Goal: Task Accomplishment & Management: Use online tool/utility

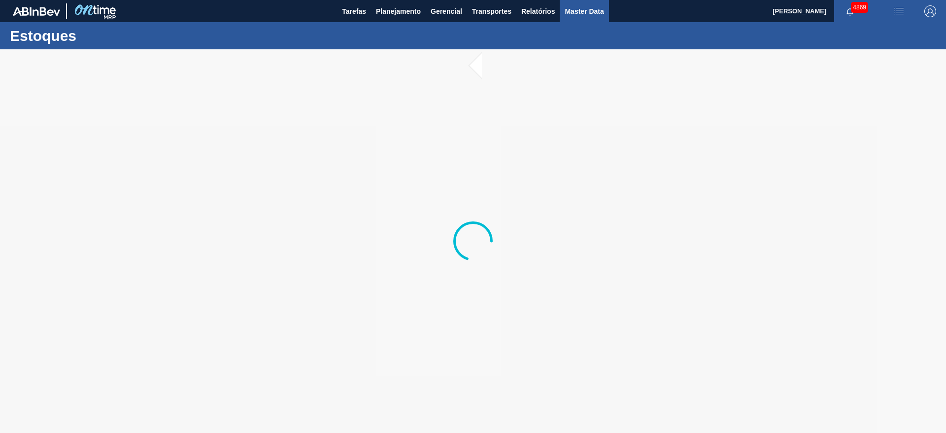
click at [591, 3] on button "Master Data" at bounding box center [584, 11] width 49 height 22
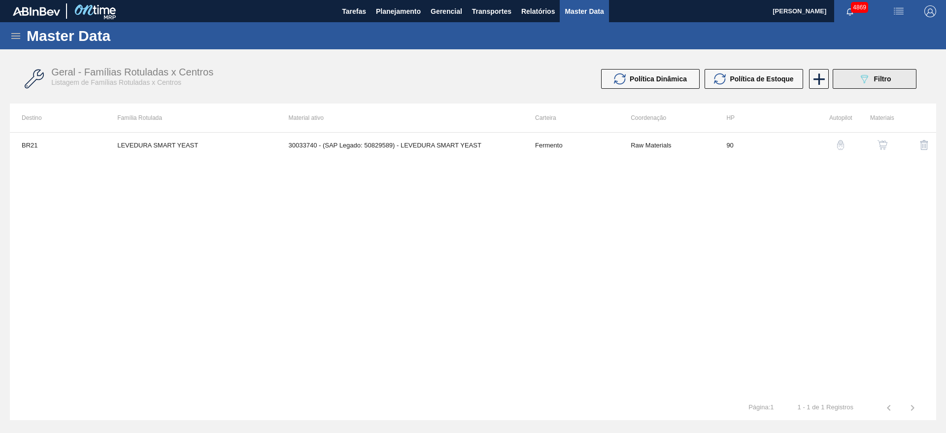
click at [873, 74] on div "089F7B8B-B2A5-4AFE-B5C0-19BA573D28AC Filtro" at bounding box center [874, 79] width 33 height 12
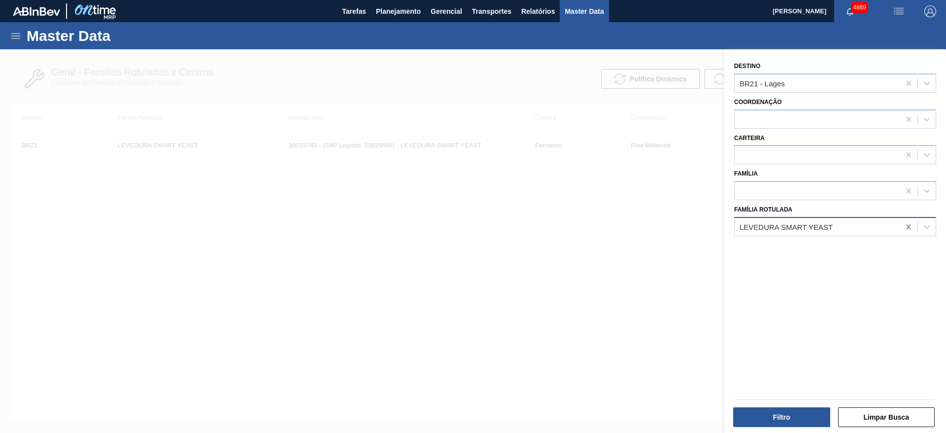
click at [904, 226] on icon at bounding box center [908, 227] width 10 height 10
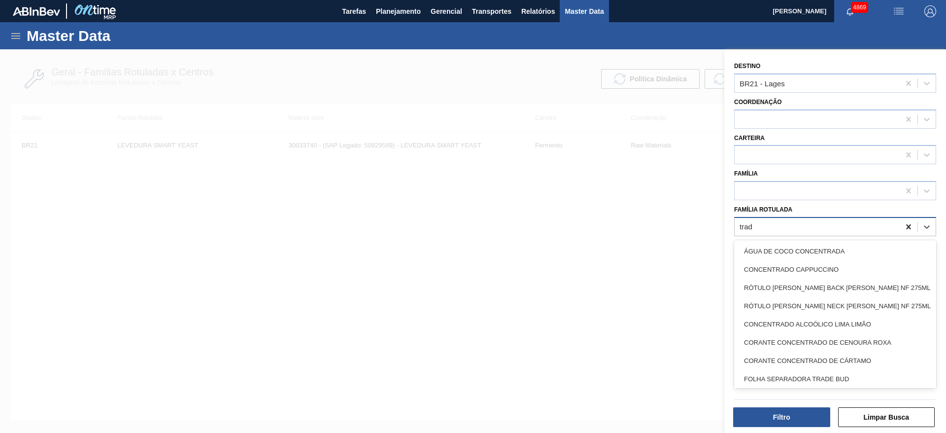
type Rotulada "tradi"
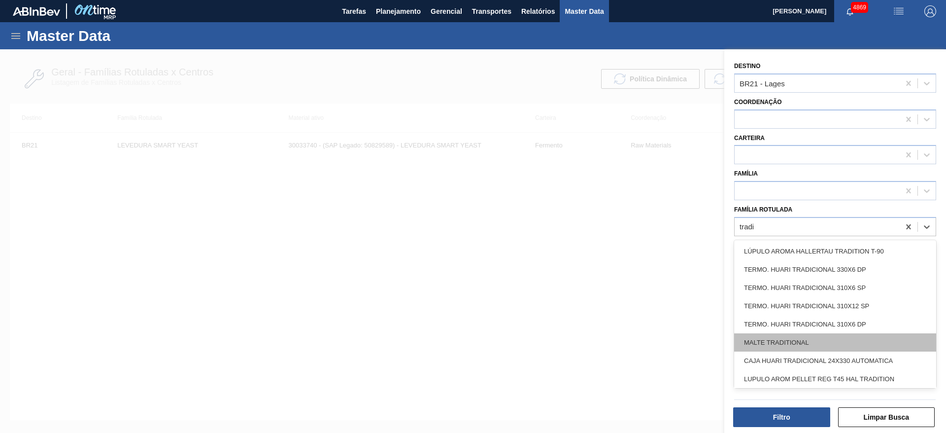
click at [857, 333] on div "MALTE TRADITIONAL" at bounding box center [835, 342] width 202 height 18
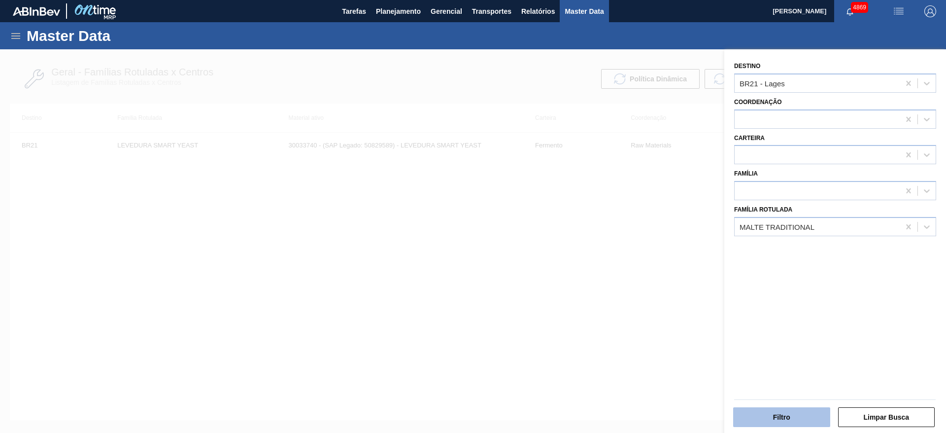
click at [786, 419] on button "Filtro" at bounding box center [781, 417] width 97 height 20
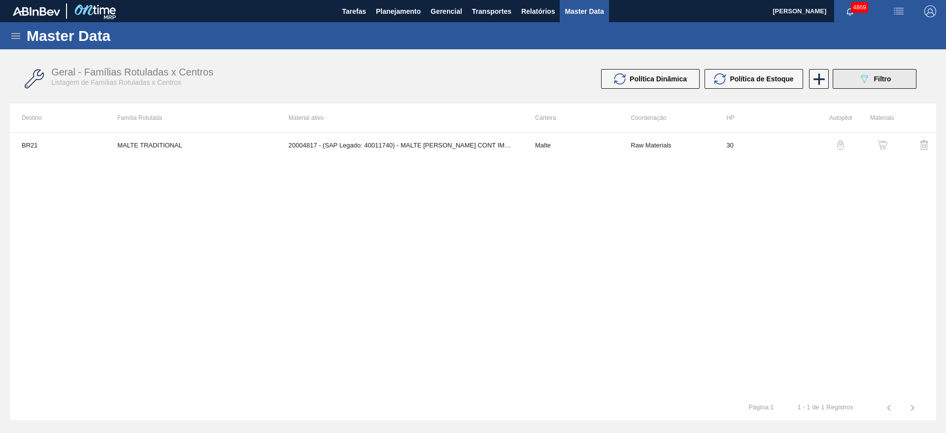
click at [886, 77] on span "Filtro" at bounding box center [882, 79] width 17 height 8
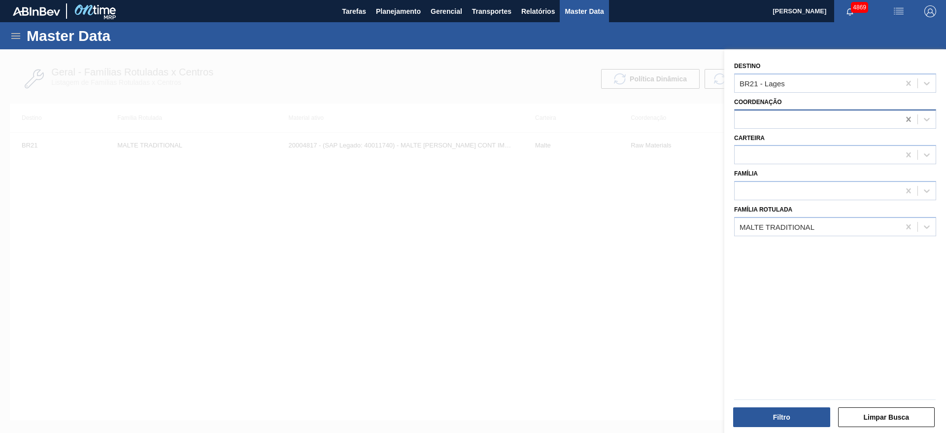
drag, startPoint x: 905, startPoint y: 82, endPoint x: 905, endPoint y: 114, distance: 32.0
click at [905, 83] on icon at bounding box center [908, 83] width 10 height 10
click at [815, 407] on button "Filtro" at bounding box center [781, 417] width 97 height 20
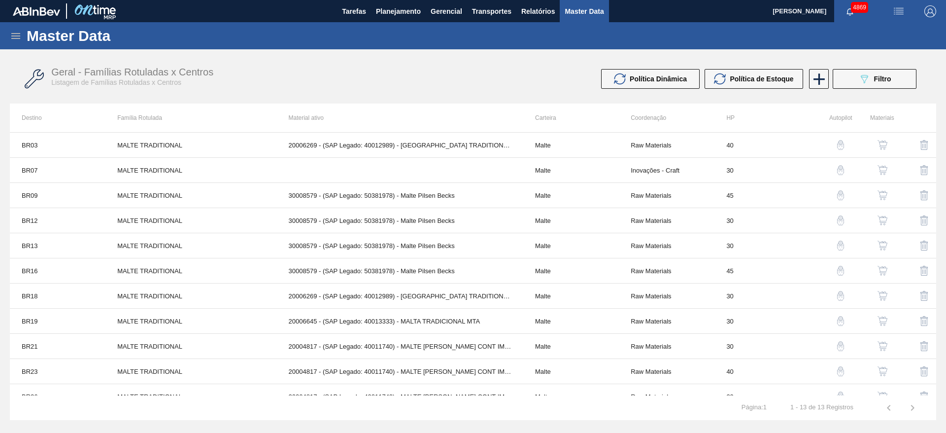
click at [878, 166] on img "button" at bounding box center [882, 170] width 10 height 10
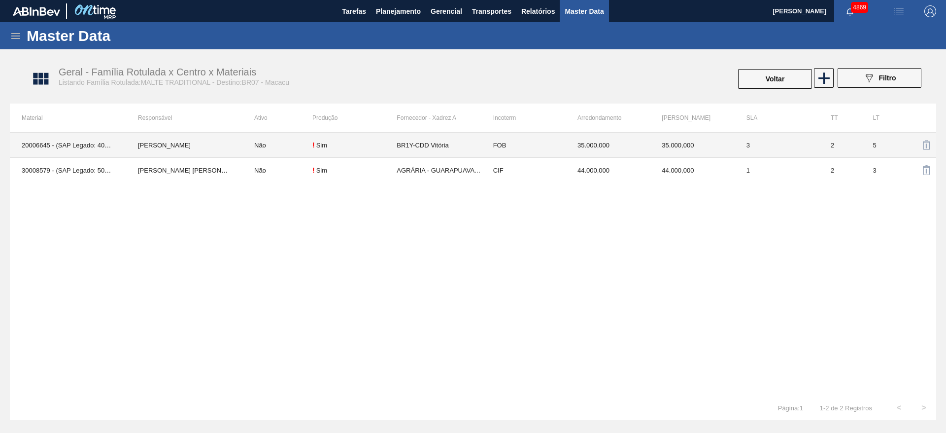
click at [716, 140] on td "35.000,000" at bounding box center [692, 145] width 84 height 25
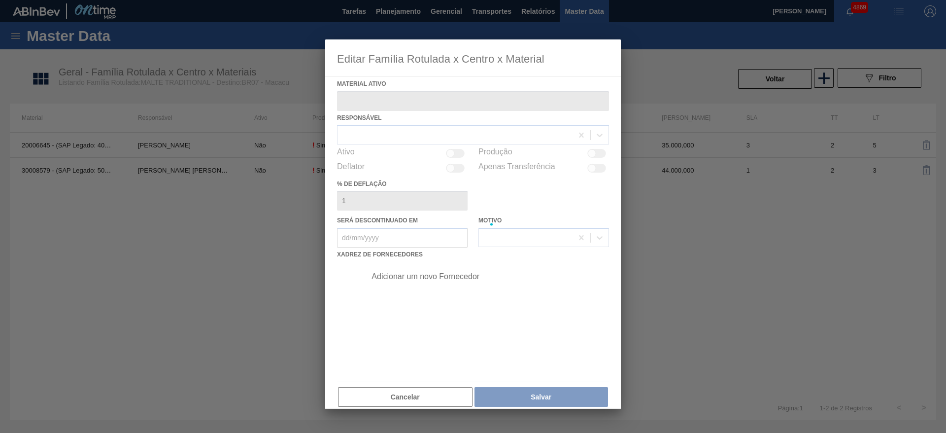
type ativo "20006645 - (SAP Legado: 40013333) - MALTA TRADICIONAL MTA"
checkbox input "true"
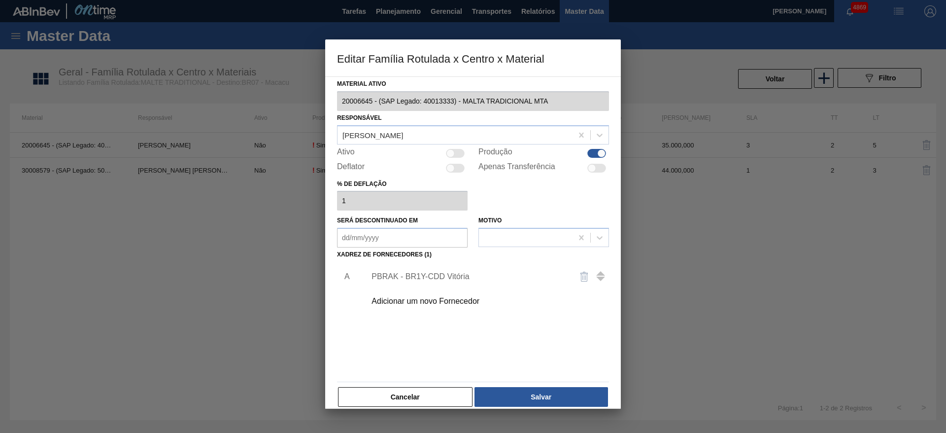
click at [451, 152] on div at bounding box center [450, 153] width 8 height 8
checkbox input "true"
click at [433, 306] on div "Adicionar um novo Fornecedor" at bounding box center [484, 301] width 249 height 25
click at [438, 302] on div "Adicionar um novo Fornecedor" at bounding box center [467, 301] width 193 height 9
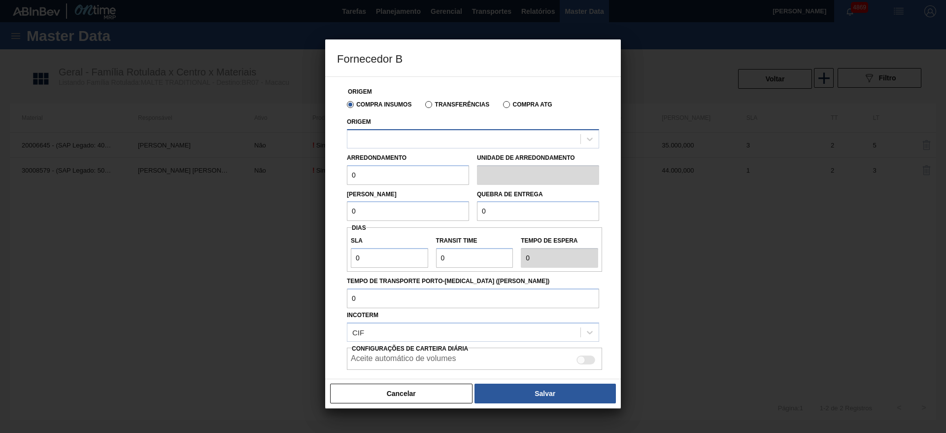
click at [478, 138] on div at bounding box center [463, 139] width 233 height 14
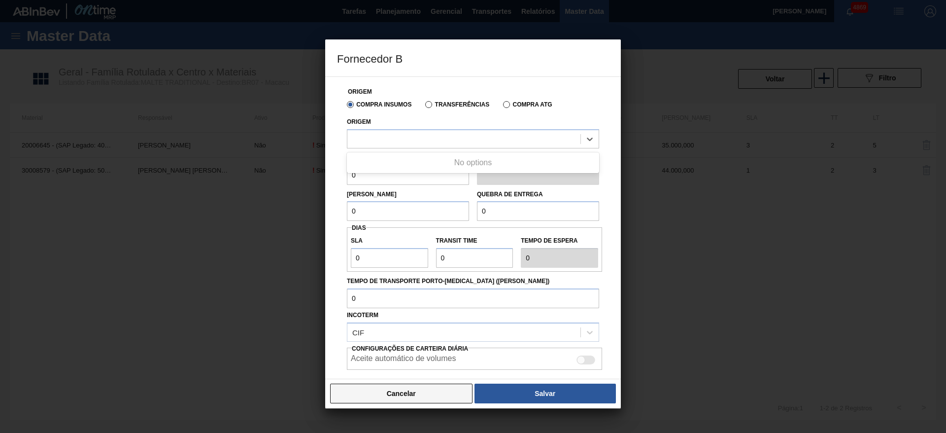
click at [417, 383] on button "Cancelar" at bounding box center [401, 393] width 142 height 20
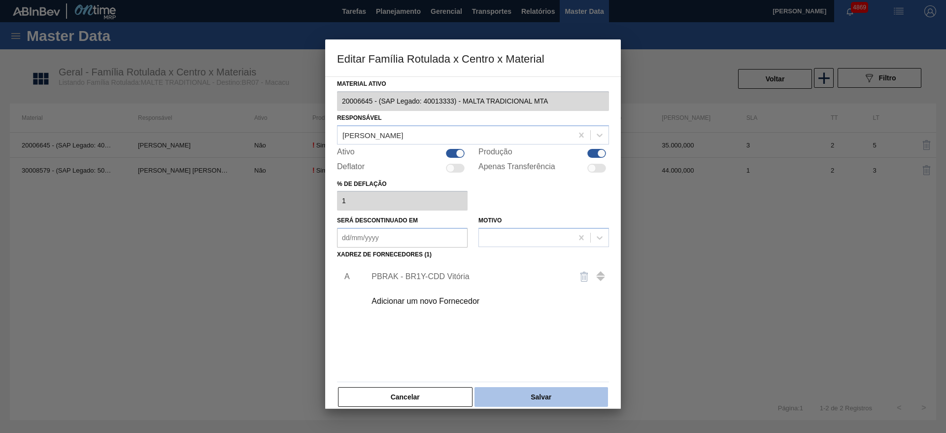
click at [542, 397] on button "Salvar" at bounding box center [540, 397] width 133 height 20
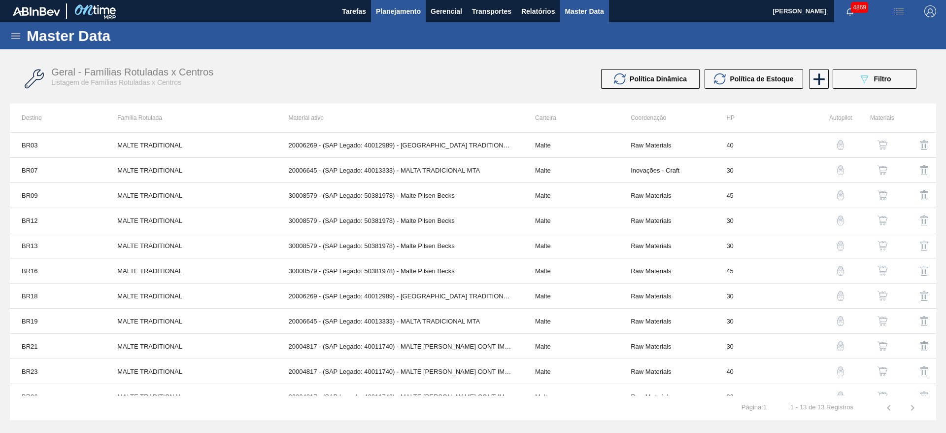
click at [395, 17] on button "Planejamento" at bounding box center [398, 11] width 55 height 22
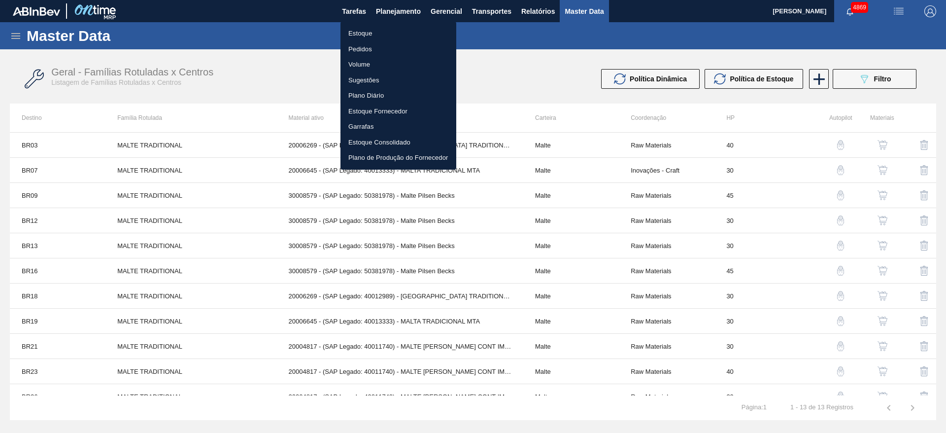
click at [387, 33] on li "Estoque" at bounding box center [398, 34] width 116 height 16
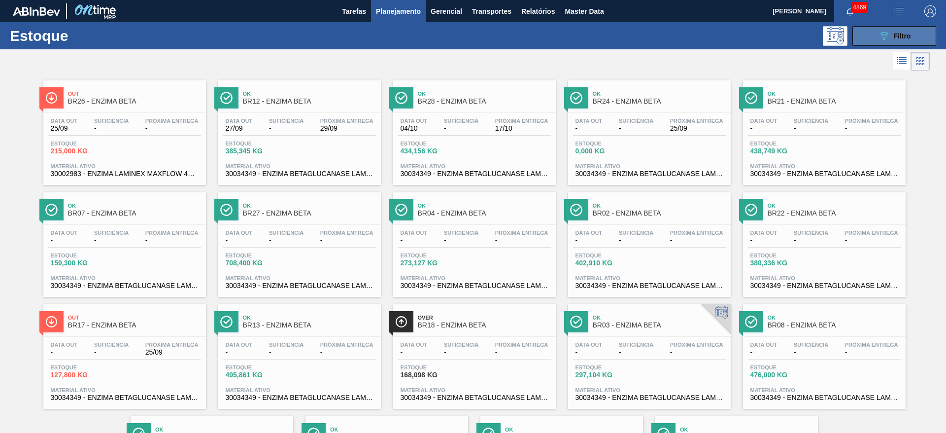
click at [878, 36] on icon "089F7B8B-B2A5-4AFE-B5C0-19BA573D28AC" at bounding box center [884, 36] width 12 height 12
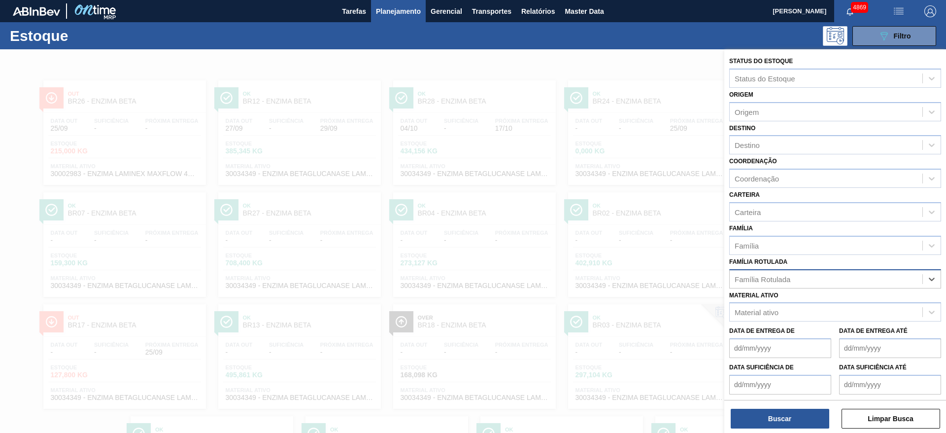
click at [917, 277] on div "Família Rotulada" at bounding box center [826, 278] width 193 height 14
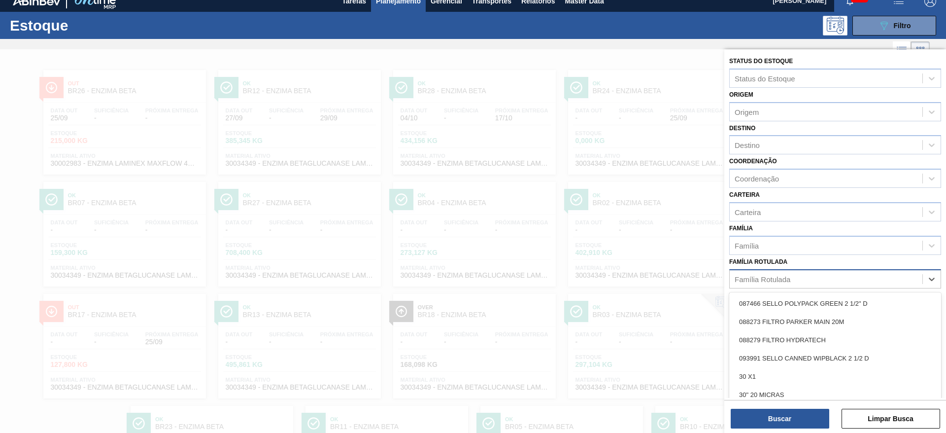
scroll to position [11, 0]
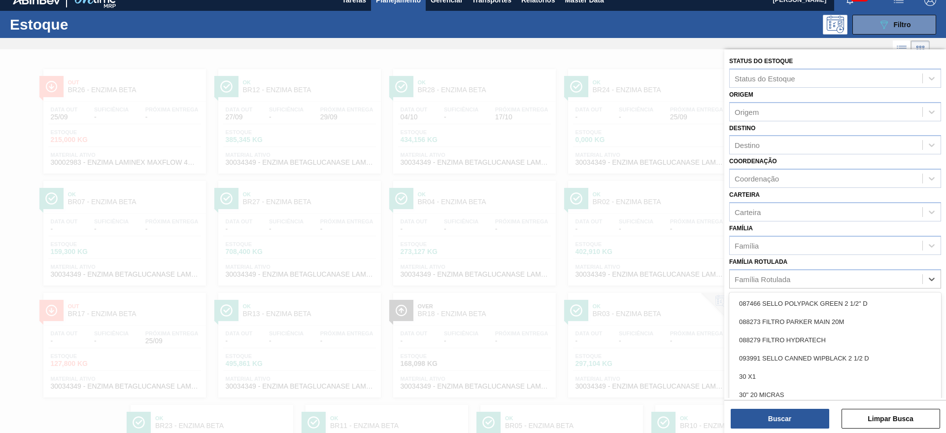
click at [908, 259] on div "Família Rotulada option 087466 SELLO POLYPACK GREEN 2 1/2" D focused, 1 of 101.…" at bounding box center [835, 271] width 212 height 33
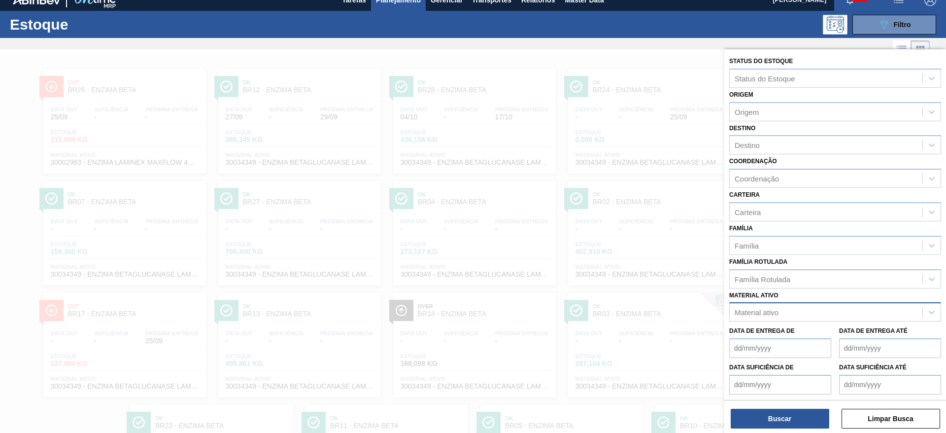
click at [869, 315] on div "Material ativo" at bounding box center [826, 312] width 193 height 14
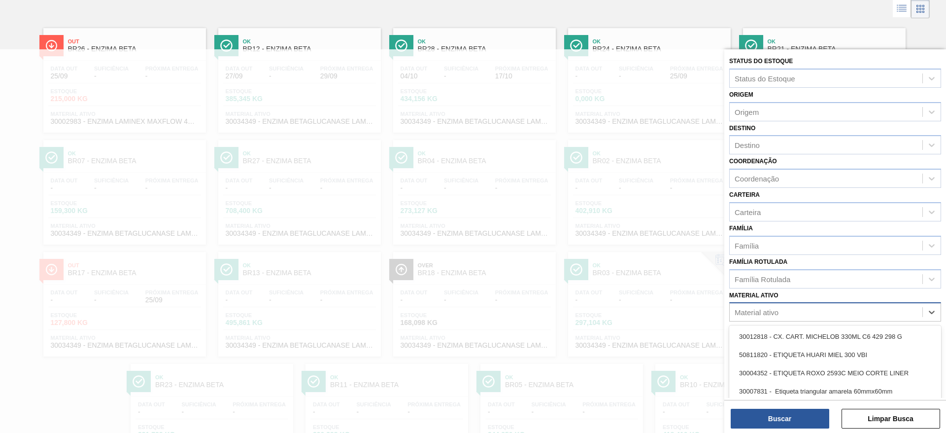
scroll to position [56, 0]
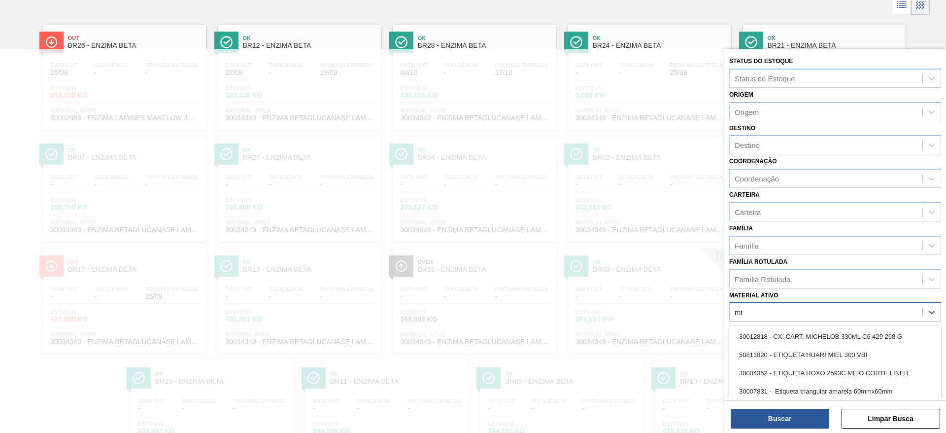
type ativo "mta"
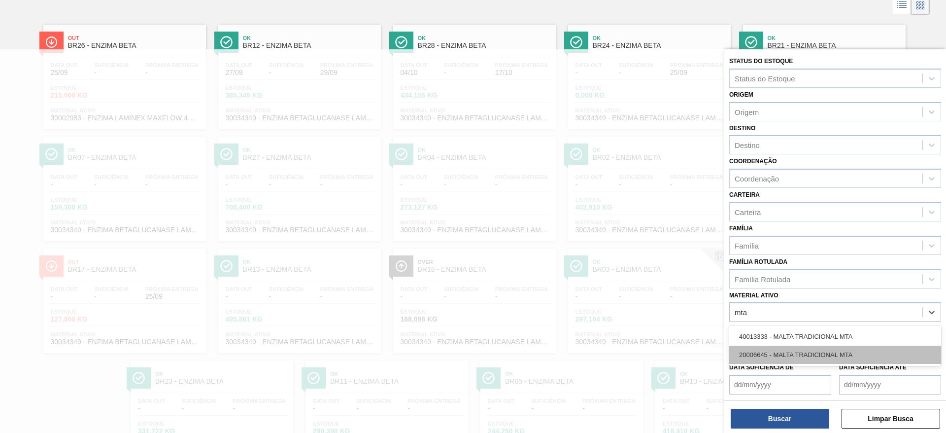
click at [773, 358] on div "20006645 - MALTA TRADICIONAL MTA" at bounding box center [835, 354] width 212 height 18
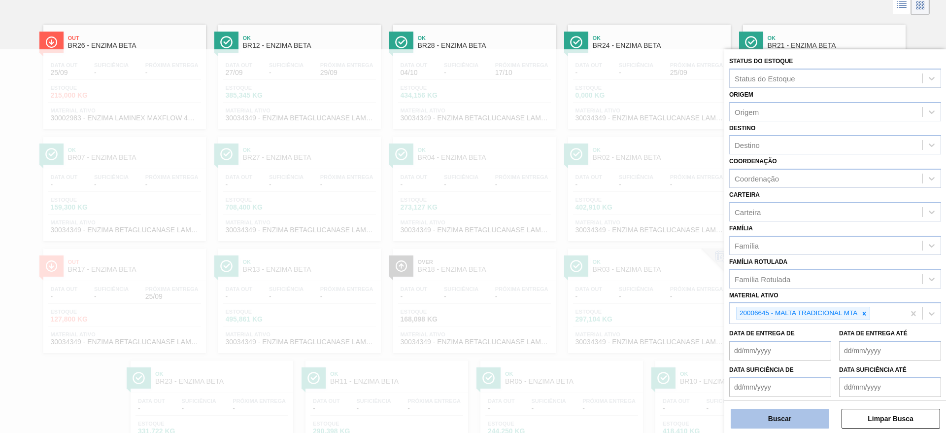
click at [788, 416] on button "Buscar" at bounding box center [780, 418] width 99 height 20
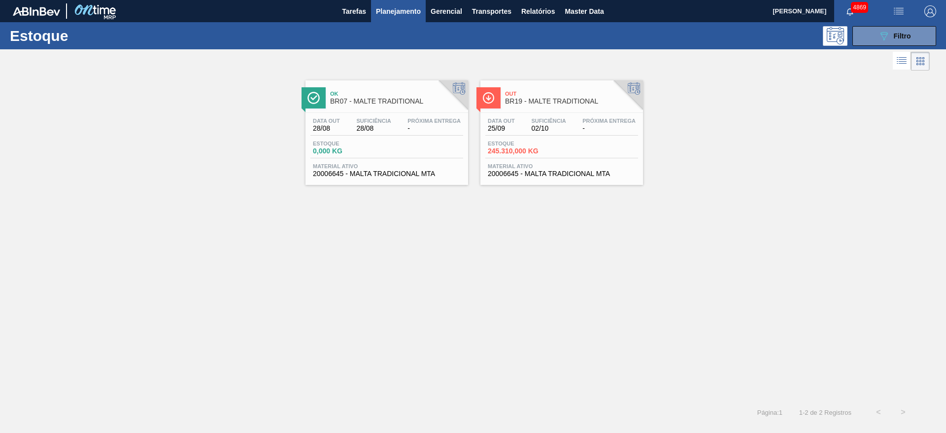
click at [428, 168] on span "Material ativo" at bounding box center [387, 166] width 148 height 6
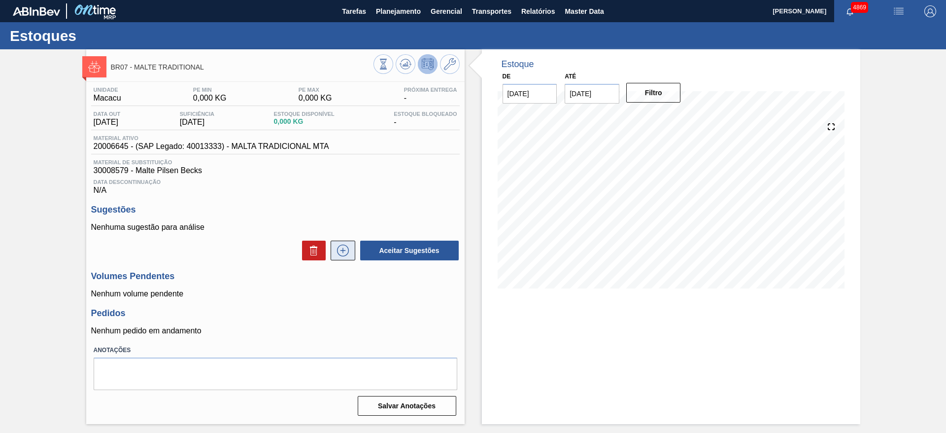
click at [345, 254] on icon at bounding box center [343, 250] width 16 height 12
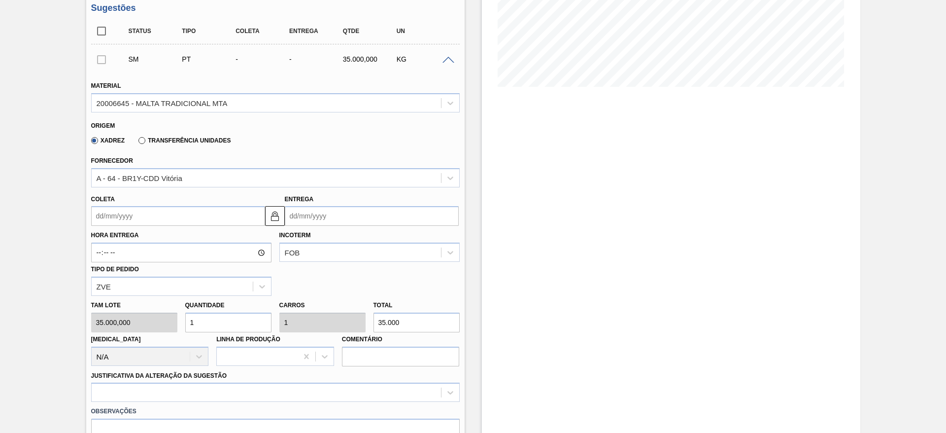
scroll to position [222, 0]
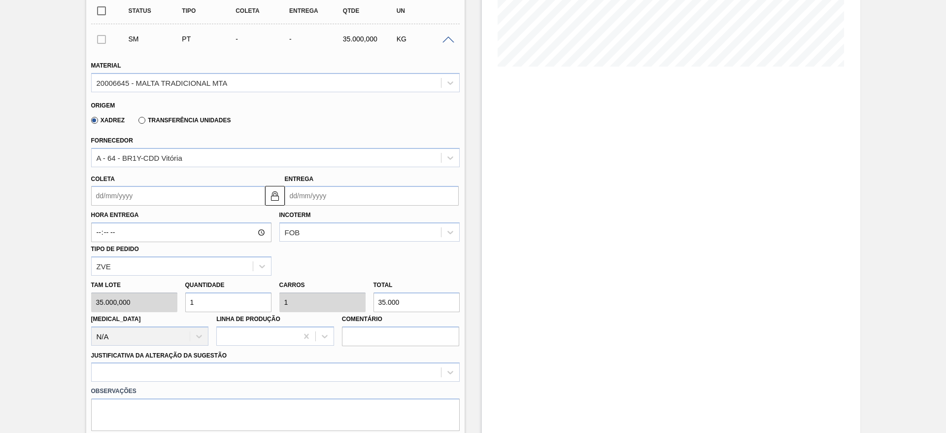
drag, startPoint x: 384, startPoint y: 300, endPoint x: 370, endPoint y: 304, distance: 13.9
click at [370, 304] on div "Total 35.000" at bounding box center [416, 295] width 94 height 34
type input "0,057"
type input "2.000"
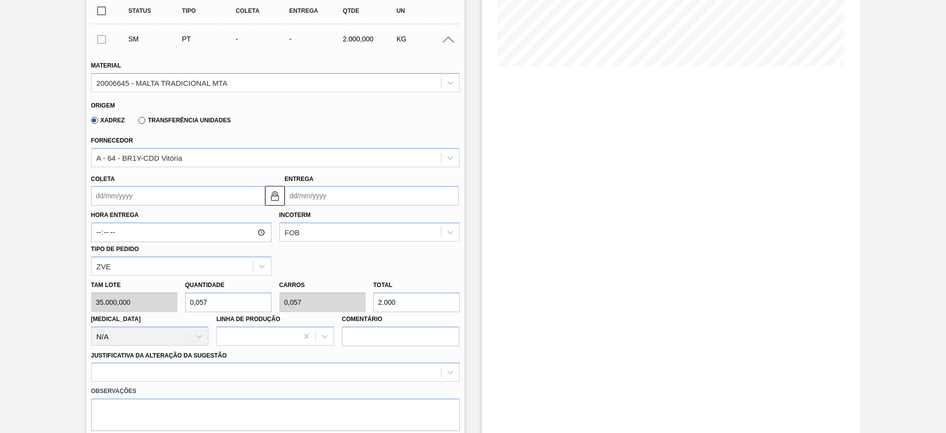
type input "0,686"
type input "24.000"
click at [170, 199] on input "Coleta" at bounding box center [178, 196] width 174 height 20
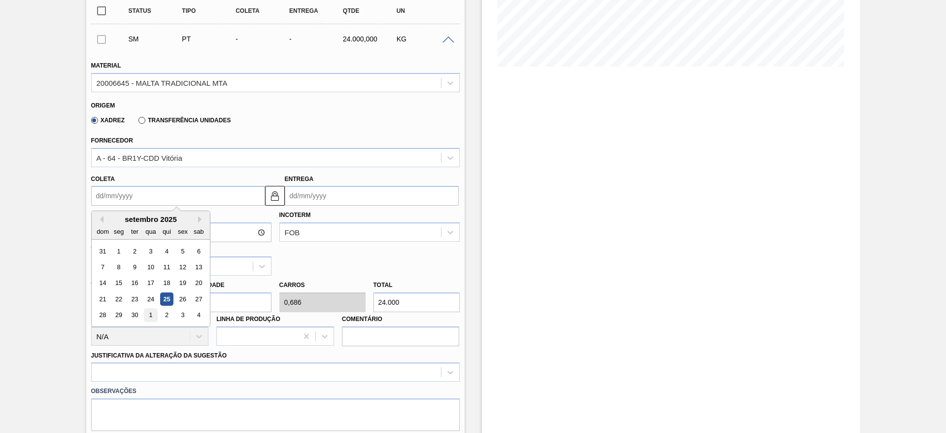
click at [153, 320] on div "1" at bounding box center [150, 314] width 13 height 13
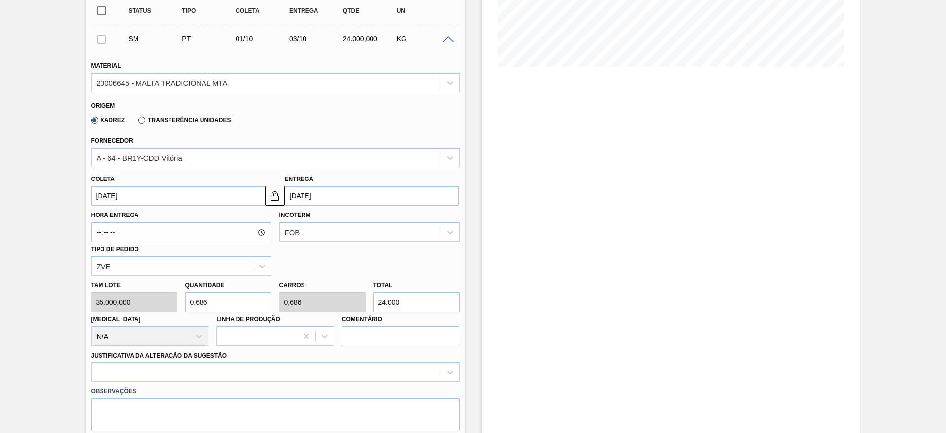
type input "01/10/2025"
click at [271, 192] on img at bounding box center [275, 196] width 12 height 12
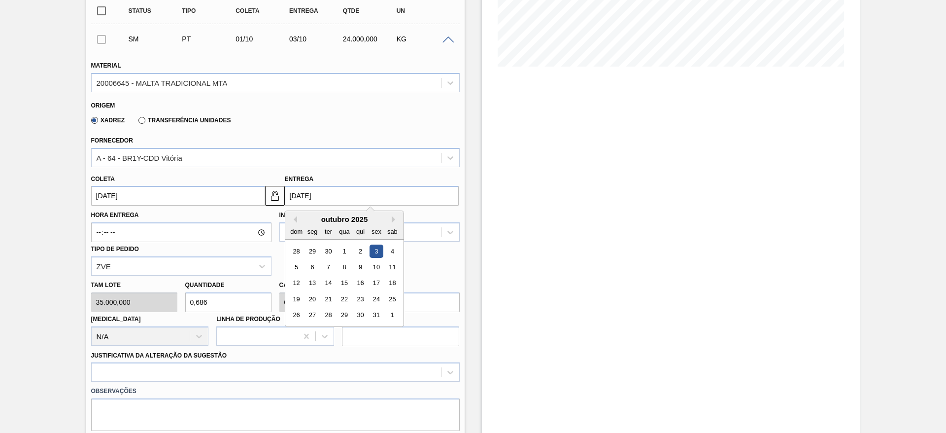
click at [296, 195] on input "[DATE]" at bounding box center [372, 196] width 174 height 20
click at [355, 254] on div "2" at bounding box center [359, 250] width 13 height 13
type input "02/10/2025"
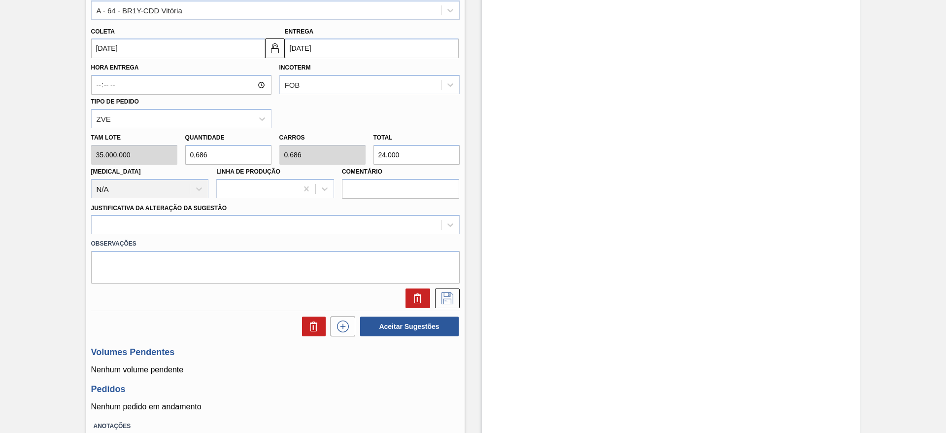
scroll to position [369, 0]
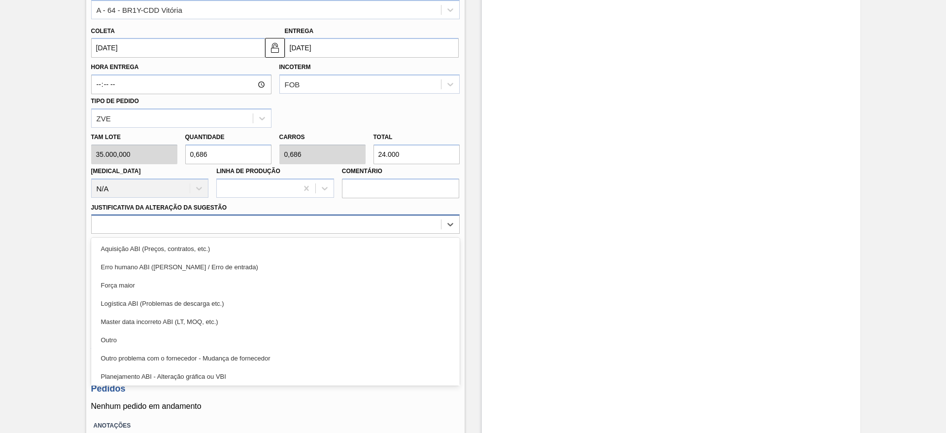
click at [281, 220] on div at bounding box center [266, 224] width 349 height 14
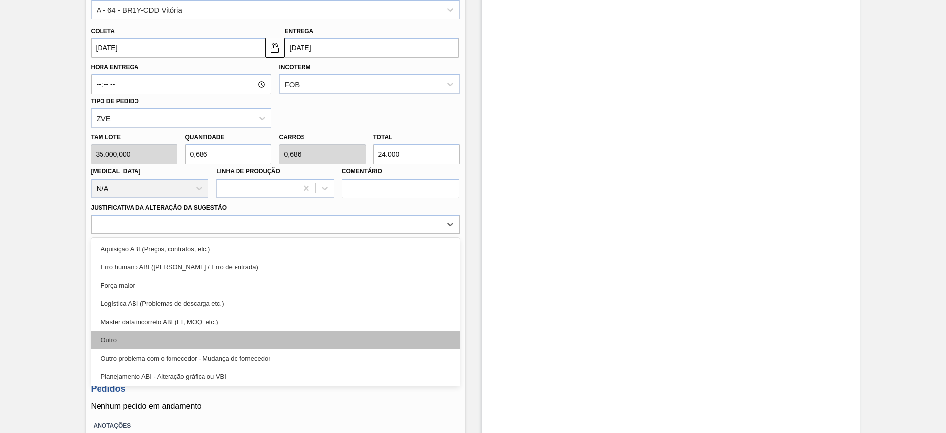
click at [292, 336] on div "Outro" at bounding box center [275, 340] width 368 height 18
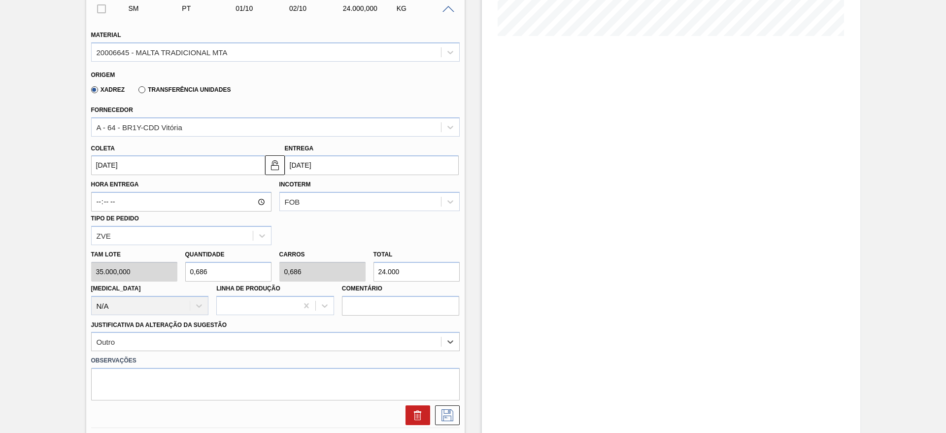
scroll to position [148, 0]
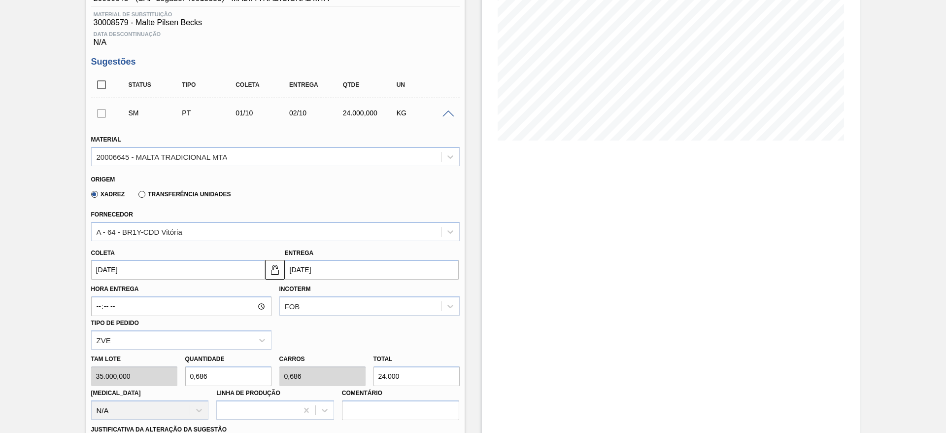
click at [224, 195] on label "Transferência Unidades" at bounding box center [184, 194] width 92 height 7
click at [137, 196] on input "Transferência Unidades" at bounding box center [137, 196] width 0 height 0
click at [192, 234] on div "BR03-Aquiraz" at bounding box center [266, 231] width 349 height 14
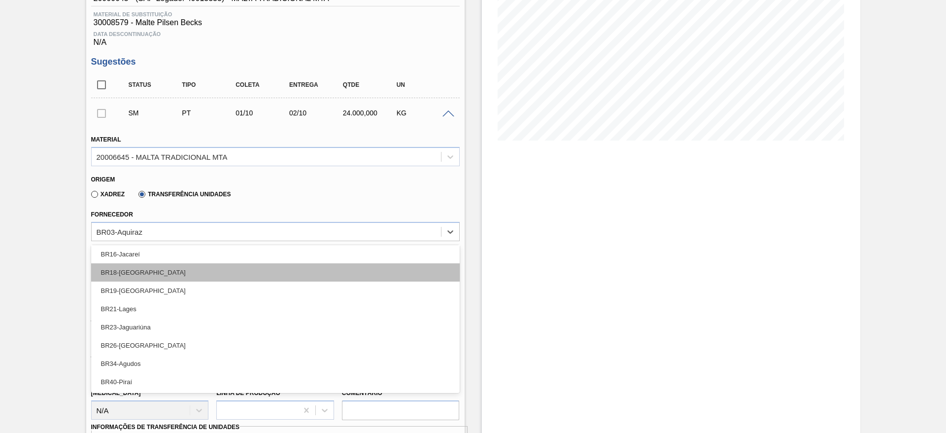
scroll to position [0, 0]
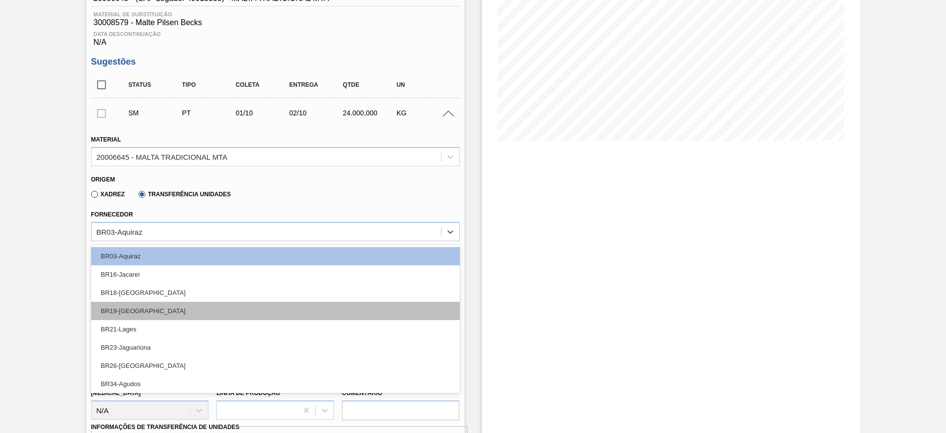
click at [157, 314] on div "BR19-Nova Rio" at bounding box center [275, 310] width 368 height 18
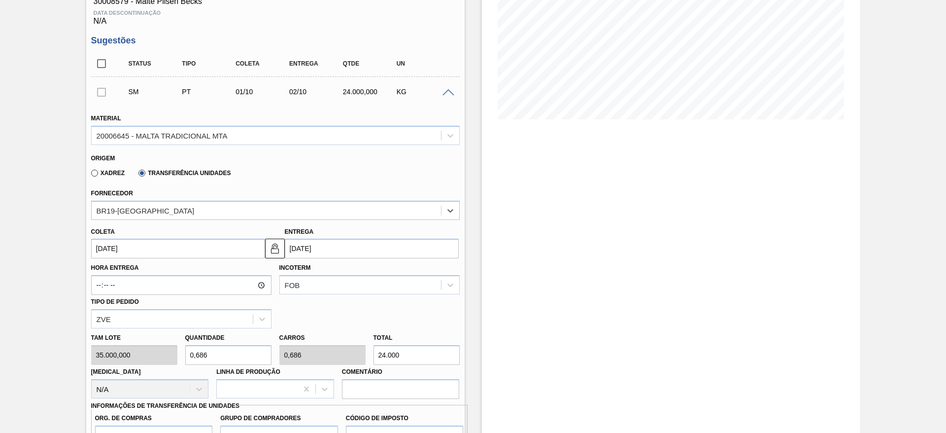
scroll to position [369, 0]
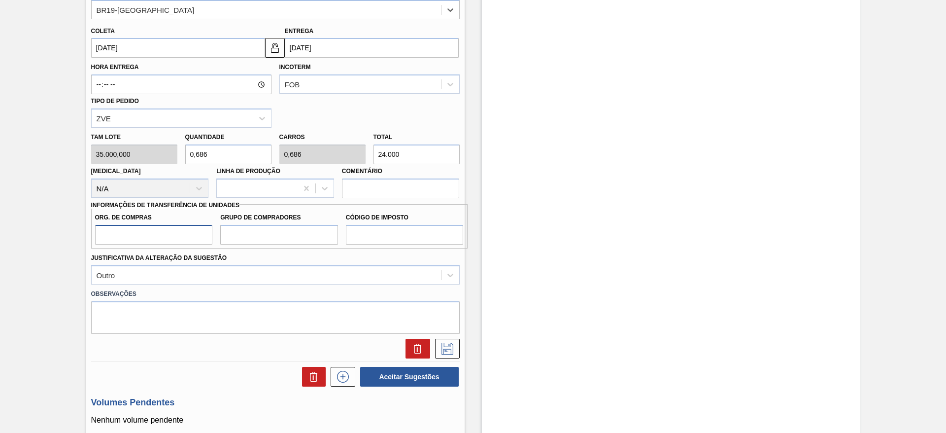
click at [113, 227] on input "Org. de Compras" at bounding box center [154, 235] width 118 height 20
type input "BR00"
click at [229, 238] on input "Grupo de Compradores" at bounding box center [279, 235] width 118 height 20
type input "A01"
click at [375, 235] on input "Código de Imposto" at bounding box center [405, 235] width 118 height 20
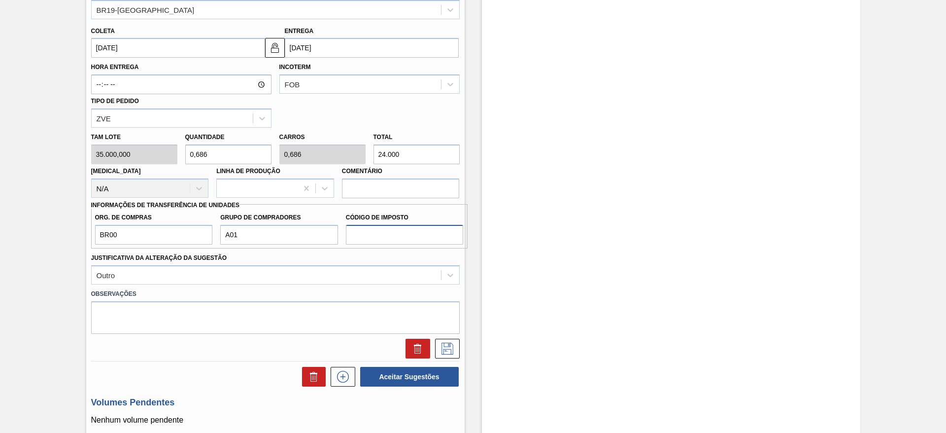
type input "I1"
click at [451, 348] on icon at bounding box center [447, 348] width 16 height 12
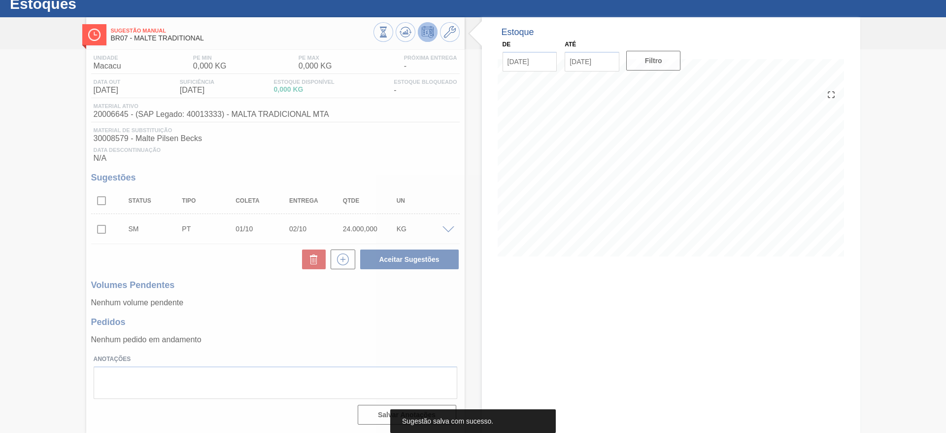
scroll to position [32, 0]
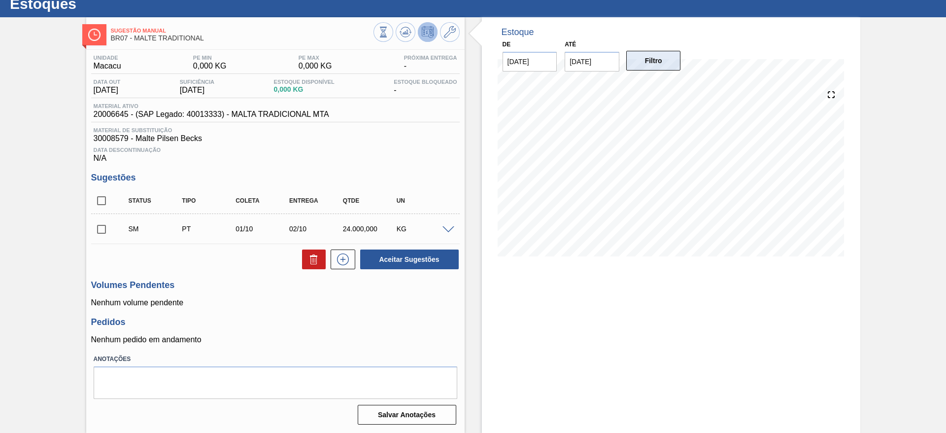
click at [671, 56] on button "Filtro" at bounding box center [653, 61] width 55 height 20
click at [101, 231] on input "checkbox" at bounding box center [101, 229] width 21 height 21
click at [388, 257] on button "Aceitar Sugestões" at bounding box center [409, 259] width 99 height 20
click at [105, 232] on input "checkbox" at bounding box center [101, 229] width 21 height 21
click at [384, 268] on button "Aceitar Sugestões" at bounding box center [409, 259] width 99 height 20
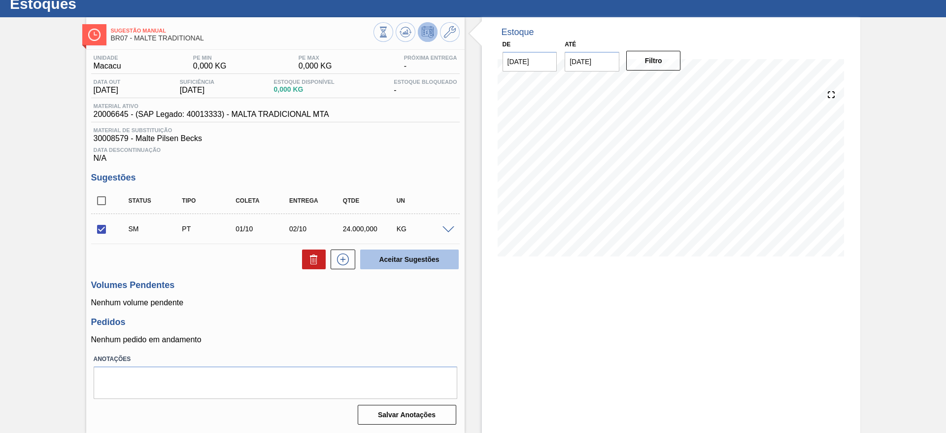
checkbox input "false"
click at [447, 31] on icon at bounding box center [450, 32] width 12 height 12
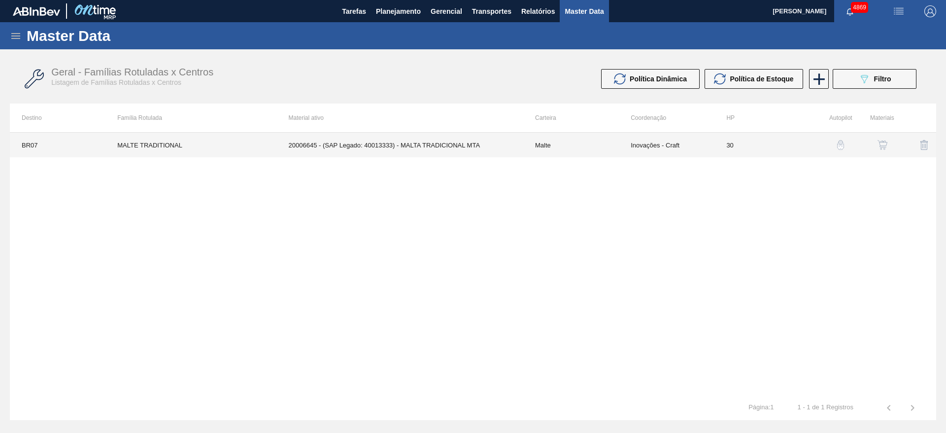
click at [801, 143] on td "30" at bounding box center [762, 145] width 96 height 25
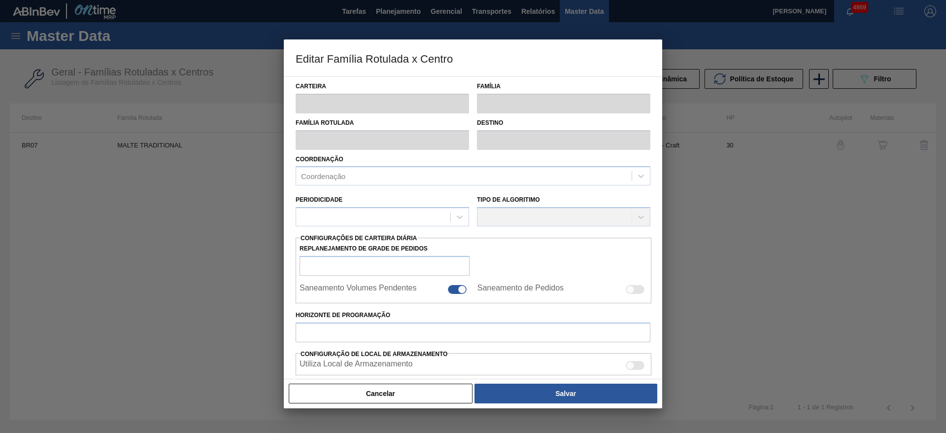
type input "Malte"
type input "MALTE TRADITIONAL"
type input "BR07 - Macacu"
type input "0"
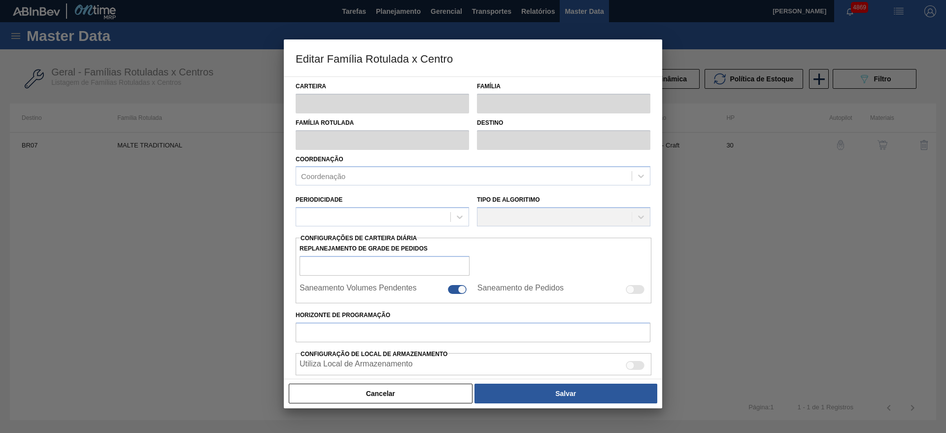
checkbox input "false"
checkbox input "true"
type input "30"
type input "0"
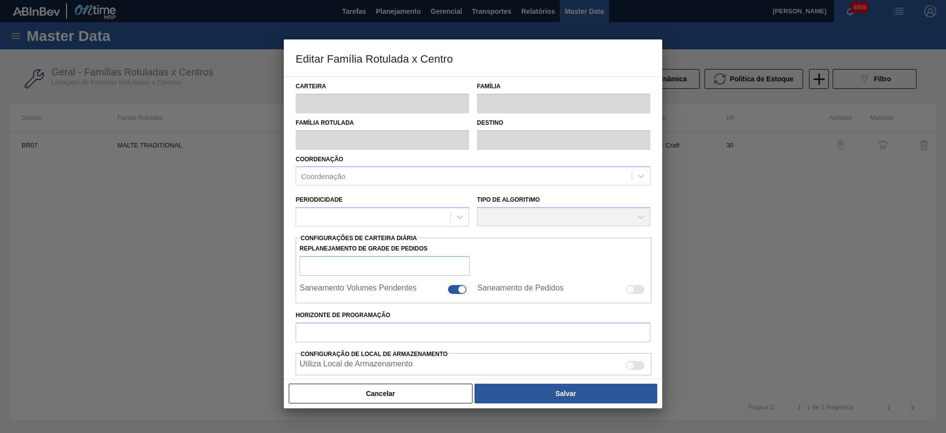
type input "100"
type input "0,000"
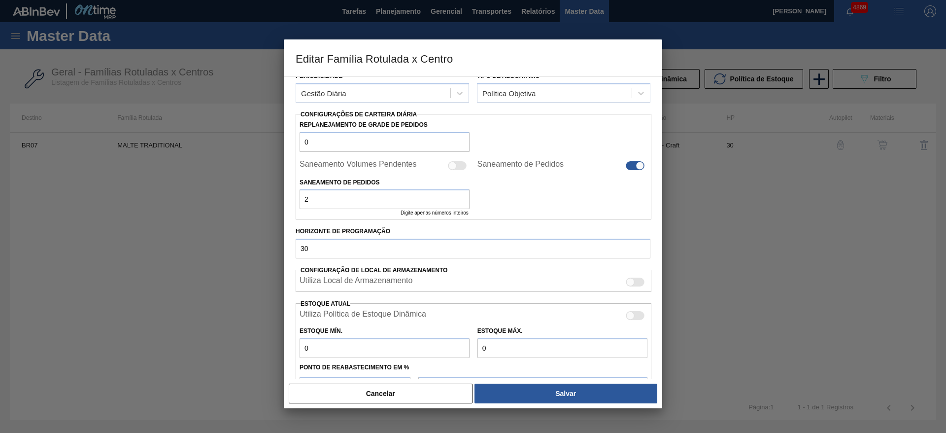
scroll to position [283, 0]
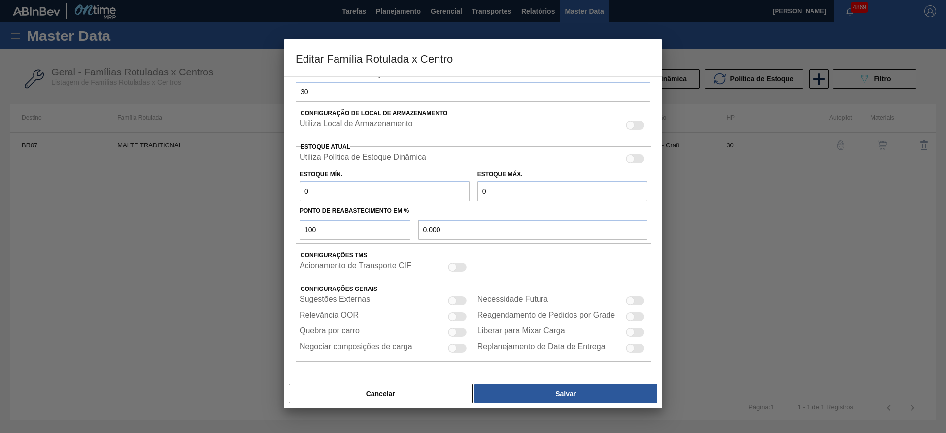
click at [635, 297] on div at bounding box center [635, 300] width 19 height 9
checkbox input "true"
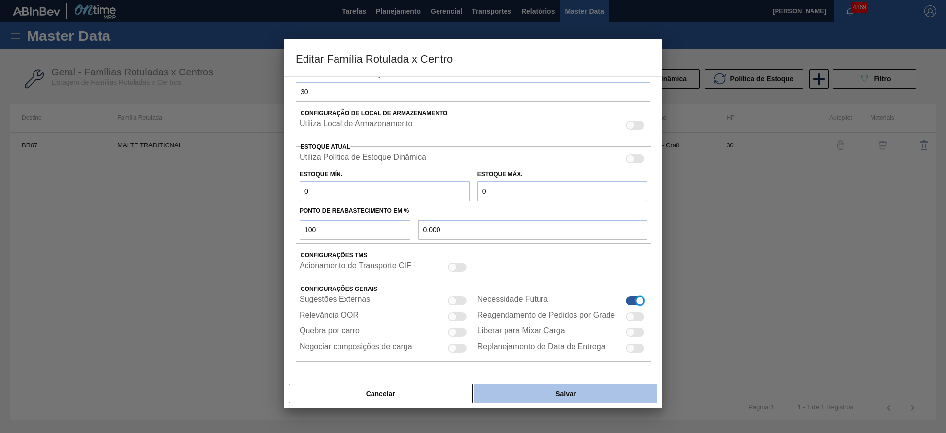
click at [631, 397] on button "Salvar" at bounding box center [565, 393] width 183 height 20
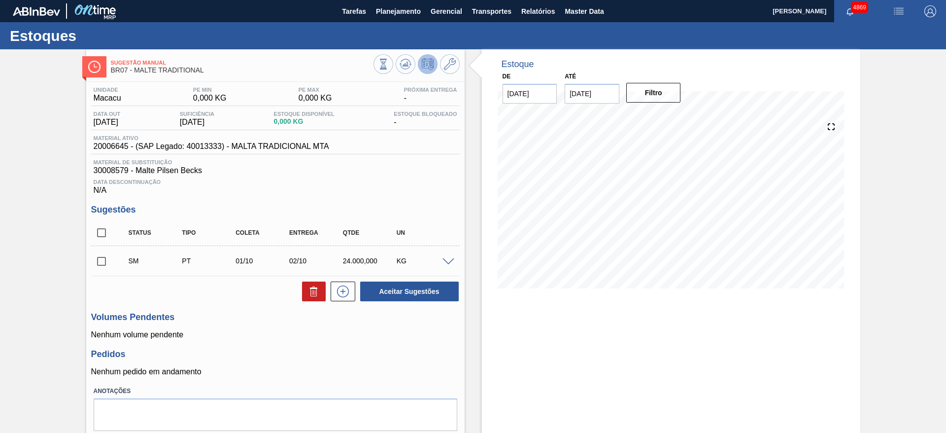
click at [108, 262] on input "checkbox" at bounding box center [101, 261] width 21 height 21
click at [390, 287] on button "Aceitar Sugestões" at bounding box center [409, 291] width 99 height 20
click at [451, 264] on span at bounding box center [448, 261] width 12 height 7
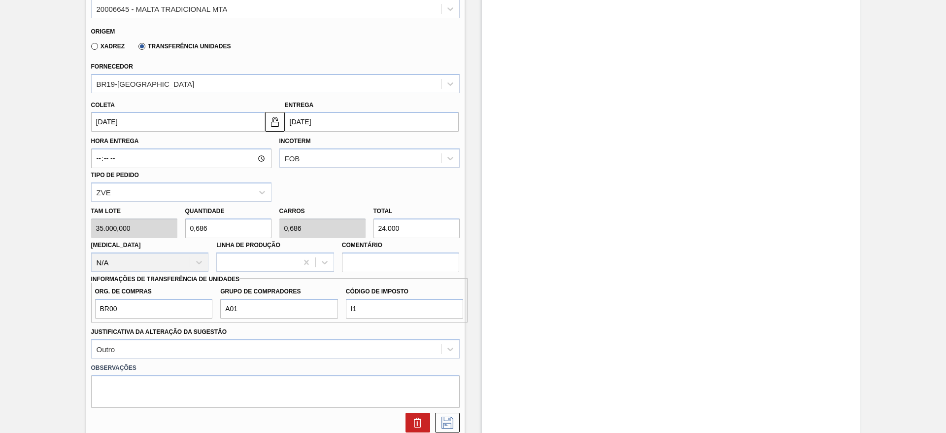
scroll to position [369, 0]
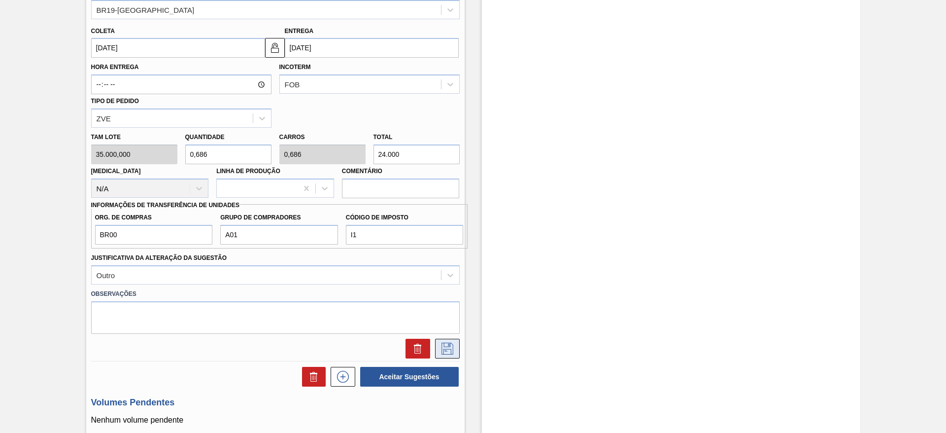
click at [453, 349] on icon at bounding box center [447, 348] width 16 height 12
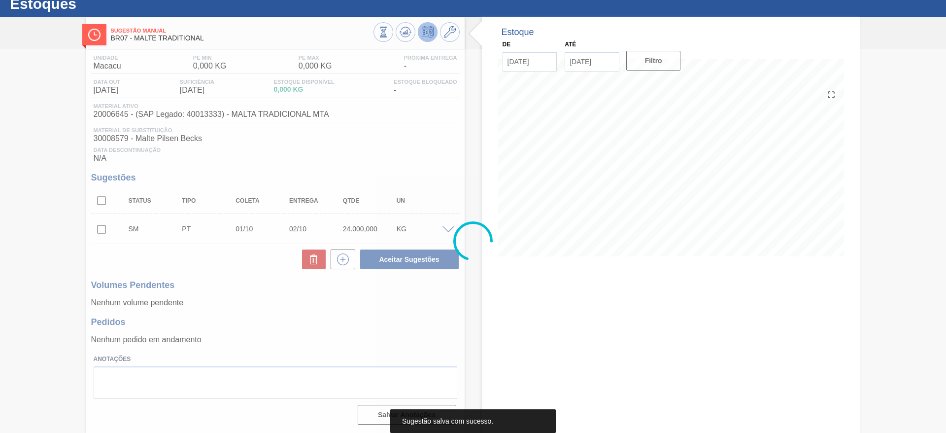
scroll to position [32, 0]
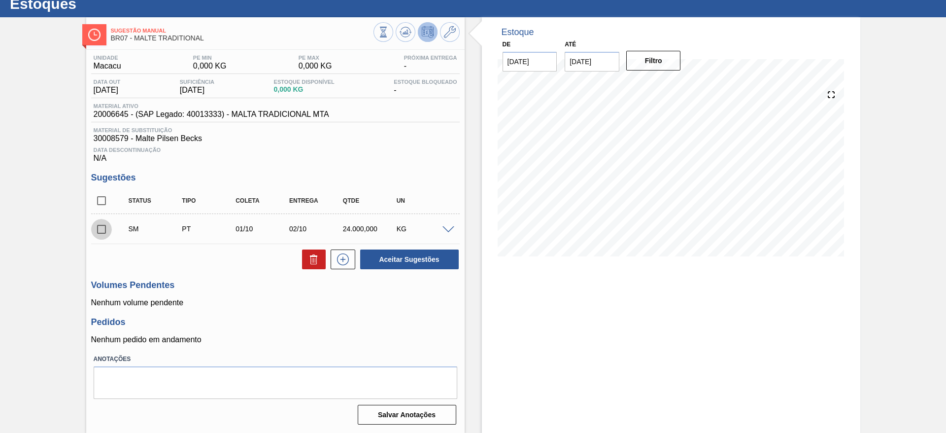
click at [94, 229] on input "checkbox" at bounding box center [101, 229] width 21 height 21
click at [363, 252] on button "Aceitar Sugestões" at bounding box center [409, 259] width 99 height 20
checkbox input "false"
click at [447, 31] on icon at bounding box center [450, 32] width 12 height 12
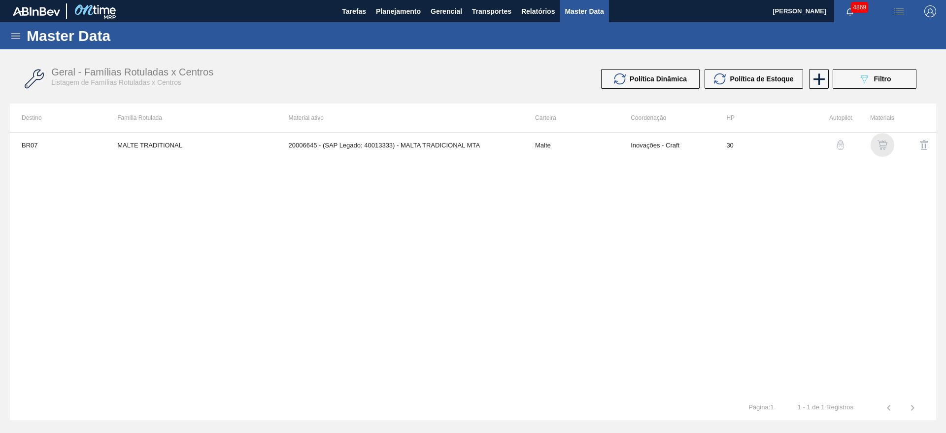
click at [883, 145] on img "button" at bounding box center [882, 145] width 10 height 10
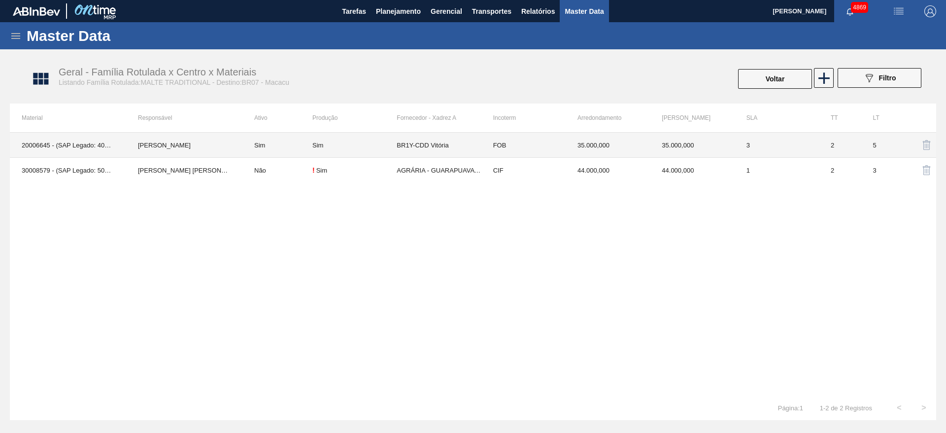
click at [737, 148] on td "3" at bounding box center [776, 145] width 84 height 25
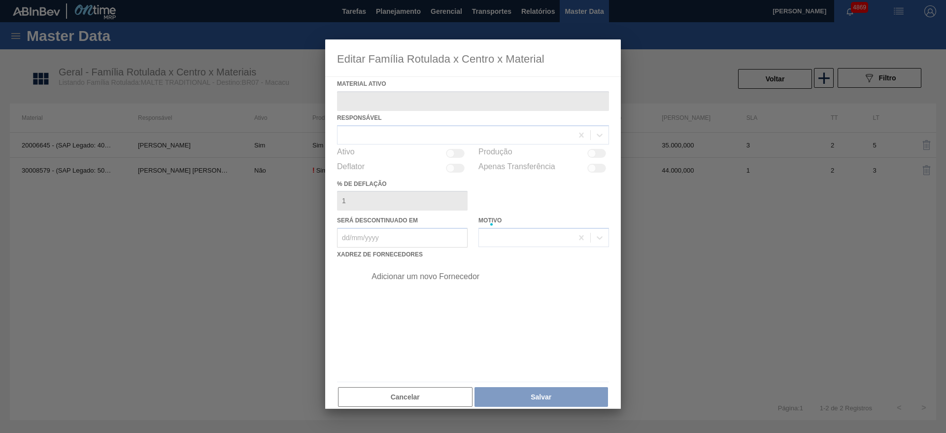
type ativo "20006645 - (SAP Legado: 40013333) - MALTA TRADICIONAL MTA"
checkbox input "true"
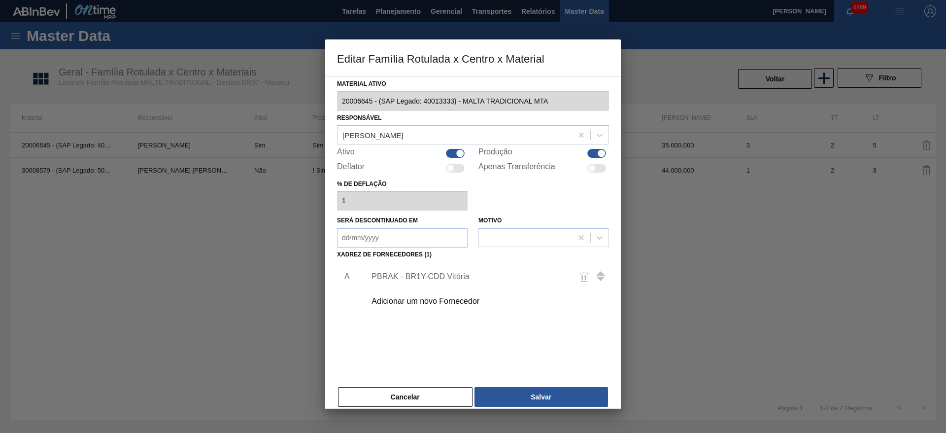
click at [468, 276] on div "PBRAK - BR1Y-CDD Vitória" at bounding box center [467, 276] width 193 height 9
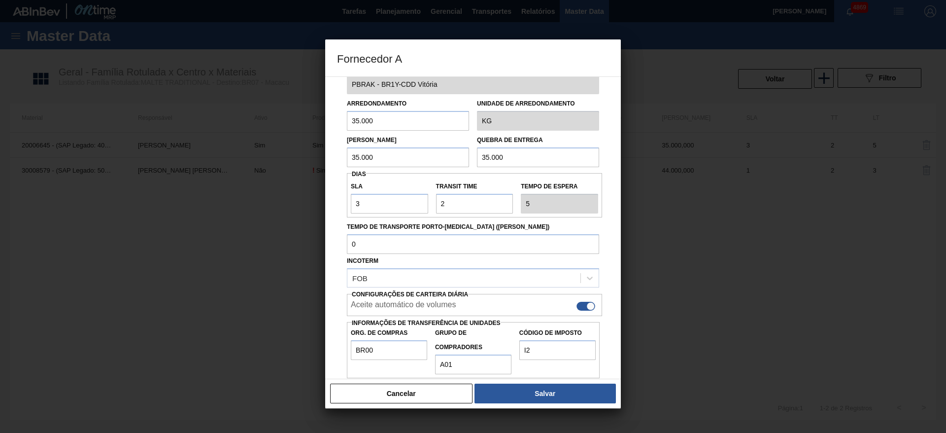
scroll to position [35, 0]
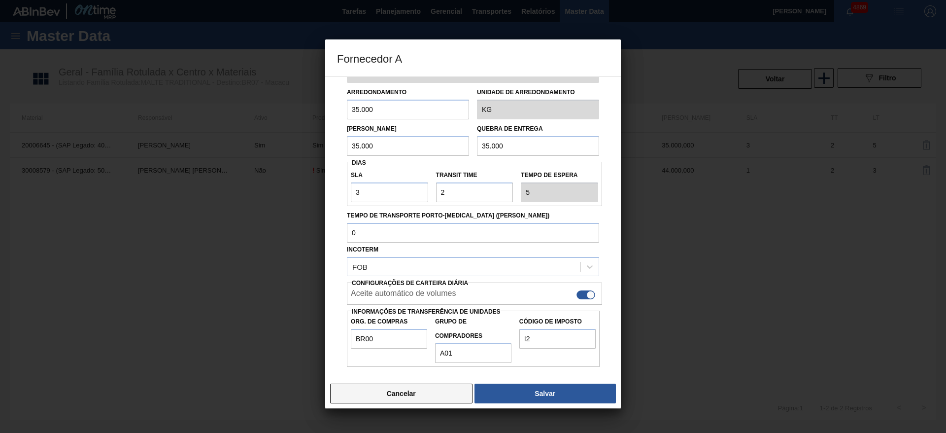
click at [376, 398] on button "Cancelar" at bounding box center [401, 393] width 142 height 20
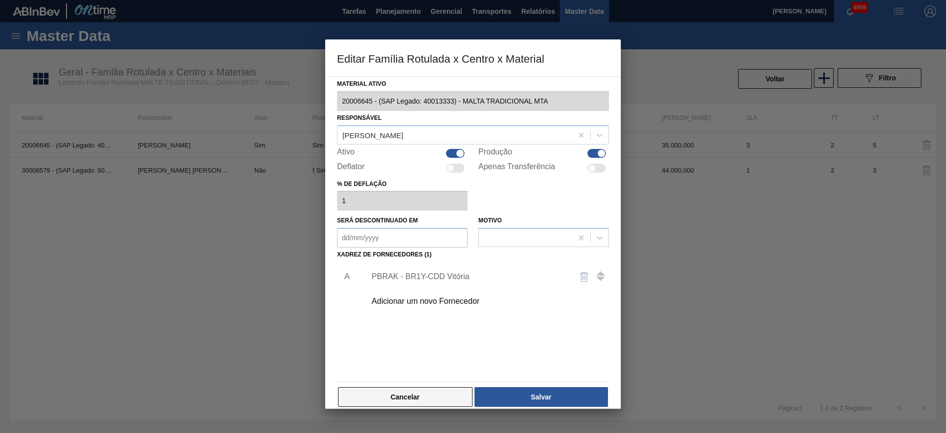
click at [435, 402] on button "Cancelar" at bounding box center [405, 397] width 134 height 20
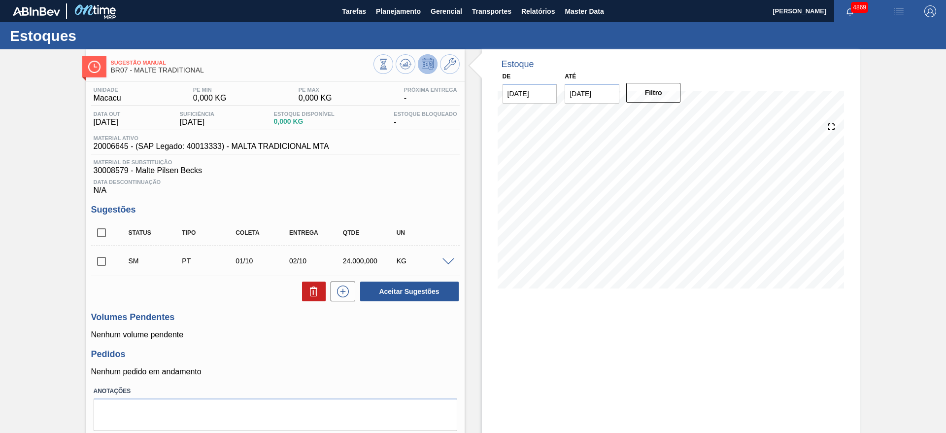
click at [448, 259] on span at bounding box center [448, 261] width 12 height 7
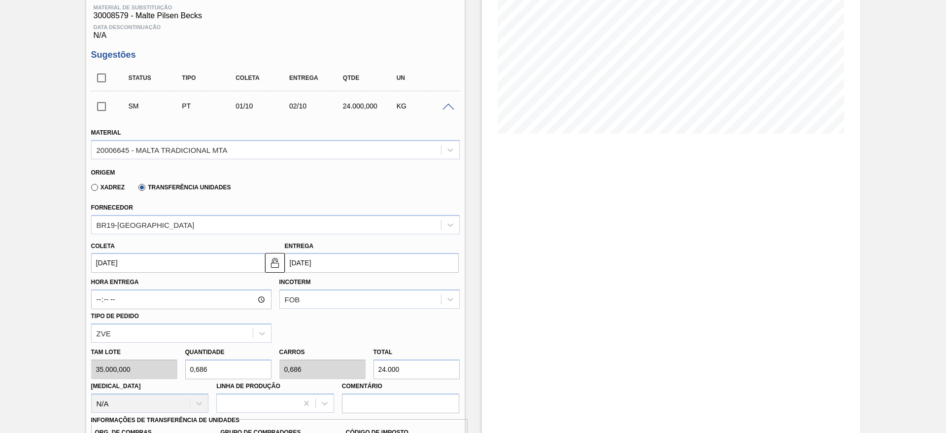
scroll to position [222, 0]
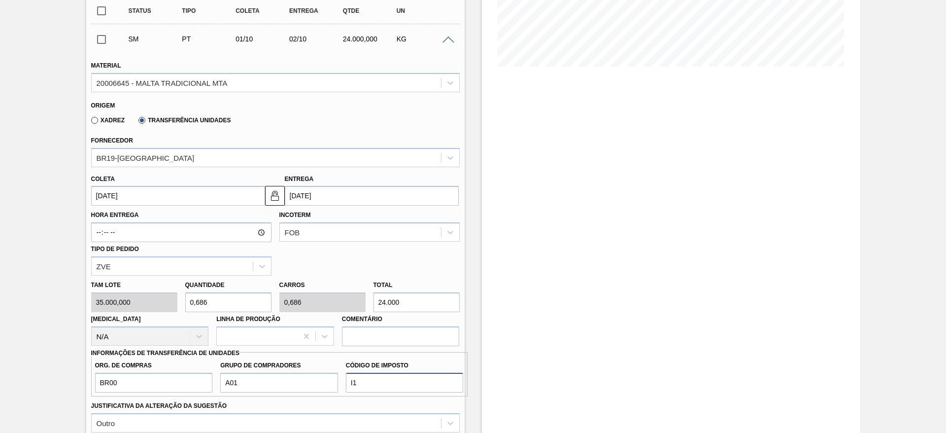
drag, startPoint x: 368, startPoint y: 379, endPoint x: 374, endPoint y: 371, distance: 9.9
click at [367, 379] on input "I1" at bounding box center [405, 382] width 118 height 20
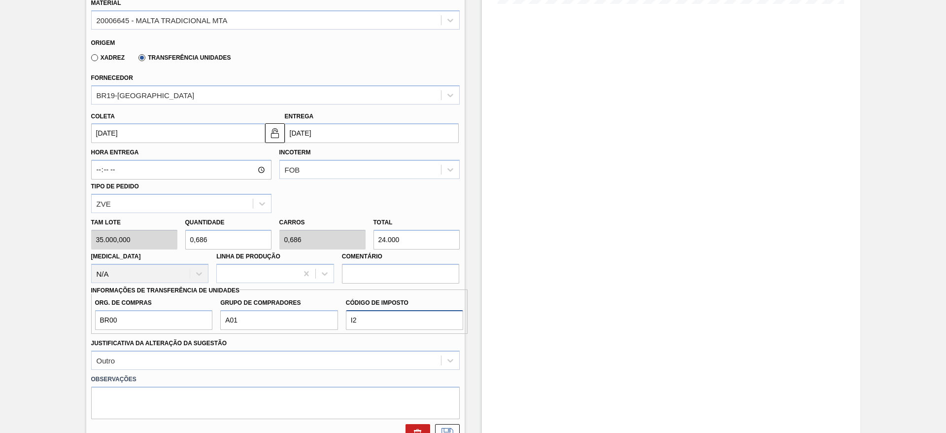
scroll to position [369, 0]
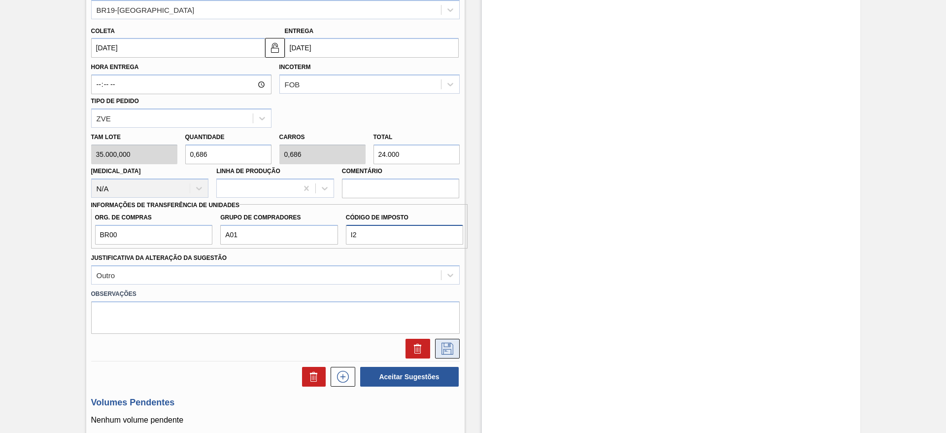
type input "I2"
click at [445, 358] on button at bounding box center [447, 348] width 25 height 20
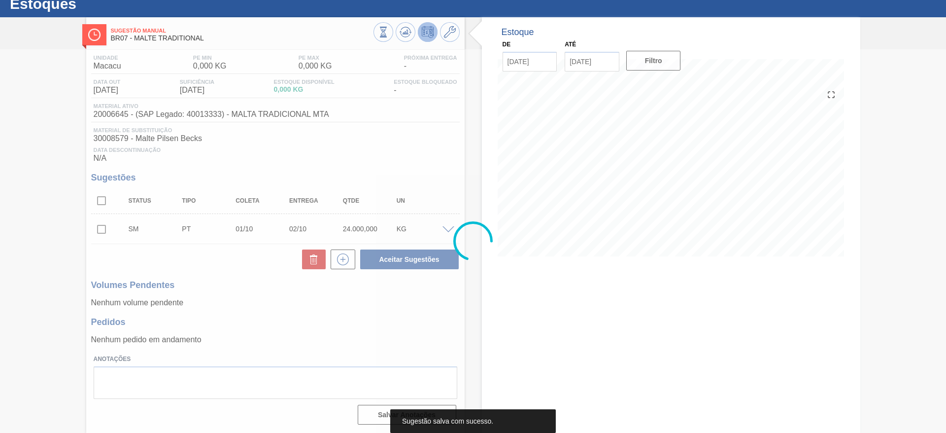
scroll to position [32, 0]
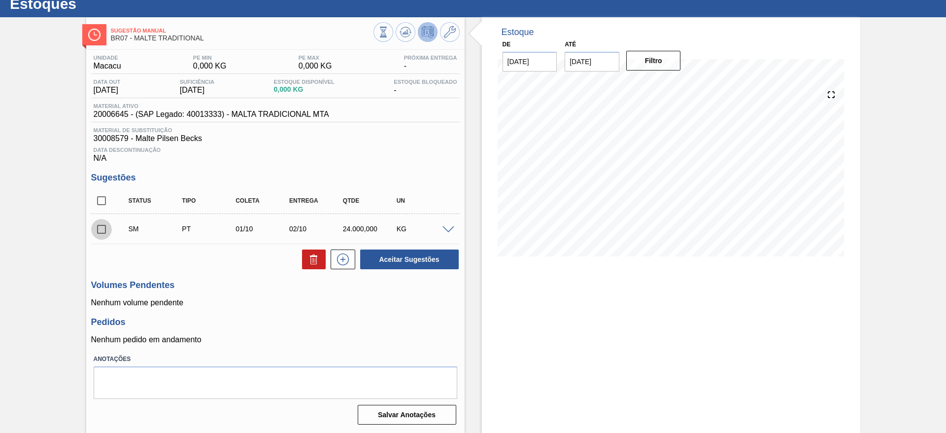
click at [100, 230] on input "checkbox" at bounding box center [101, 229] width 21 height 21
click at [377, 250] on button "Aceitar Sugestões" at bounding box center [409, 259] width 99 height 20
checkbox input "false"
click at [397, 32] on button at bounding box center [406, 32] width 20 height 20
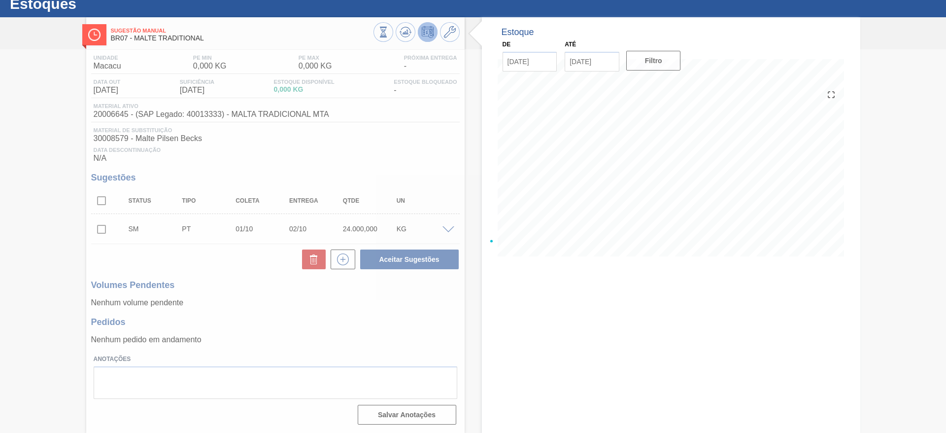
scroll to position [0, 0]
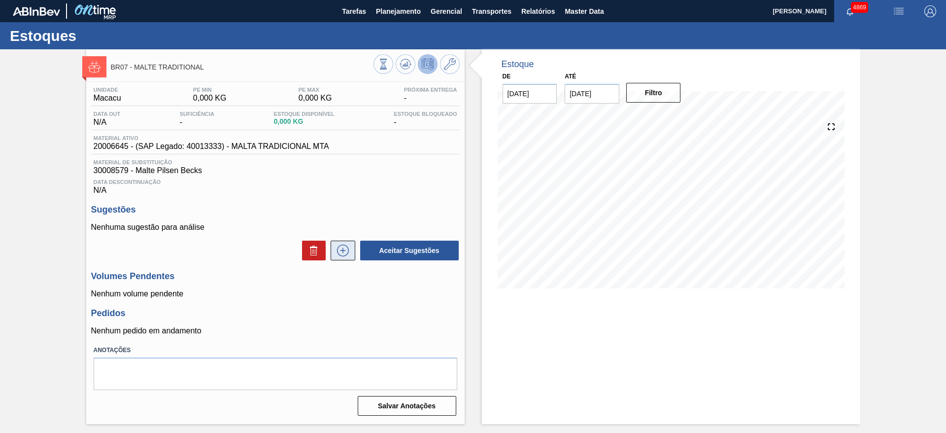
click at [346, 246] on icon at bounding box center [343, 250] width 16 height 12
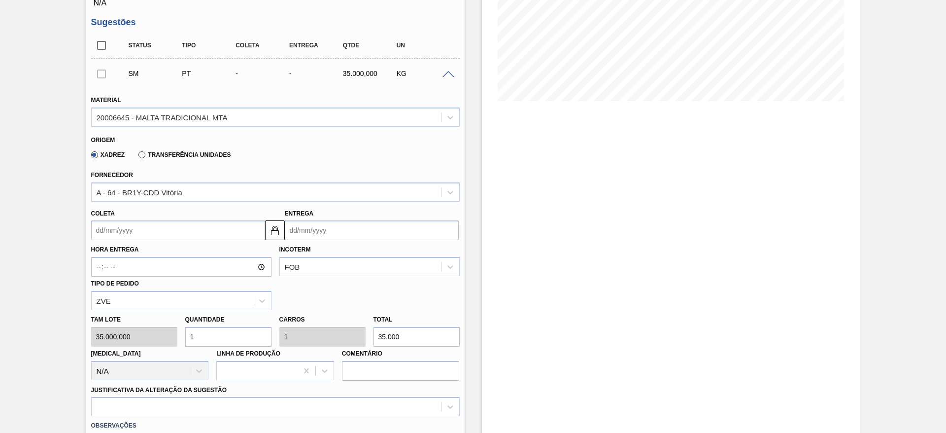
scroll to position [222, 0]
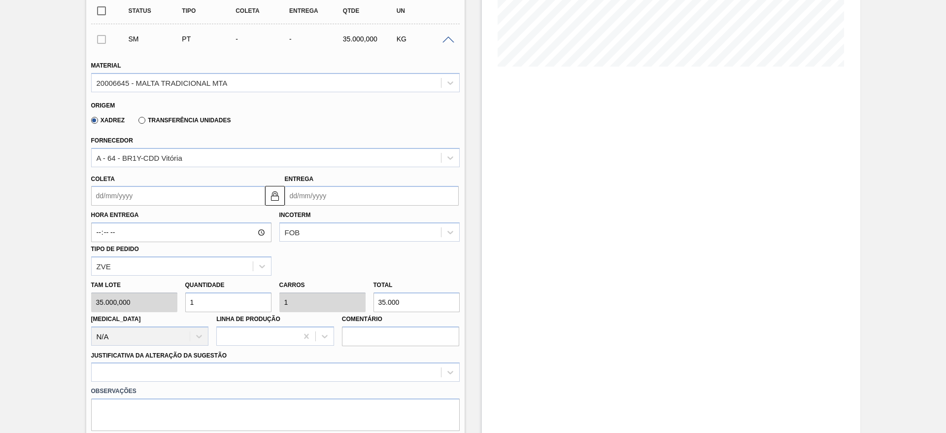
click at [174, 113] on div "Xadrez Transferência Unidades" at bounding box center [159, 119] width 144 height 17
click at [177, 121] on label "Transferência Unidades" at bounding box center [184, 120] width 92 height 7
click at [137, 122] on input "Transferência Unidades" at bounding box center [137, 122] width 0 height 0
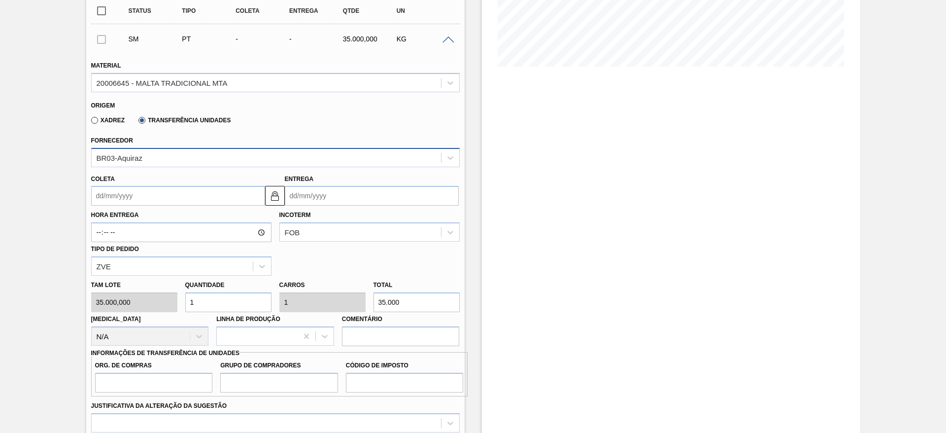
click at [158, 159] on div "BR03-Aquiraz" at bounding box center [266, 157] width 349 height 14
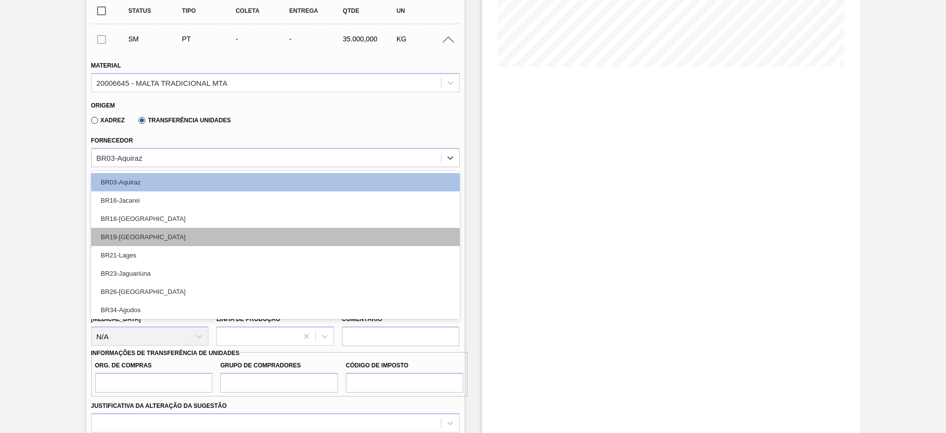
scroll to position [20, 0]
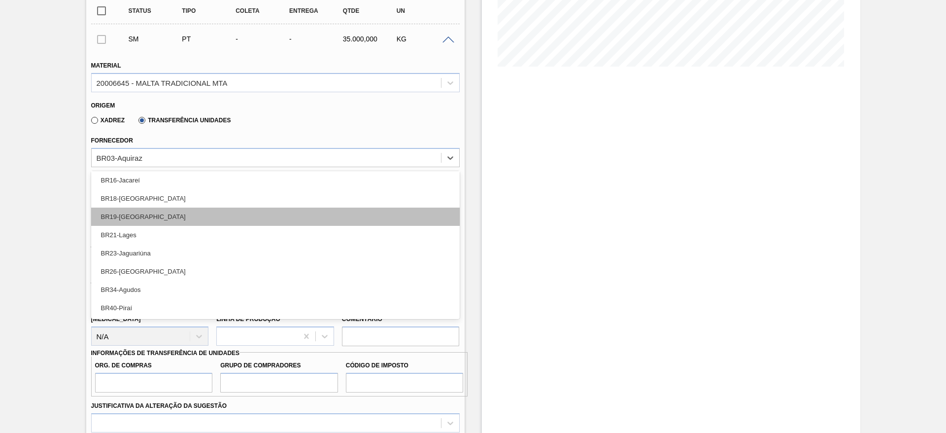
click at [165, 217] on div "BR19-Nova Rio" at bounding box center [275, 216] width 368 height 18
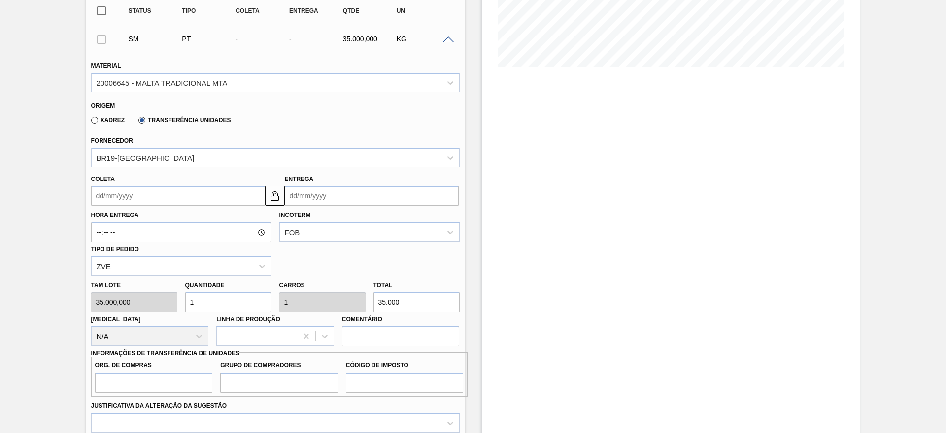
click at [327, 311] on div "Tam lote 35.000,000 Quantidade 1 Carros 1 Total 35.000 Doca N/A Linha de Produç…" at bounding box center [275, 310] width 376 height 70
type input "0"
type input "2"
type input "0,001"
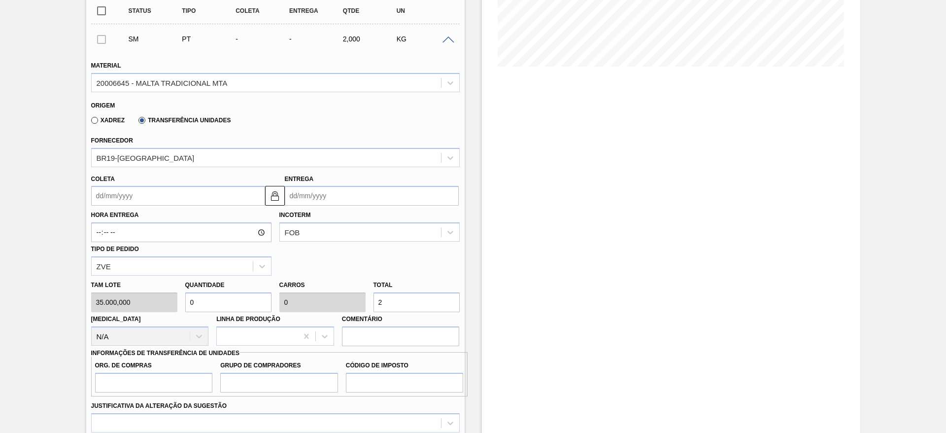
type input "0,001"
type input "25"
type input "0,007"
type input "250"
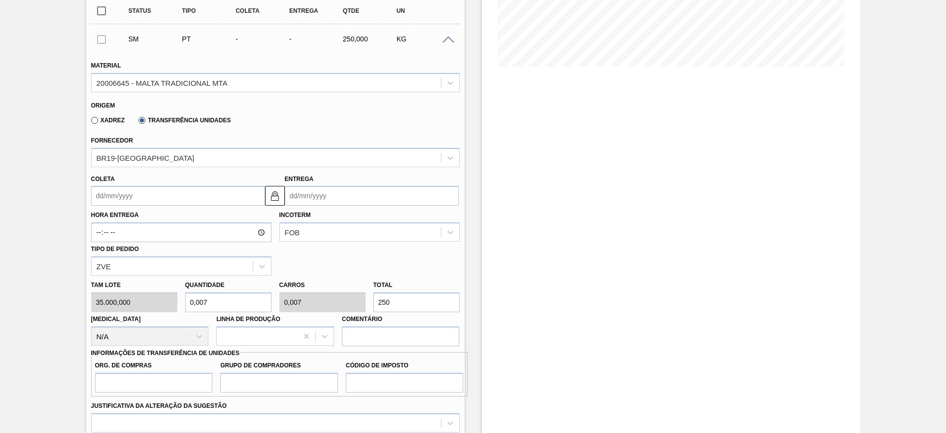
type input "0,071"
type input "2.500"
type input "0,714"
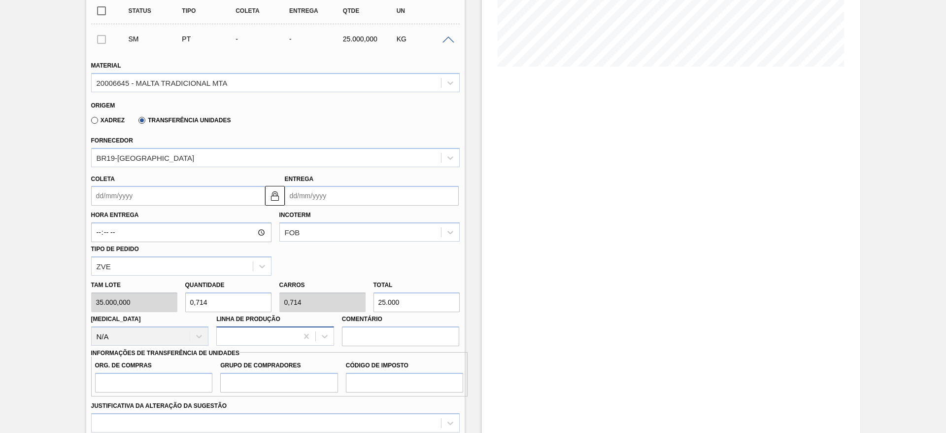
type input "25.000"
click at [257, 341] on div at bounding box center [257, 336] width 81 height 14
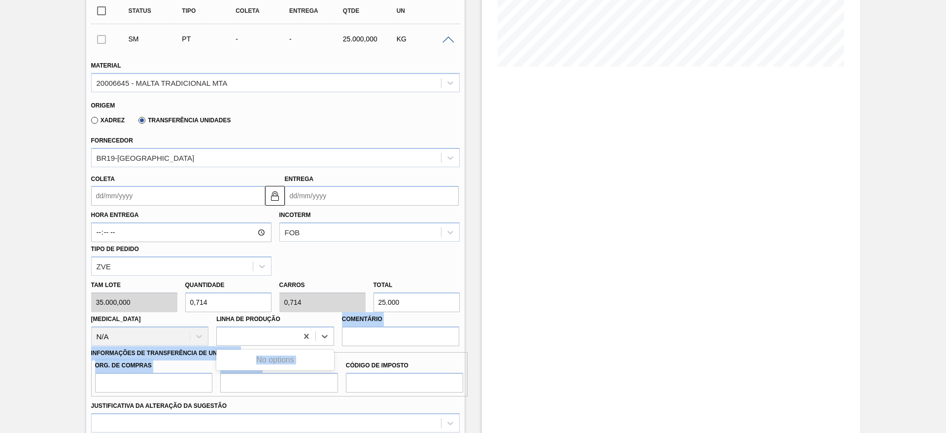
click at [261, 354] on div "Material 20006645 - MALTA TRADICIONAL MTA Origem Xadrez Transferência Unidades …" at bounding box center [275, 278] width 368 height 455
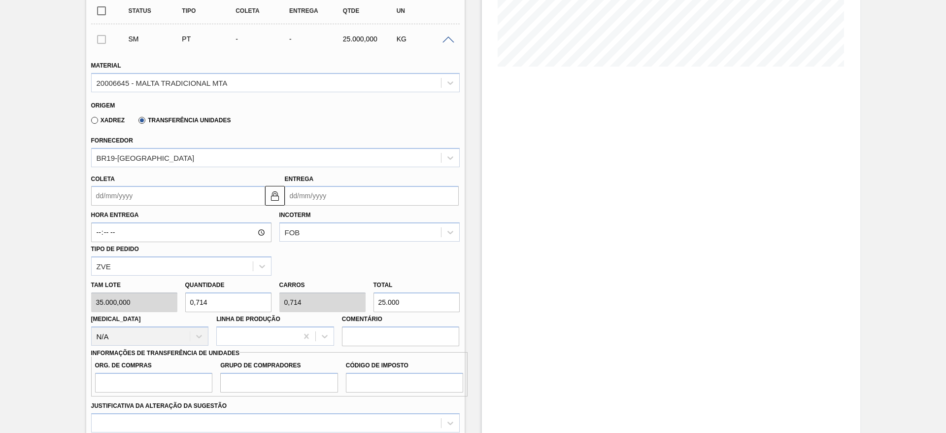
click at [383, 302] on input "25.000" at bounding box center [416, 302] width 86 height 20
click at [284, 335] on div at bounding box center [257, 336] width 81 height 14
click at [167, 385] on input "Org. de Compras" at bounding box center [154, 382] width 118 height 20
type input "BR00"
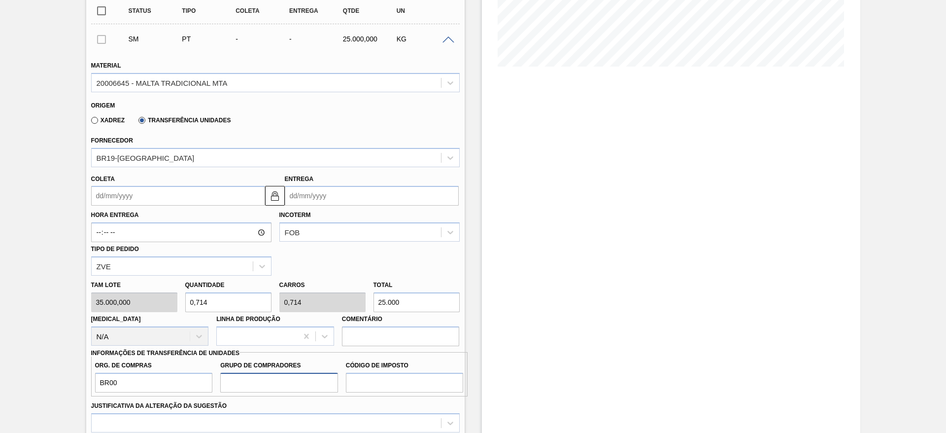
click at [226, 380] on input "Grupo de Compradores" at bounding box center [279, 382] width 118 height 20
type input "A01"
click at [377, 373] on input "Código de Imposto" at bounding box center [405, 382] width 118 height 20
type input "I2"
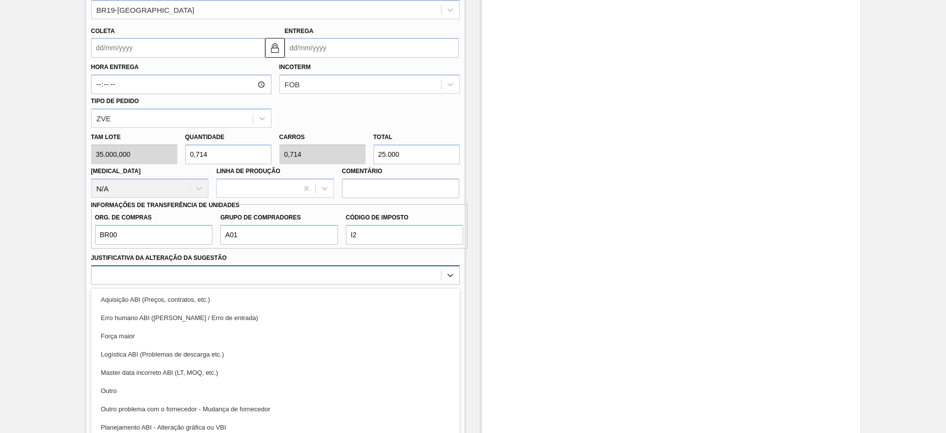
scroll to position [377, 0]
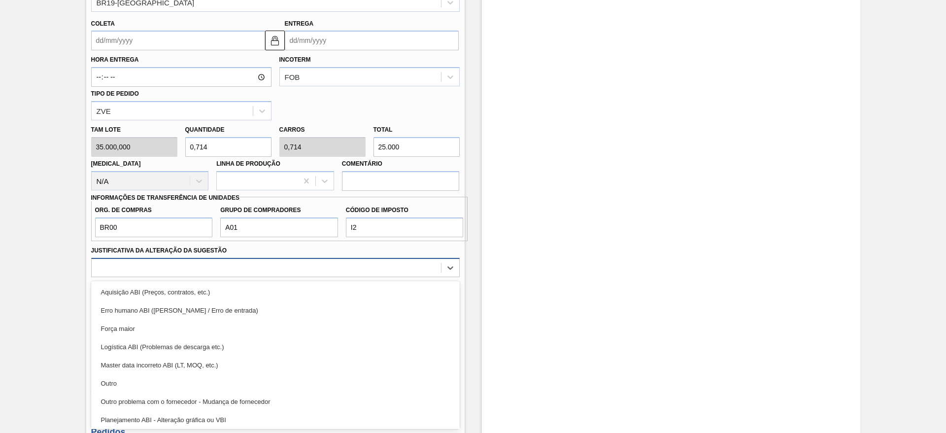
click at [429, 277] on div "option Aquisição ABI (Preços, contratos, etc.) focused, 1 of 18. 18 results ava…" at bounding box center [275, 267] width 368 height 19
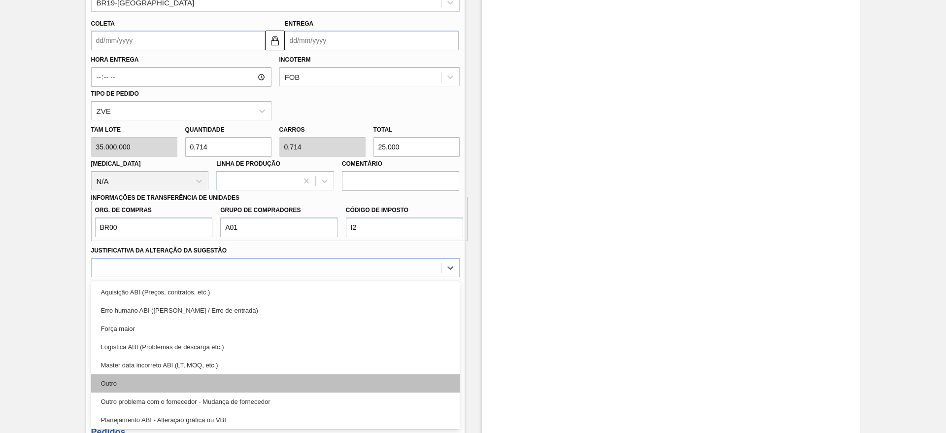
click at [445, 376] on div "Outro" at bounding box center [275, 383] width 368 height 18
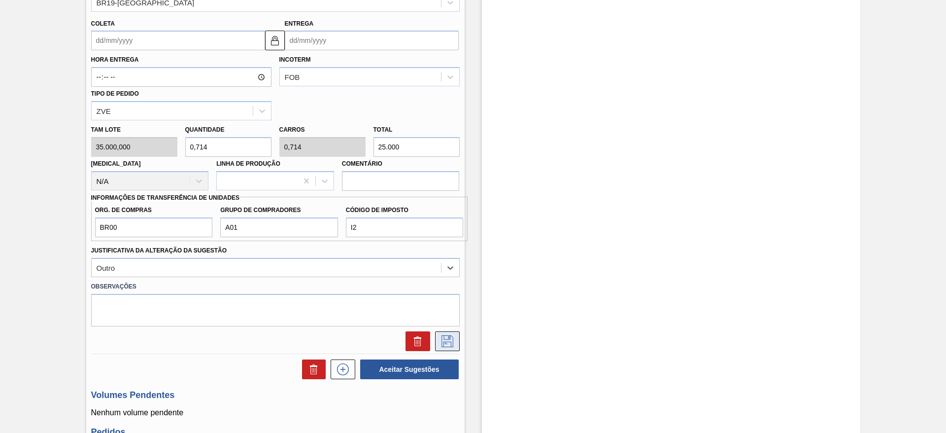
click at [449, 333] on button at bounding box center [447, 341] width 25 height 20
click at [149, 35] on input "Coleta" at bounding box center [178, 41] width 174 height 20
click at [277, 40] on img at bounding box center [275, 40] width 12 height 12
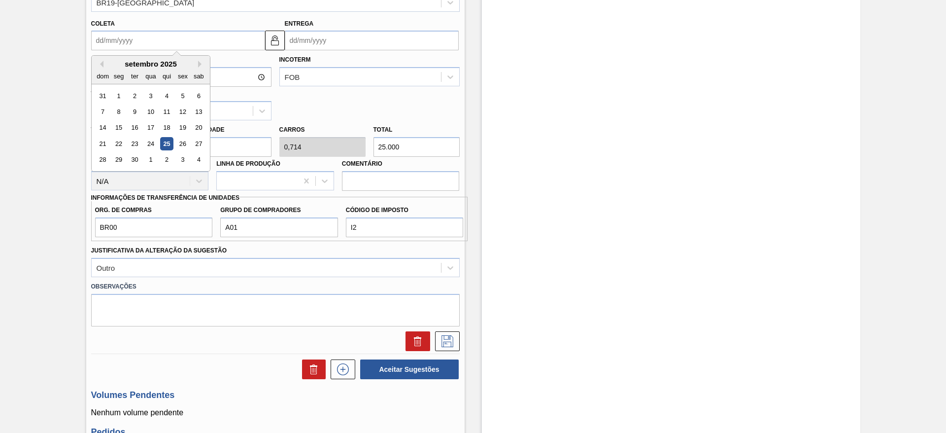
click at [234, 35] on input "Coleta" at bounding box center [178, 41] width 174 height 20
click at [152, 157] on div "1" at bounding box center [150, 159] width 13 height 13
type input "01/10/2025"
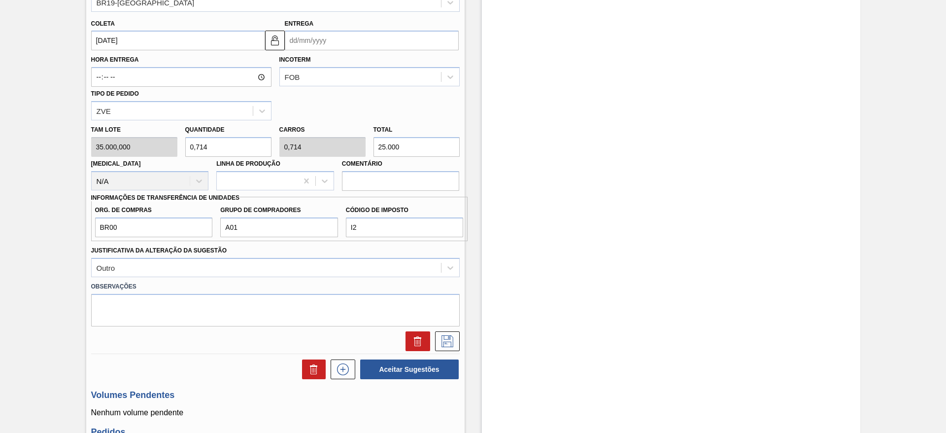
drag, startPoint x: 332, startPoint y: 27, endPoint x: 327, endPoint y: 33, distance: 7.4
click at [331, 27] on div "Entrega" at bounding box center [372, 34] width 174 height 34
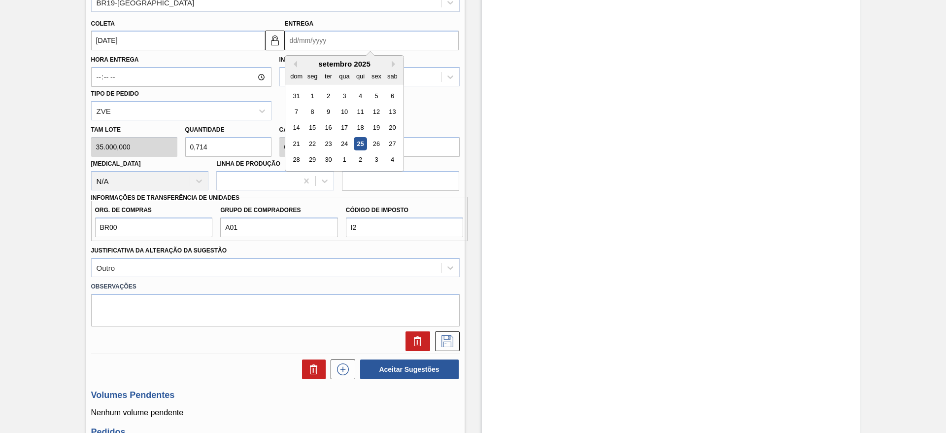
click at [324, 37] on input "Entrega" at bounding box center [372, 41] width 174 height 20
click at [360, 157] on div "2" at bounding box center [359, 159] width 13 height 13
type input "02/10/2025"
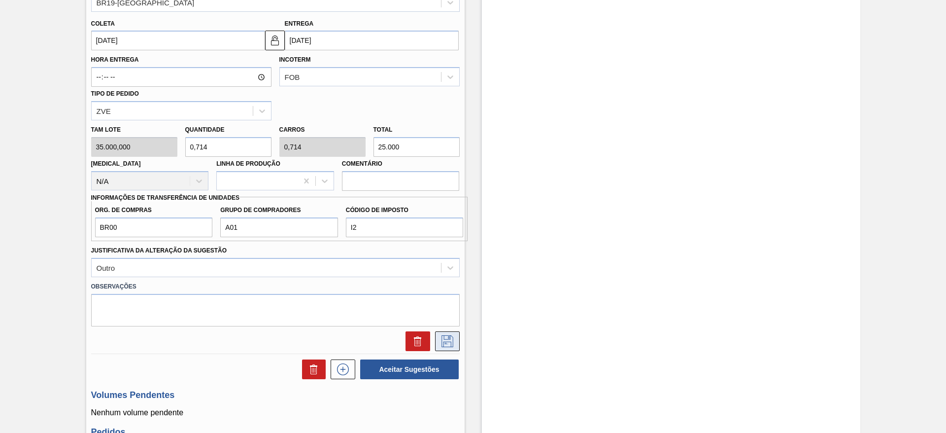
click at [447, 345] on icon at bounding box center [447, 341] width 16 height 12
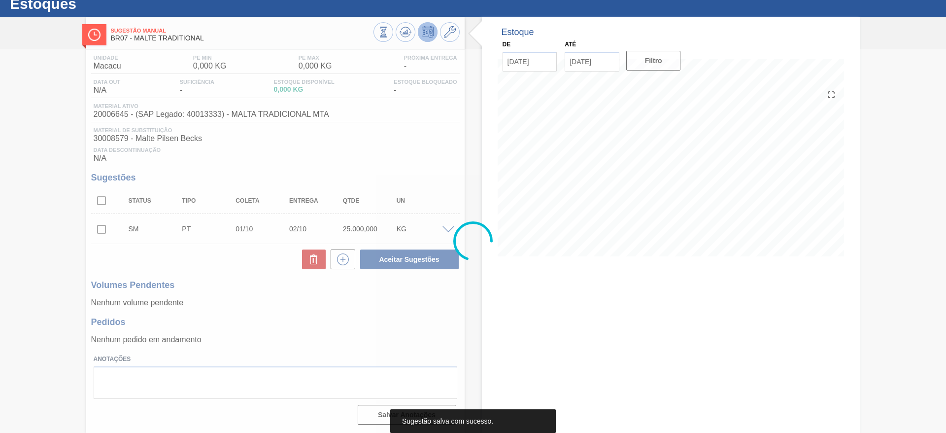
scroll to position [32, 0]
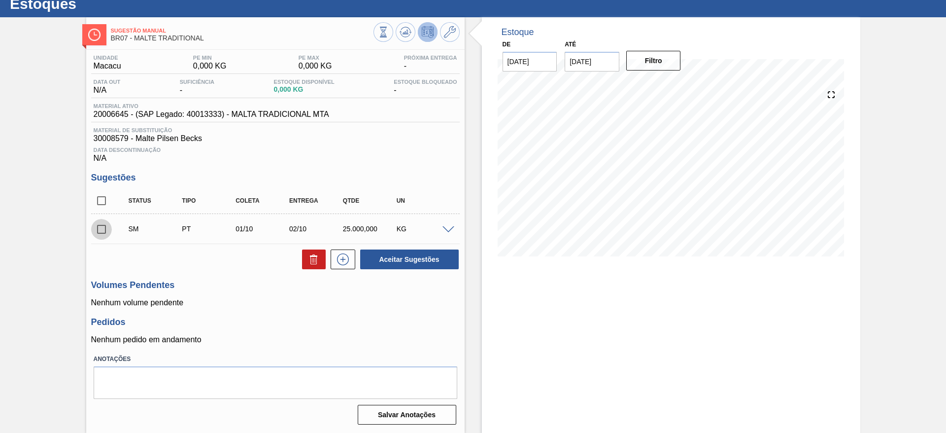
click at [106, 231] on input "checkbox" at bounding box center [101, 229] width 21 height 21
click at [442, 259] on button "Aceitar Sugestões" at bounding box center [409, 259] width 99 height 20
checkbox input "false"
click at [451, 33] on icon at bounding box center [450, 32] width 12 height 12
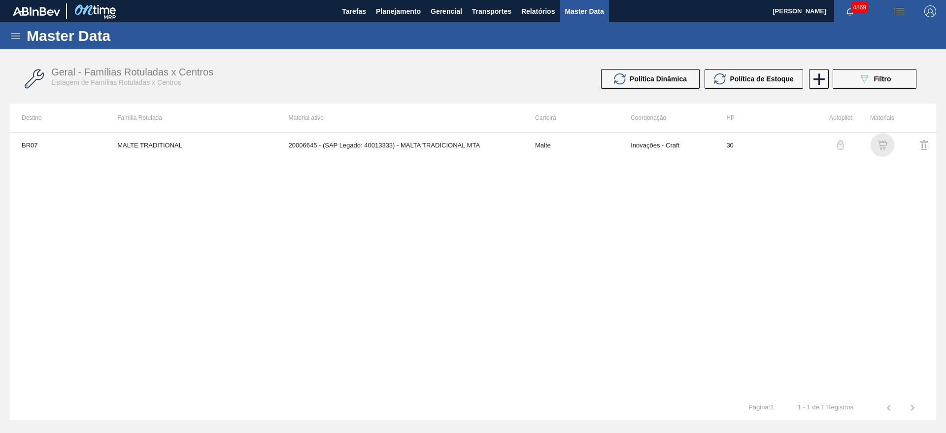
click at [888, 144] on div "button" at bounding box center [882, 145] width 12 height 10
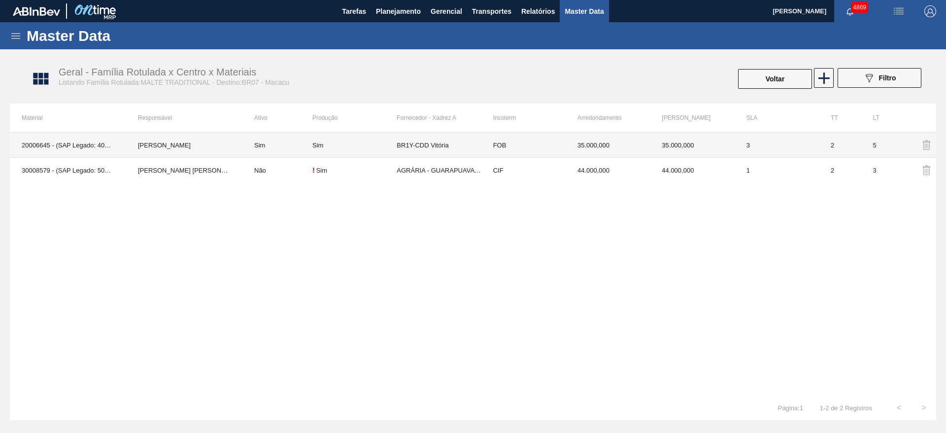
click at [436, 145] on td "BR1Y-CDD Vitória" at bounding box center [439, 145] width 84 height 25
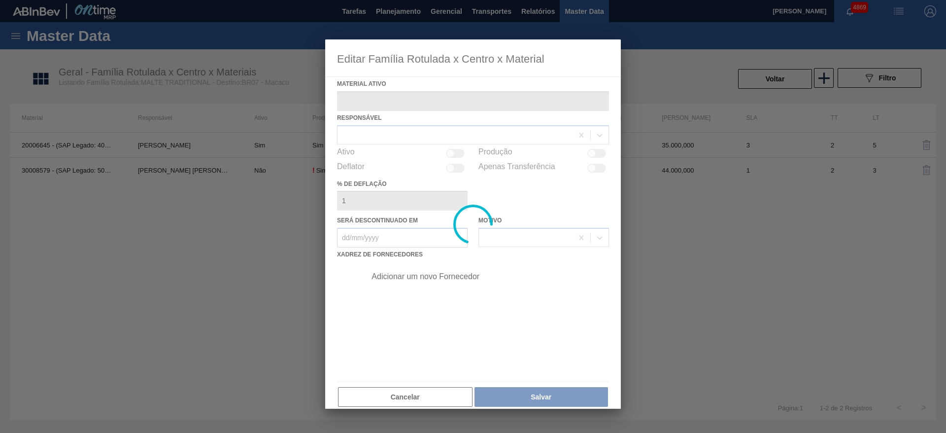
type ativo "20006645 - (SAP Legado: 40013333) - MALTA TRADICIONAL MTA"
checkbox input "true"
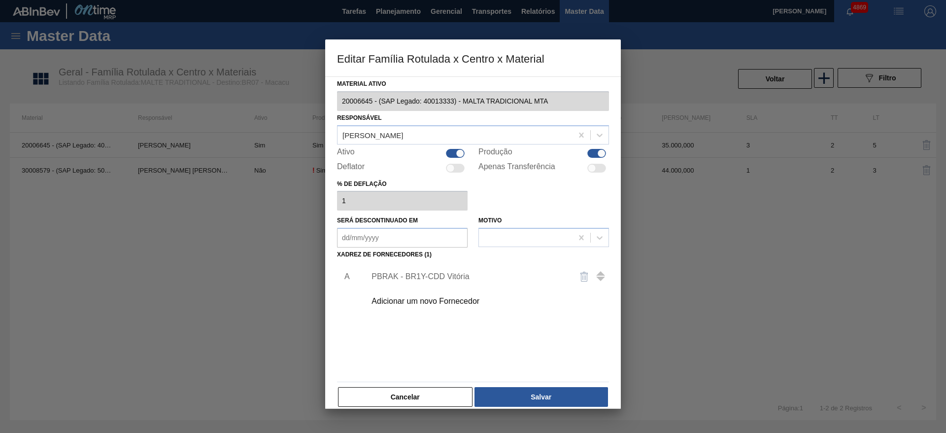
click at [461, 279] on div "PBRAK - BR1Y-CDD Vitória" at bounding box center [467, 276] width 193 height 9
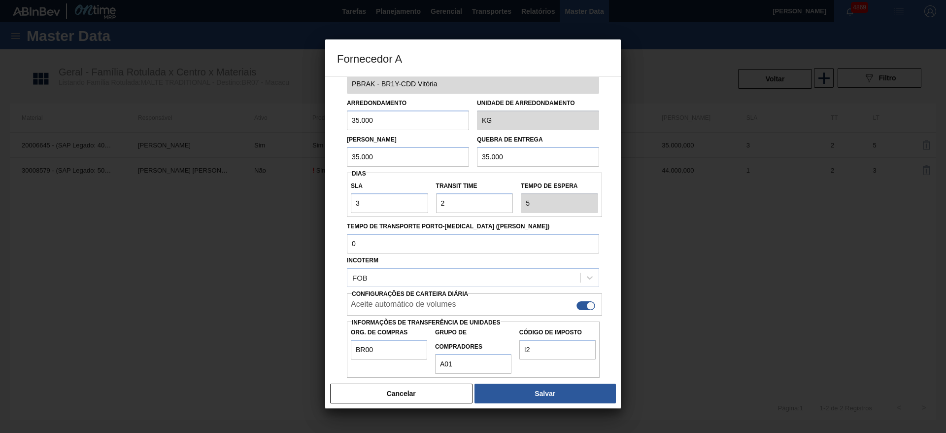
scroll to position [35, 0]
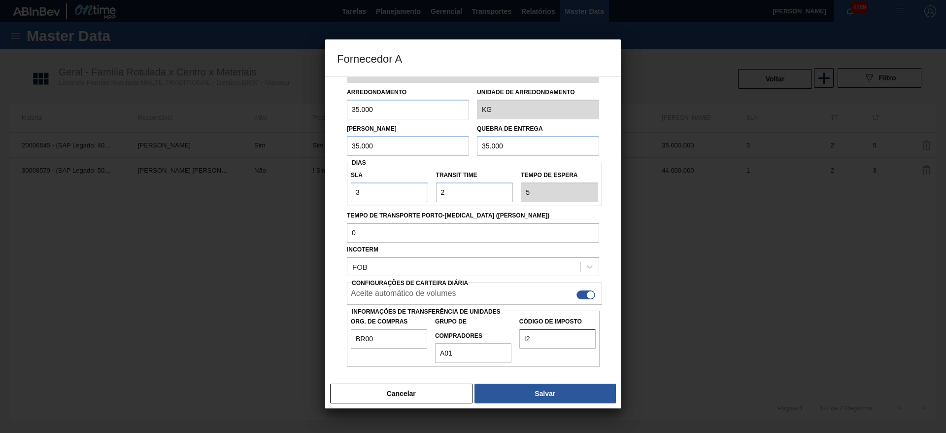
click at [564, 333] on input "I2" at bounding box center [557, 339] width 76 height 20
type input "I1"
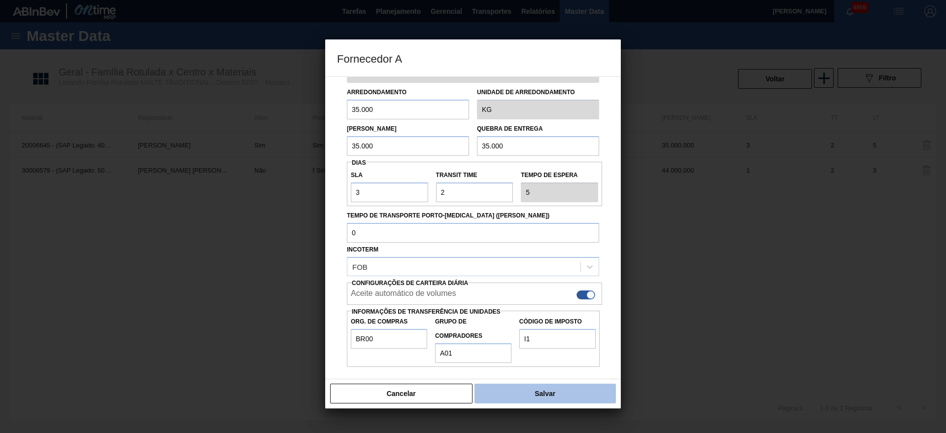
click at [521, 394] on button "Salvar" at bounding box center [544, 393] width 141 height 20
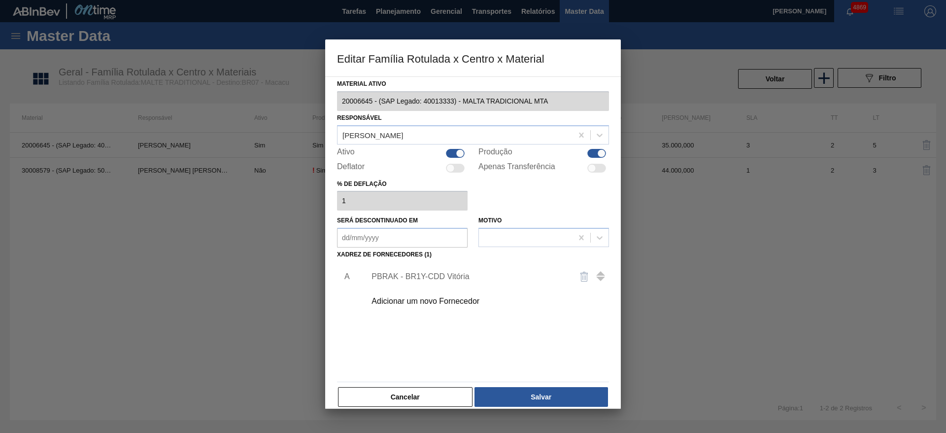
click at [521, 394] on button "Salvar" at bounding box center [540, 397] width 133 height 20
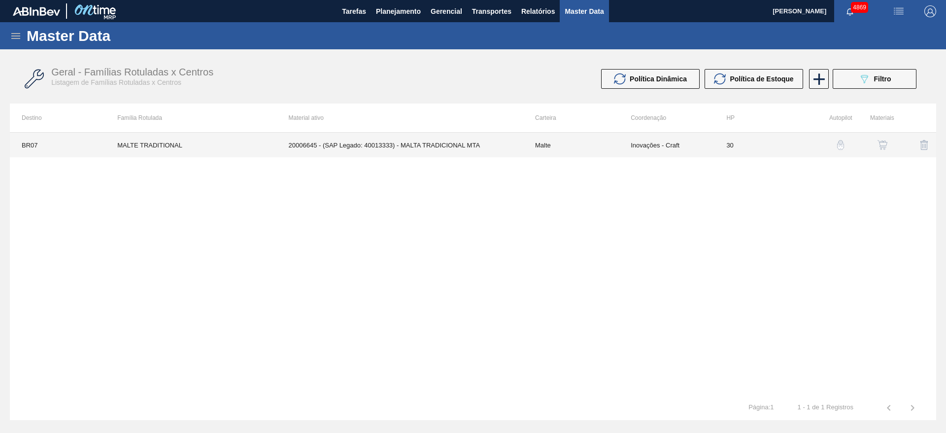
click at [623, 141] on td "Inovações - Craft" at bounding box center [667, 145] width 96 height 25
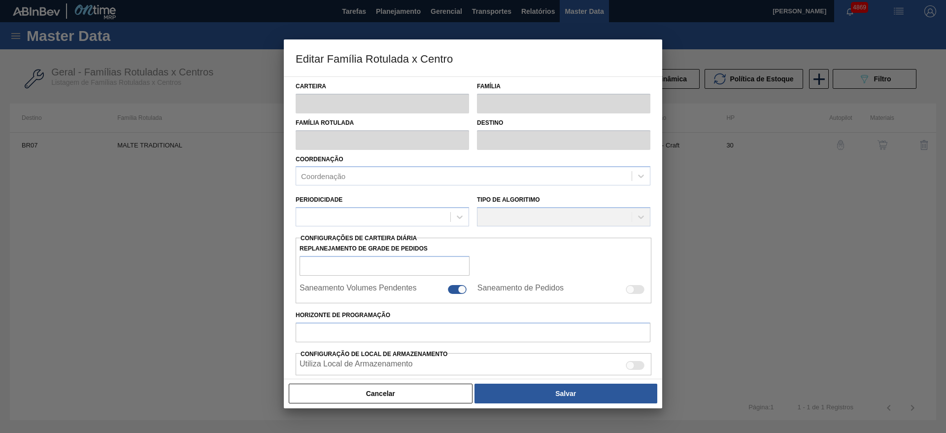
type input "Malte"
type input "MALTE TRADITIONAL"
type input "BR07 - Macacu"
type input "0"
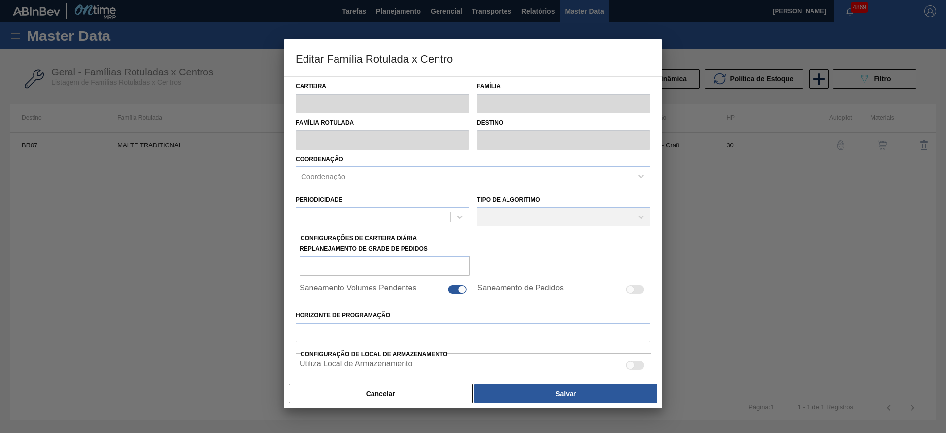
checkbox input "false"
checkbox input "true"
type input "30"
type input "0"
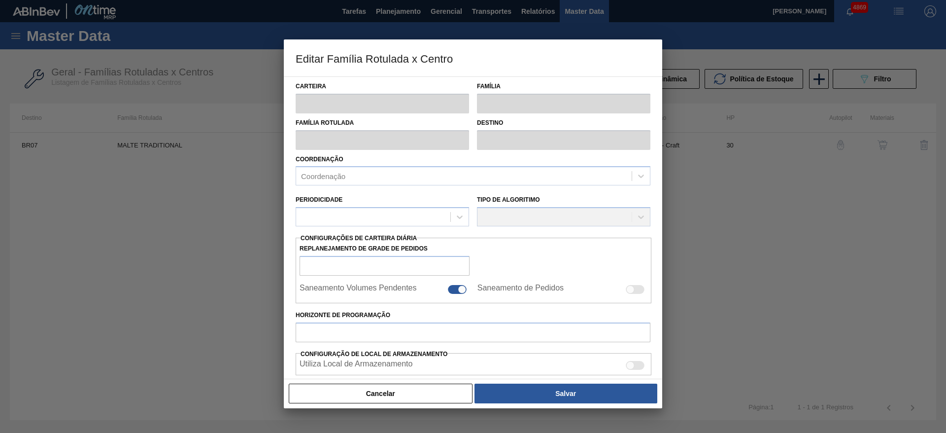
type input "100"
type input "0,000"
checkbox input "true"
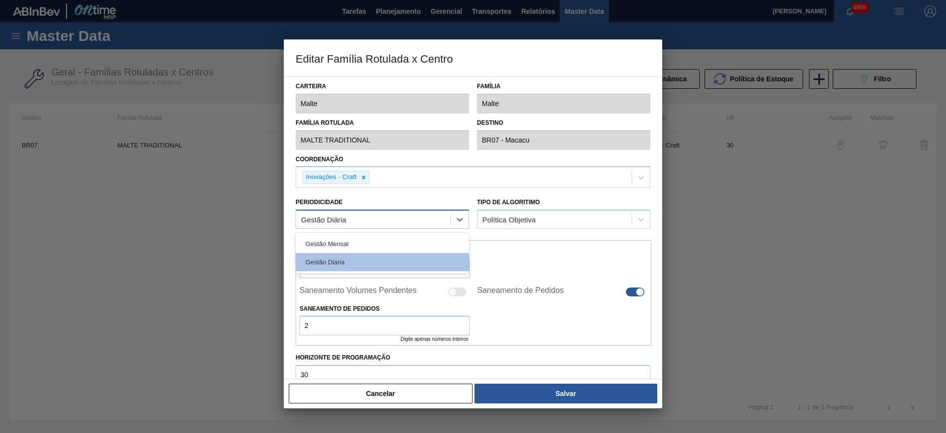
click at [439, 217] on div "Gestão Diária" at bounding box center [373, 219] width 154 height 14
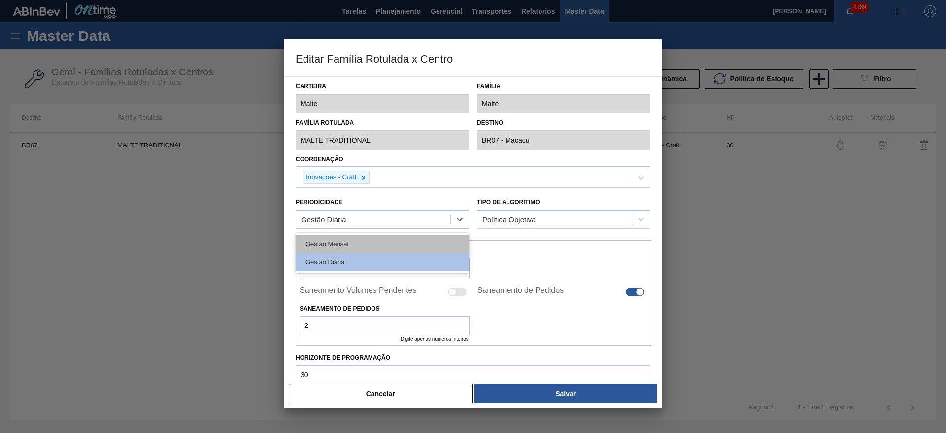
click at [423, 237] on div "Gestão Mensal" at bounding box center [382, 243] width 173 height 18
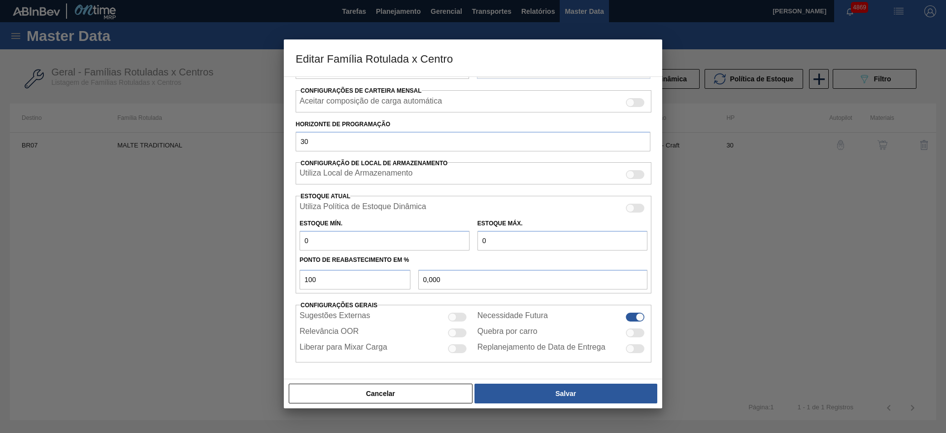
scroll to position [150, 0]
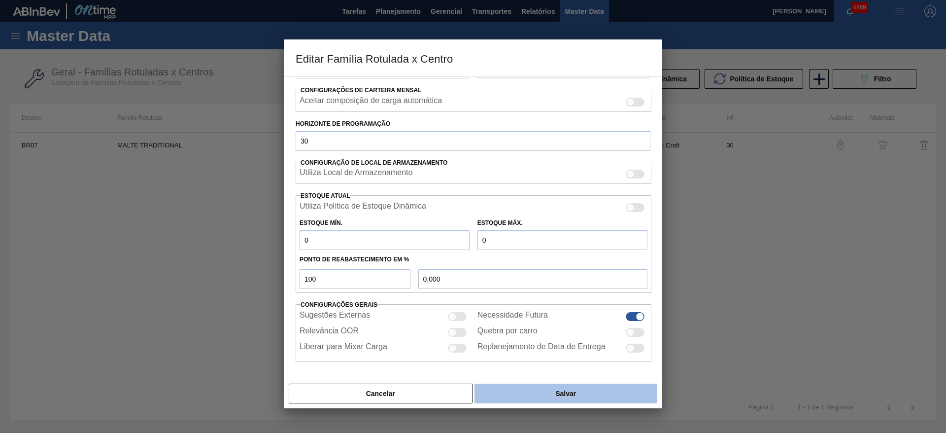
click at [537, 393] on button "Salvar" at bounding box center [565, 393] width 183 height 20
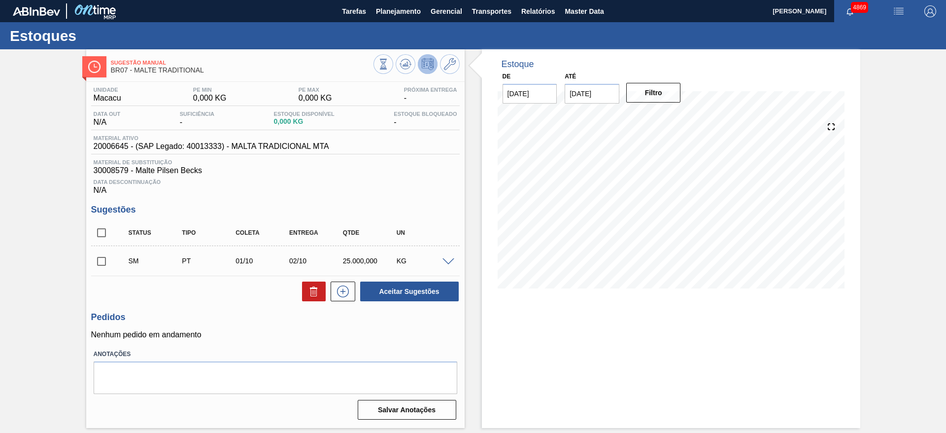
click at [450, 265] on div "SM PT 01/10 02/10 25.000,000 KG" at bounding box center [275, 260] width 368 height 25
click at [448, 263] on span at bounding box center [448, 261] width 12 height 7
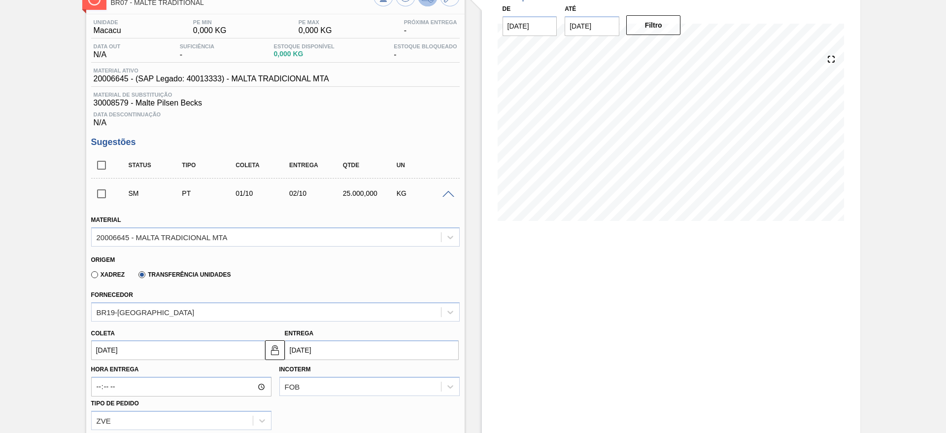
scroll to position [296, 0]
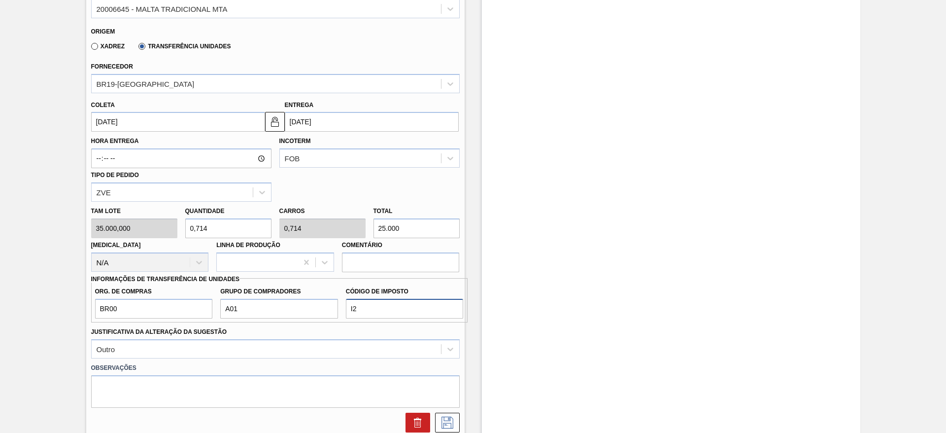
click at [417, 299] on input "I2" at bounding box center [405, 309] width 118 height 20
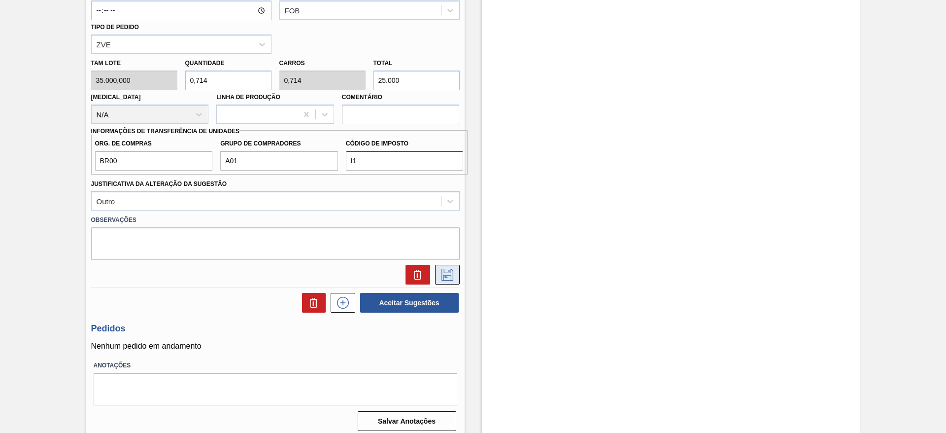
type input "I1"
click at [456, 279] on button at bounding box center [447, 275] width 25 height 20
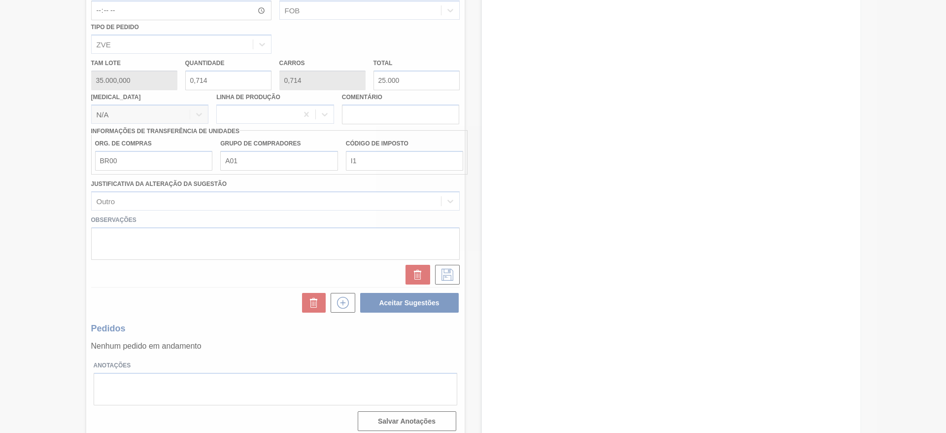
scroll to position [0, 0]
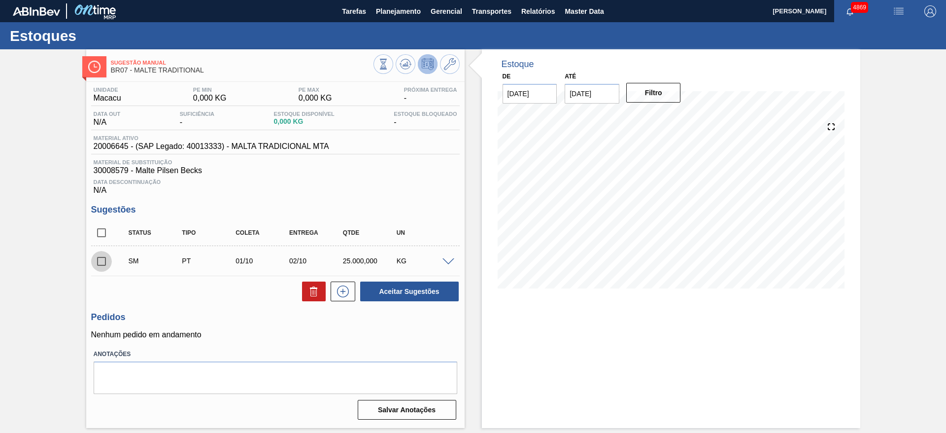
click at [101, 267] on input "checkbox" at bounding box center [101, 261] width 21 height 21
click at [431, 295] on button "Aceitar Sugestões" at bounding box center [409, 291] width 99 height 20
checkbox input "false"
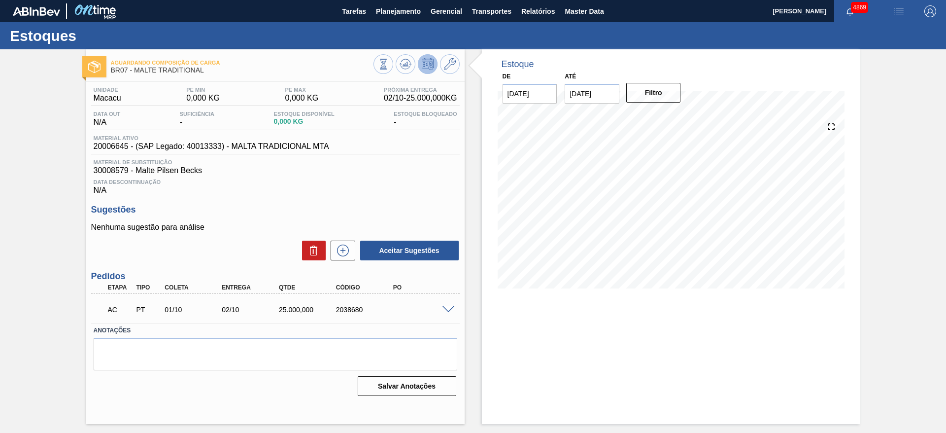
click at [449, 308] on span at bounding box center [448, 309] width 12 height 7
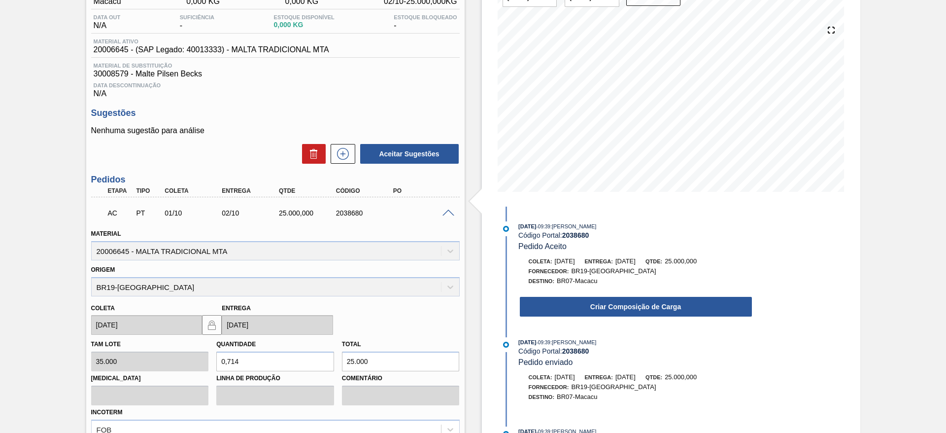
scroll to position [148, 0]
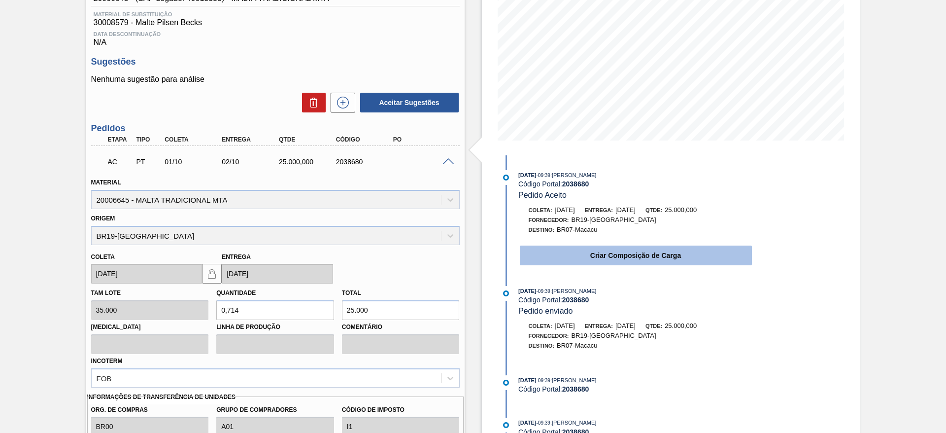
click at [668, 254] on button "Criar Composição de Carga" at bounding box center [636, 255] width 232 height 20
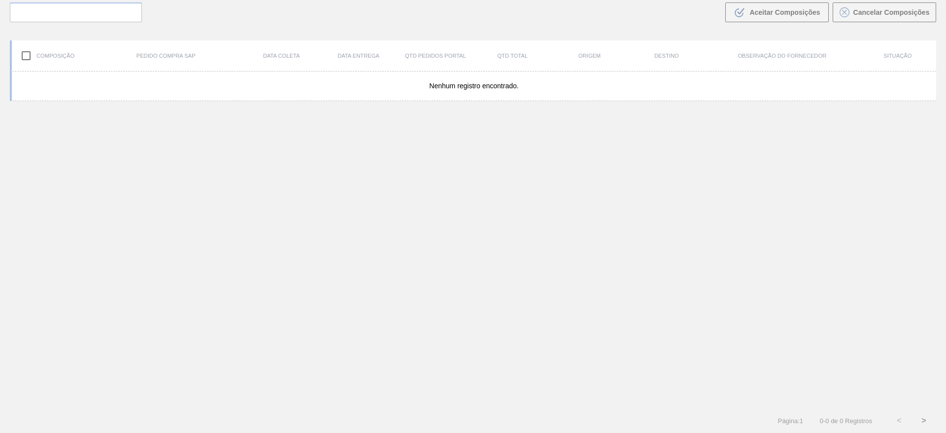
scroll to position [71, 0]
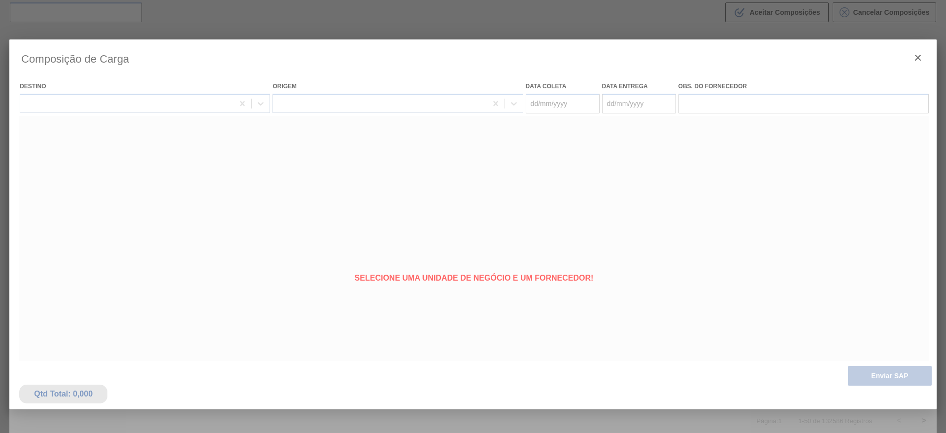
type coleta "01/10/2025"
type entrega "02/10/2025"
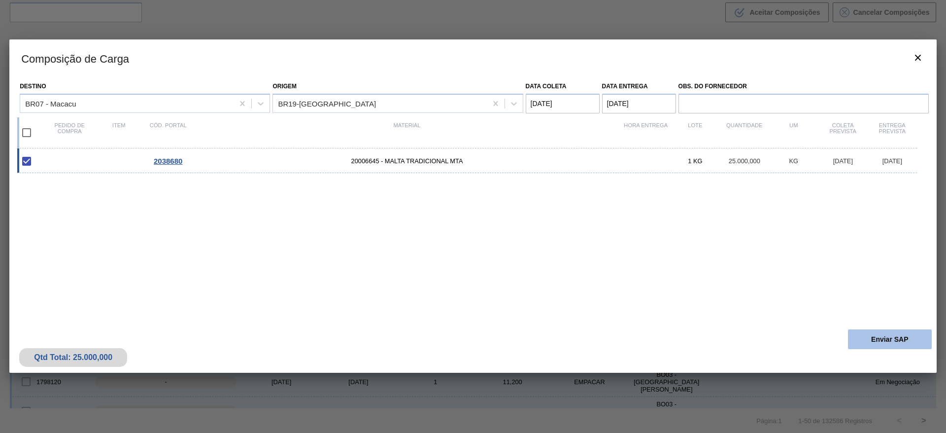
click at [879, 340] on button "Enviar SAP" at bounding box center [890, 339] width 84 height 20
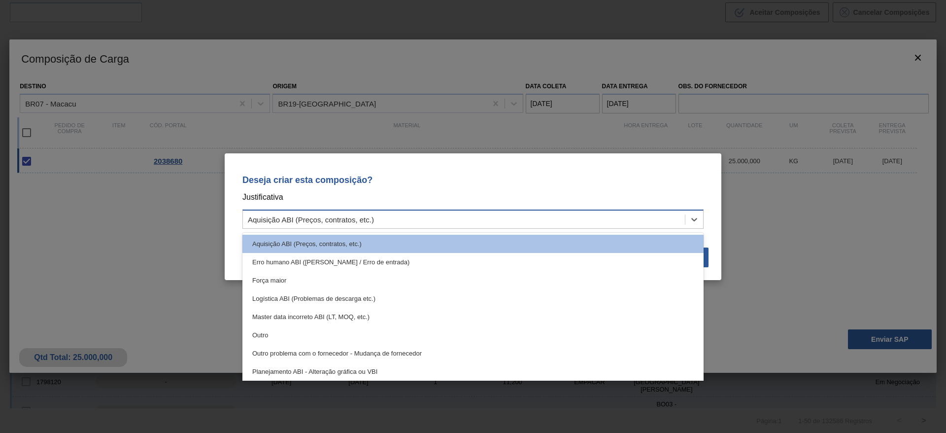
click at [525, 212] on div "Aquisição ABI (Preços, contratos, etc.)" at bounding box center [464, 219] width 442 height 14
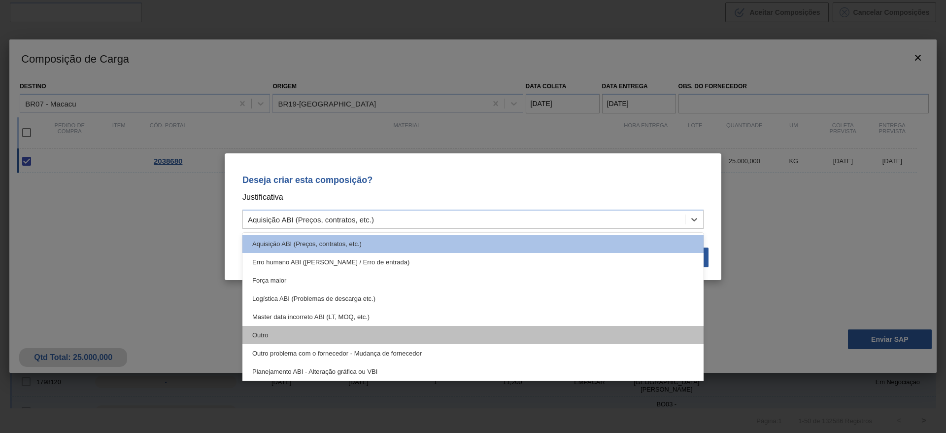
click at [314, 337] on div "Outro" at bounding box center [472, 335] width 461 height 18
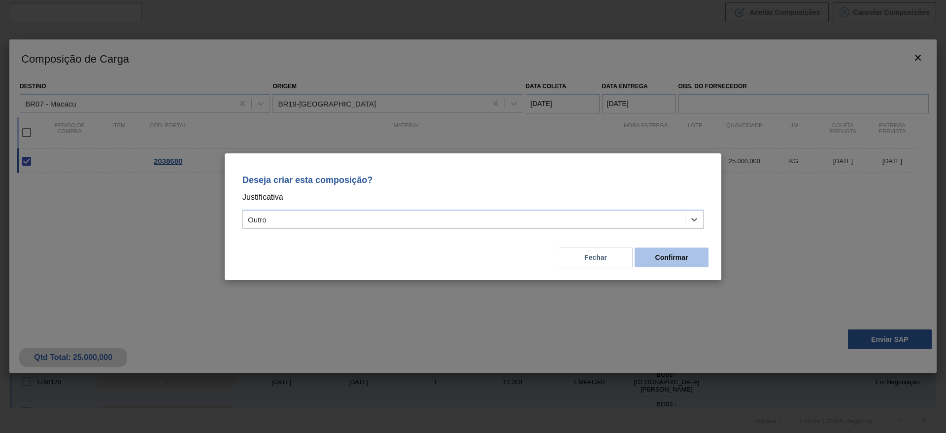
click at [680, 258] on button "Confirmar" at bounding box center [671, 257] width 74 height 20
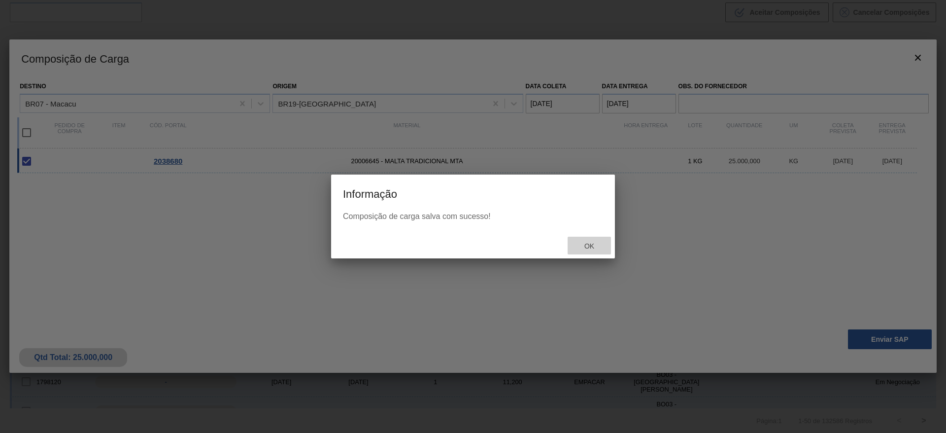
click at [581, 242] on span "Ok" at bounding box center [589, 246] width 26 height 8
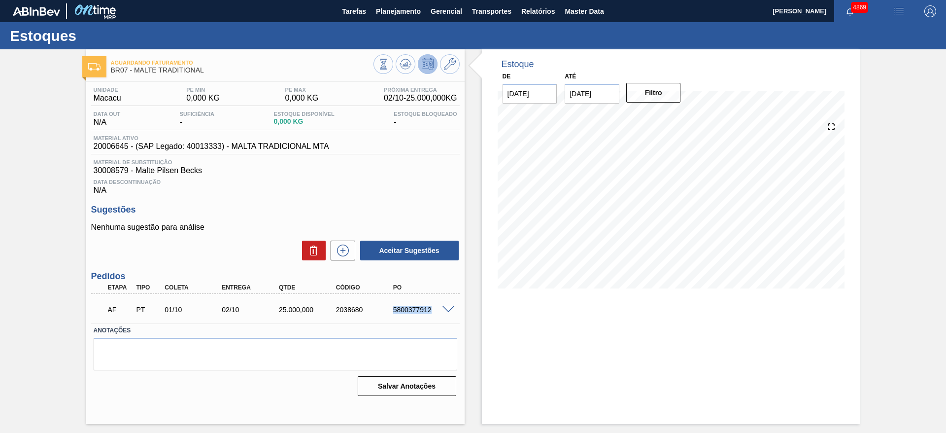
drag, startPoint x: 370, startPoint y: 312, endPoint x: 456, endPoint y: 314, distance: 85.8
click at [456, 314] on div "AF PT 01/10 02/10 25.000,000 2038680 5800377912" at bounding box center [275, 308] width 368 height 25
copy div "5800377912"
click at [415, 17] on button "Planejamento" at bounding box center [398, 11] width 55 height 22
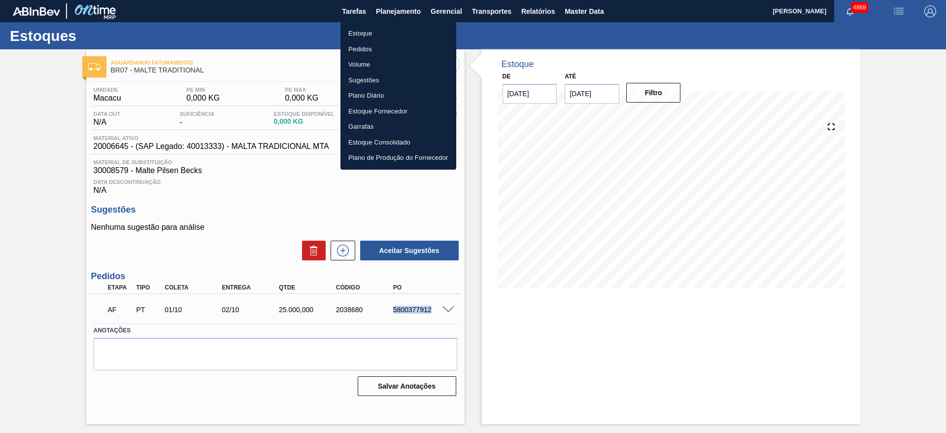
click at [403, 36] on li "Estoque" at bounding box center [398, 34] width 116 height 16
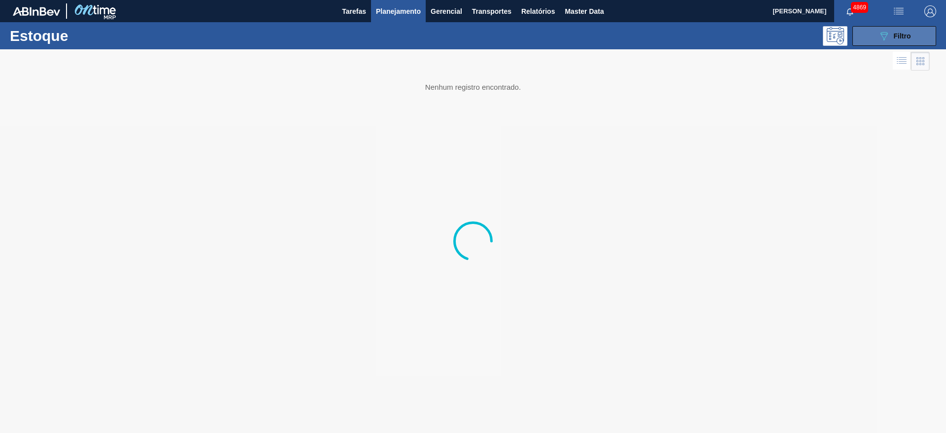
click at [858, 34] on button "089F7B8B-B2A5-4AFE-B5C0-19BA573D28AC Filtro" at bounding box center [894, 36] width 84 height 20
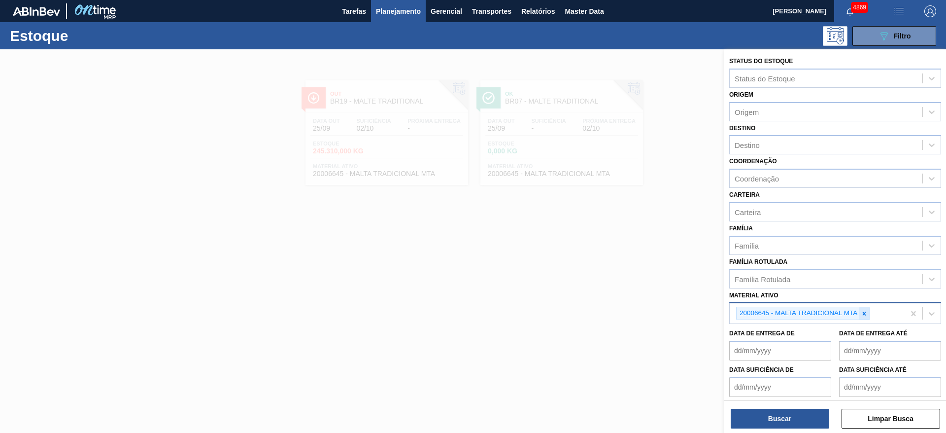
click at [863, 317] on div at bounding box center [864, 313] width 11 height 12
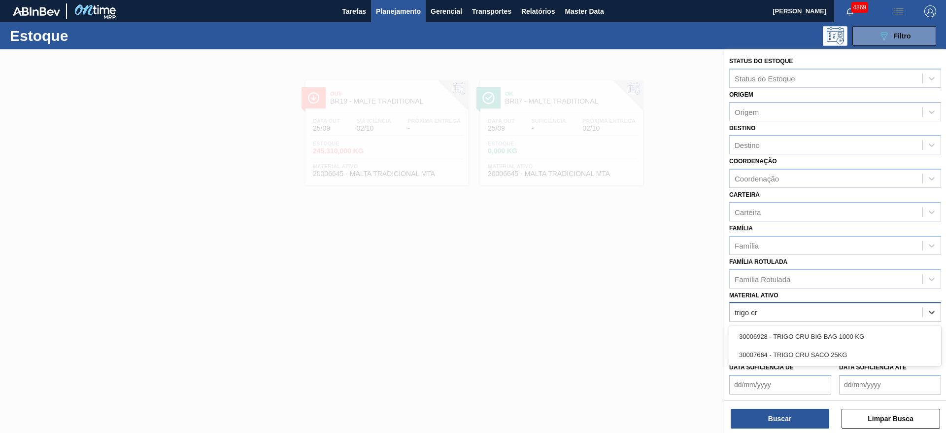
type ativo "trigo cru"
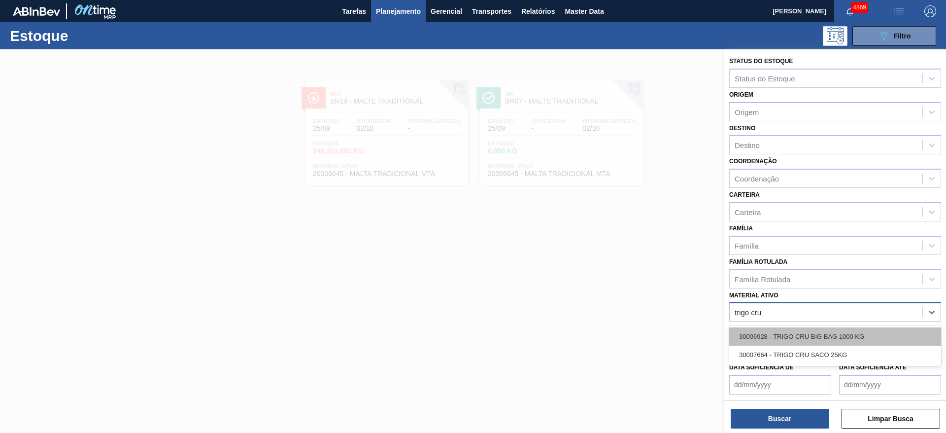
click at [849, 328] on div "30006928 - TRIGO CRU BIG BAG 1000 KG" at bounding box center [835, 336] width 212 height 18
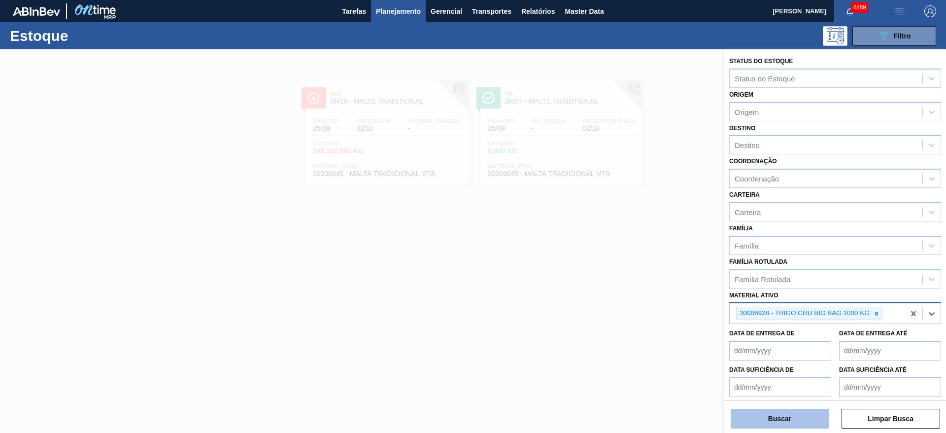
click at [810, 420] on button "Buscar" at bounding box center [780, 418] width 99 height 20
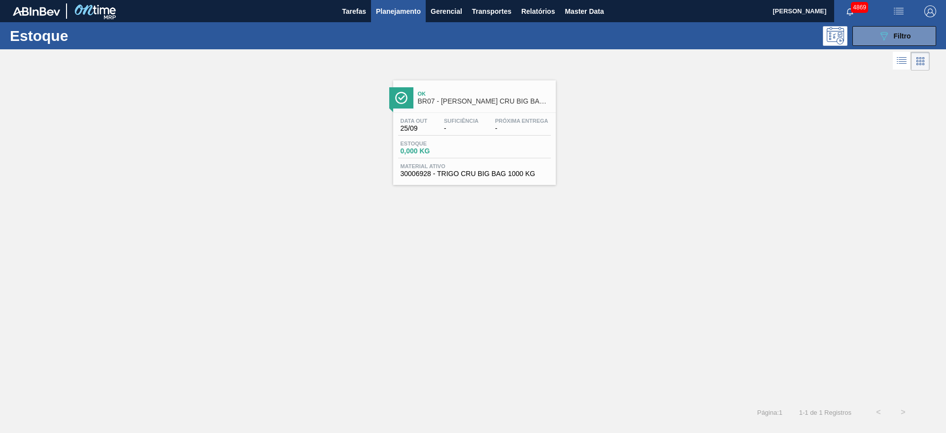
click at [520, 138] on div "Data out 25/09 Suficiência - Próxima Entrega - Estoque 0,000 KG Material ativo …" at bounding box center [474, 146] width 163 height 67
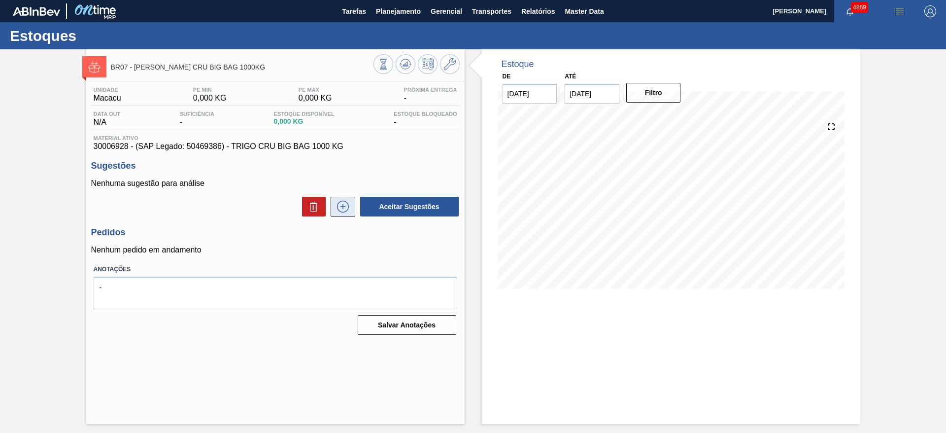
click at [338, 214] on button at bounding box center [343, 207] width 25 height 20
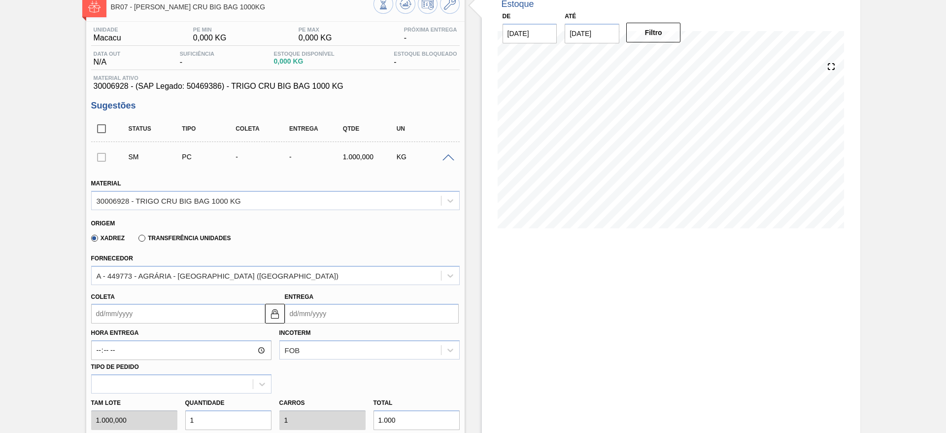
scroll to position [222, 0]
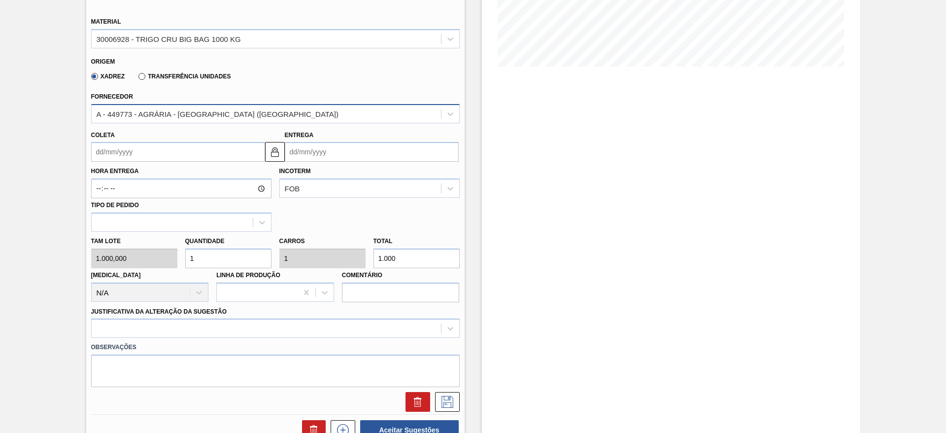
click at [178, 109] on div "A - 449773 - AGRÁRIA - GUARAPUAVA (PR)" at bounding box center [218, 113] width 242 height 8
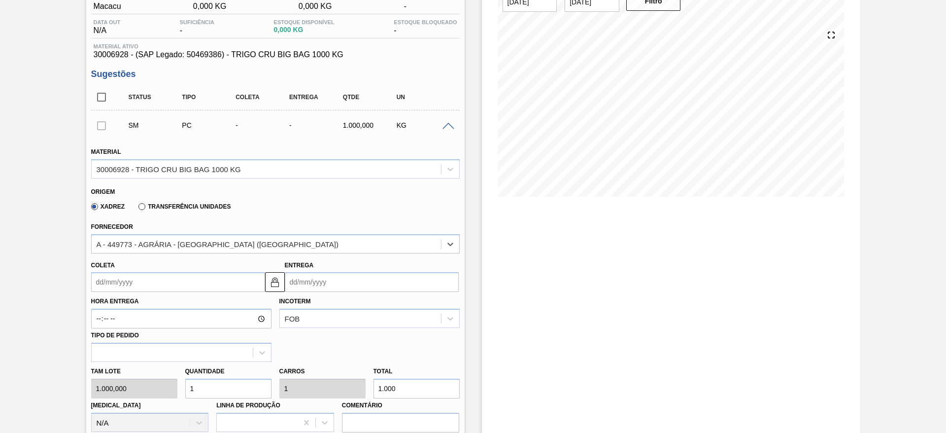
scroll to position [0, 0]
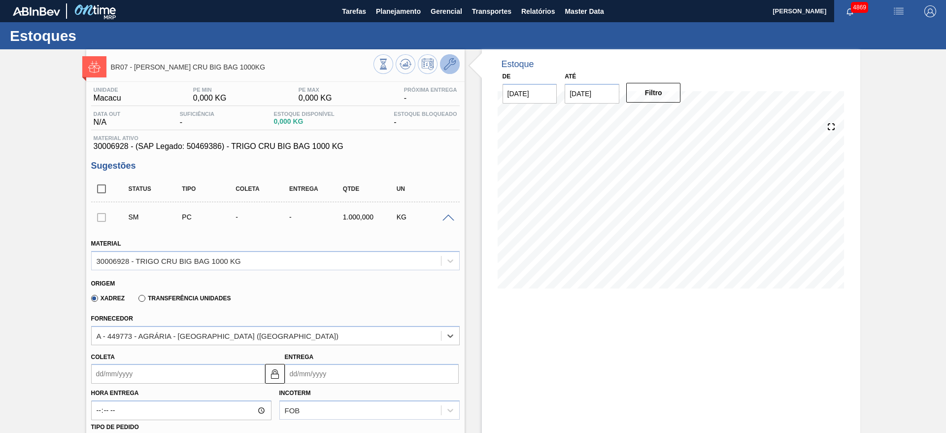
click at [444, 61] on icon at bounding box center [450, 64] width 12 height 12
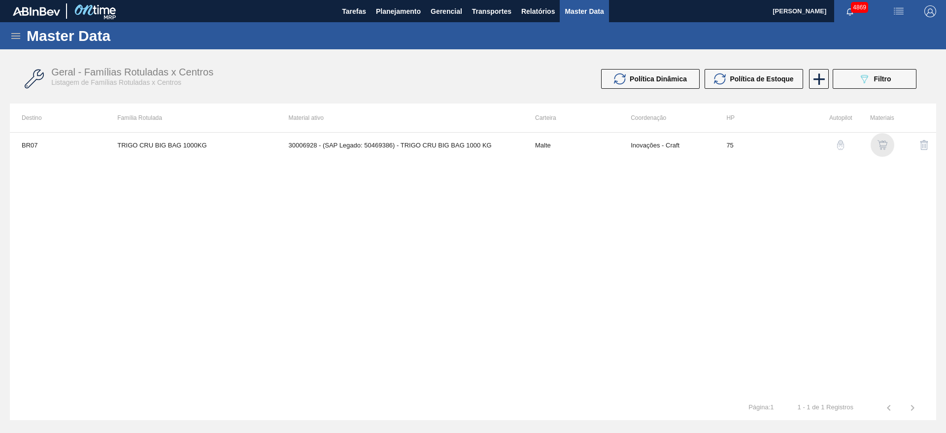
click at [878, 142] on img "button" at bounding box center [882, 145] width 10 height 10
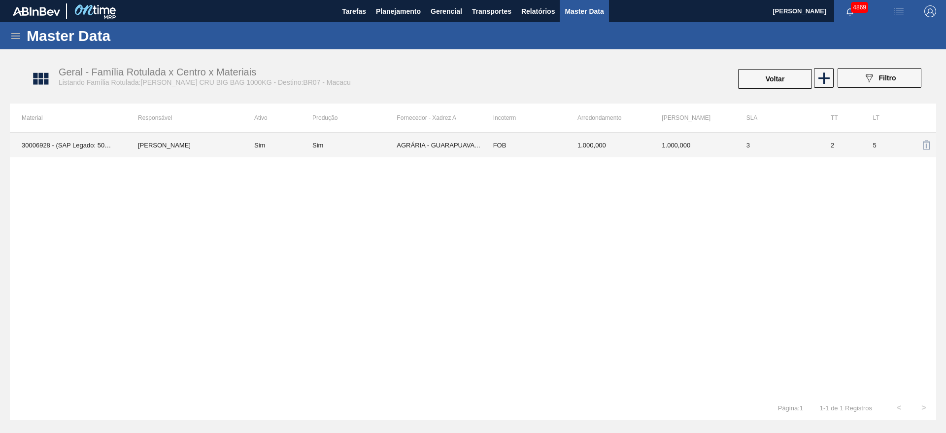
click at [639, 141] on td "1.000,000" at bounding box center [608, 145] width 84 height 25
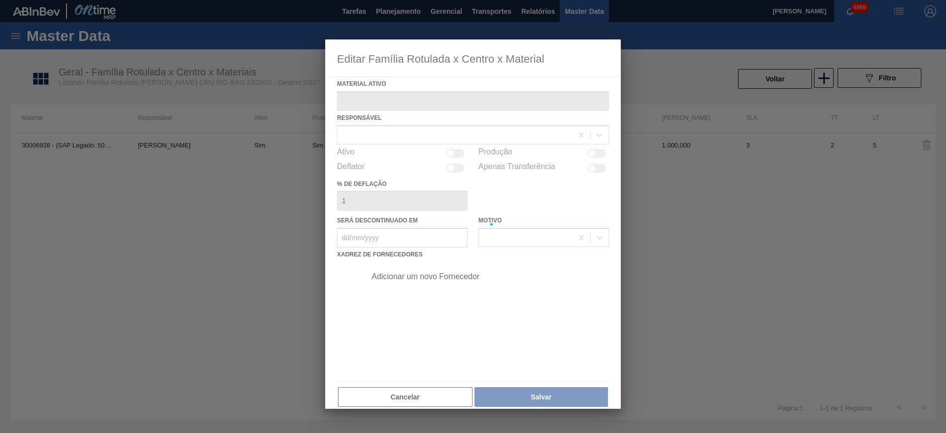
type ativo "30006928 - (SAP Legado: 50469386) - TRIGO CRU BIG BAG 1000 KG"
checkbox input "true"
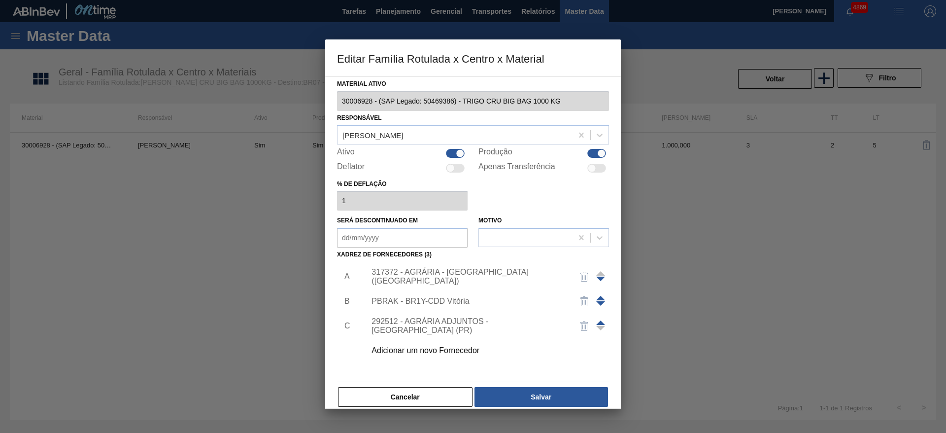
click at [432, 272] on div "317372 - AGRÁRIA - GUARAPUAVA (PR)" at bounding box center [467, 276] width 193 height 18
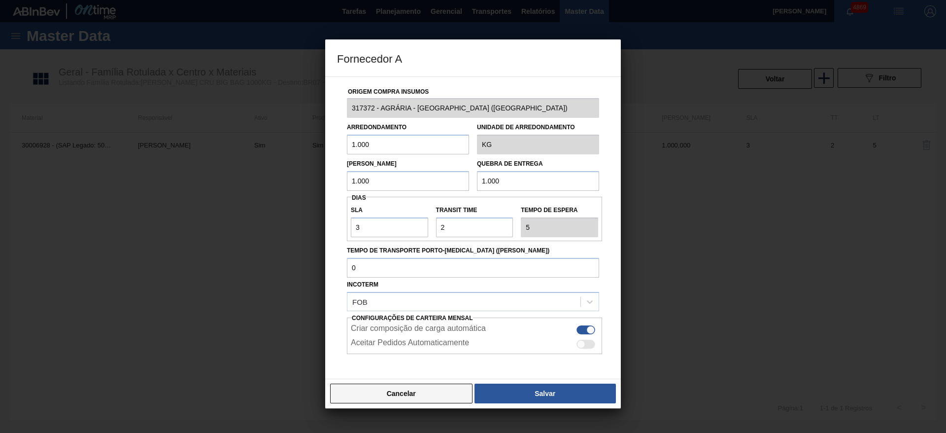
click at [379, 395] on button "Cancelar" at bounding box center [401, 393] width 142 height 20
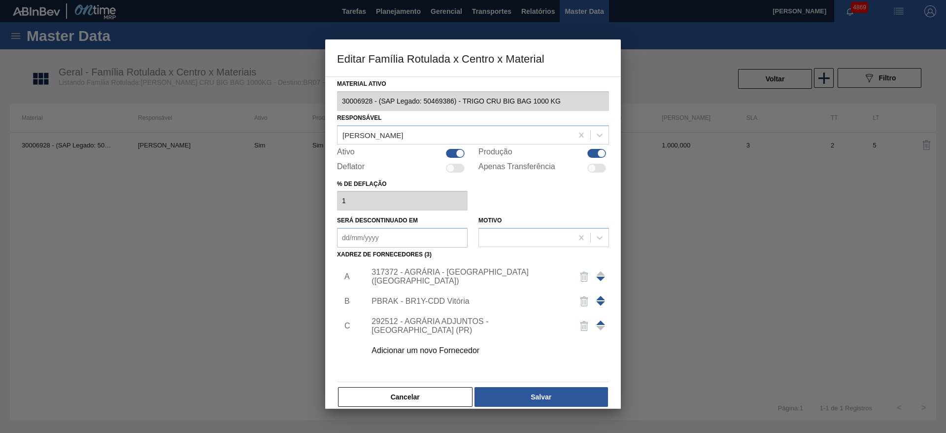
click at [392, 410] on div at bounding box center [473, 216] width 946 height 433
click at [396, 403] on button "Cancelar" at bounding box center [405, 397] width 134 height 20
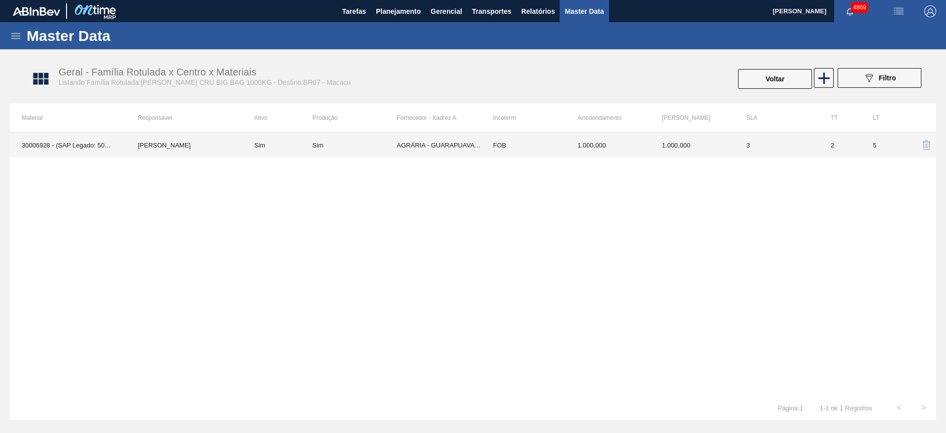
click at [433, 143] on td "AGRÁRIA - GUARAPUAVA (PR)" at bounding box center [439, 145] width 84 height 25
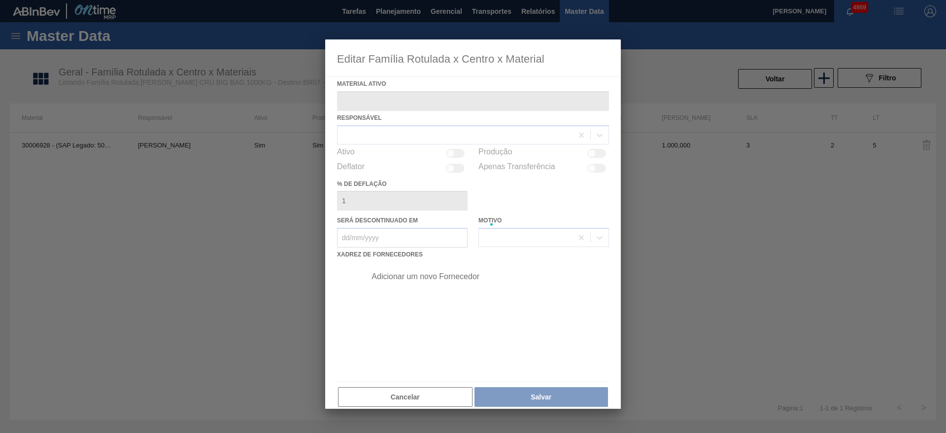
type ativo "30006928 - (SAP Legado: 50469386) - TRIGO CRU BIG BAG 1000 KG"
checkbox input "true"
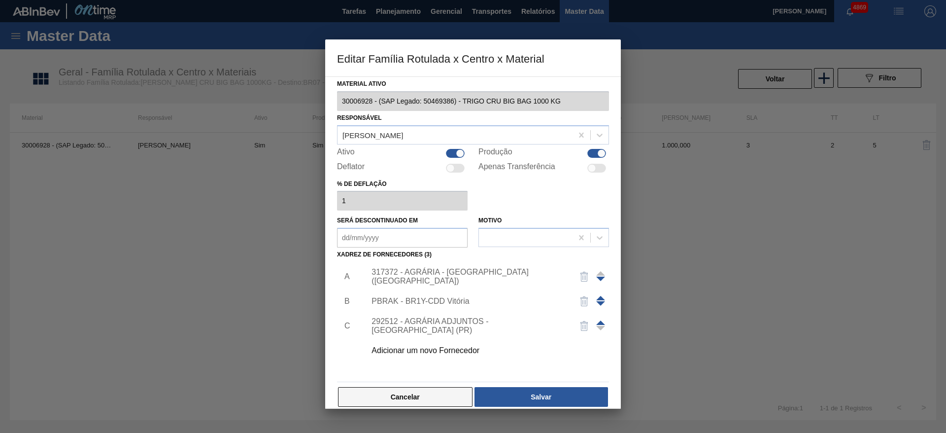
click at [448, 404] on button "Cancelar" at bounding box center [405, 397] width 134 height 20
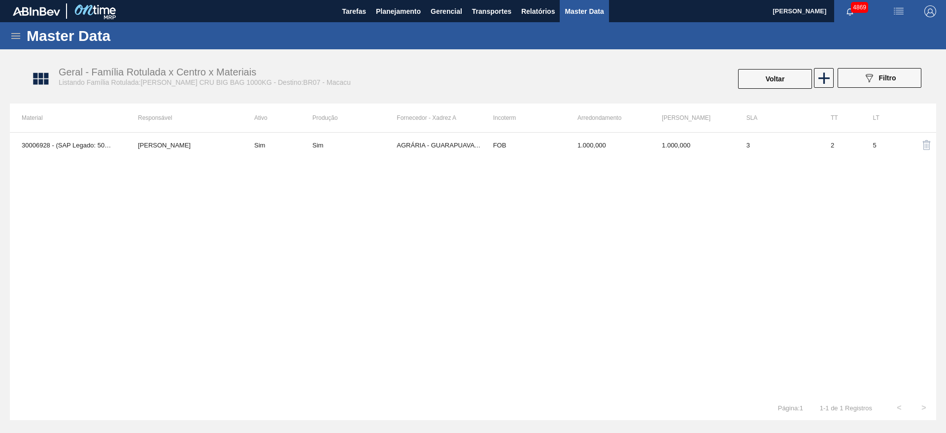
click at [19, 41] on div "Master Data" at bounding box center [473, 35] width 946 height 27
click at [11, 37] on icon at bounding box center [16, 36] width 12 height 12
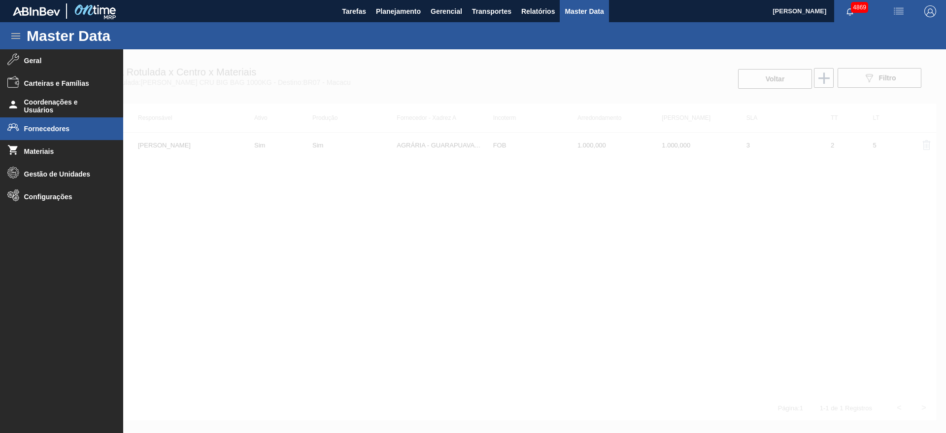
click at [53, 138] on li "Fornecedores" at bounding box center [61, 128] width 123 height 23
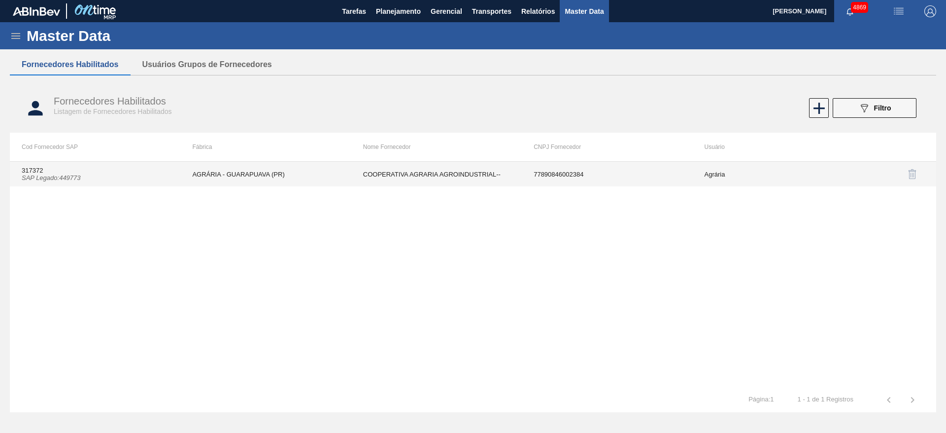
click at [722, 181] on td "Agrária" at bounding box center [778, 174] width 170 height 25
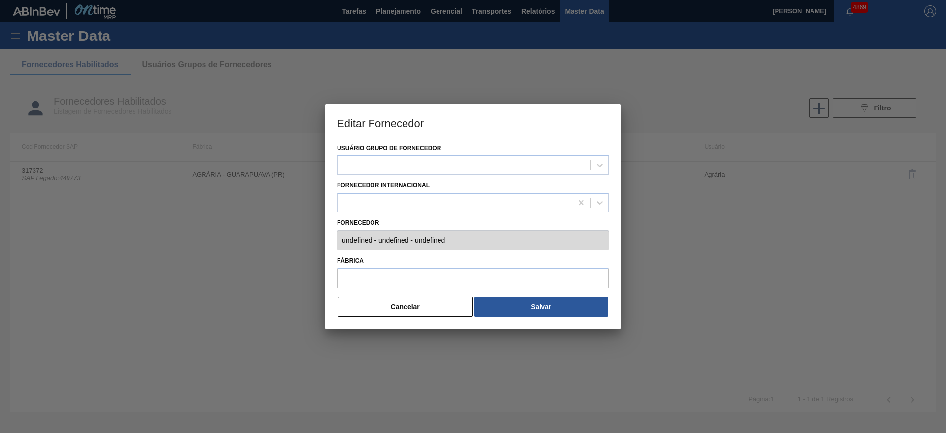
type input "317372 (SAP Legado: 449773) - COOPERATIVA AGRARIA AGROINDUSTRIAL-- - 7789084600…"
type input "AGRÁRIA - GUARAPUAVA (PR)"
click at [422, 305] on button "Cancelar" at bounding box center [405, 307] width 134 height 20
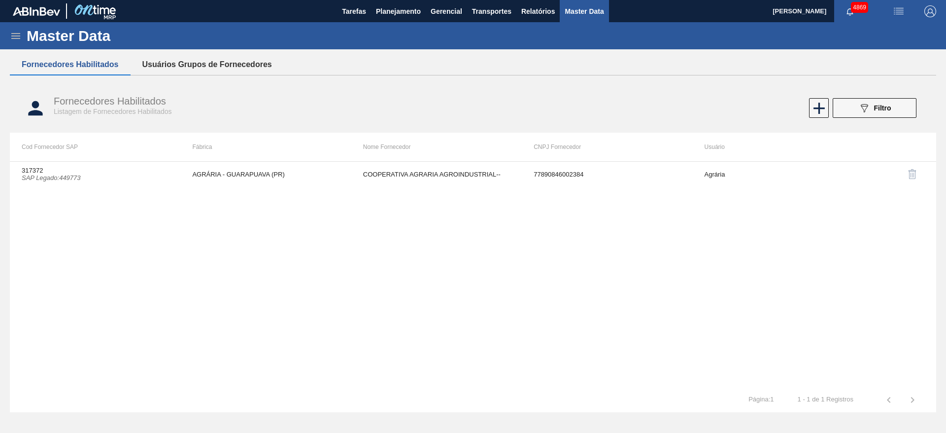
click at [197, 70] on button "Usuários Grupos de Fornecedores" at bounding box center [207, 64] width 153 height 21
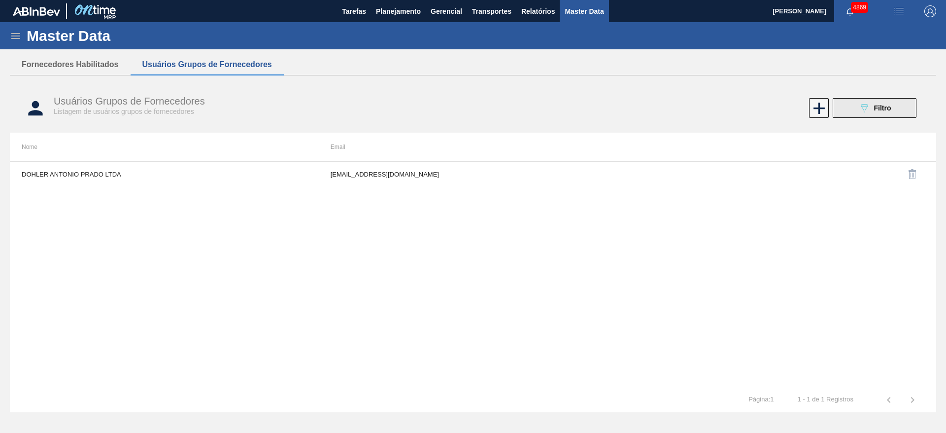
click at [899, 106] on button "089F7B8B-B2A5-4AFE-B5C0-19BA573D28AC Filtro" at bounding box center [875, 108] width 84 height 20
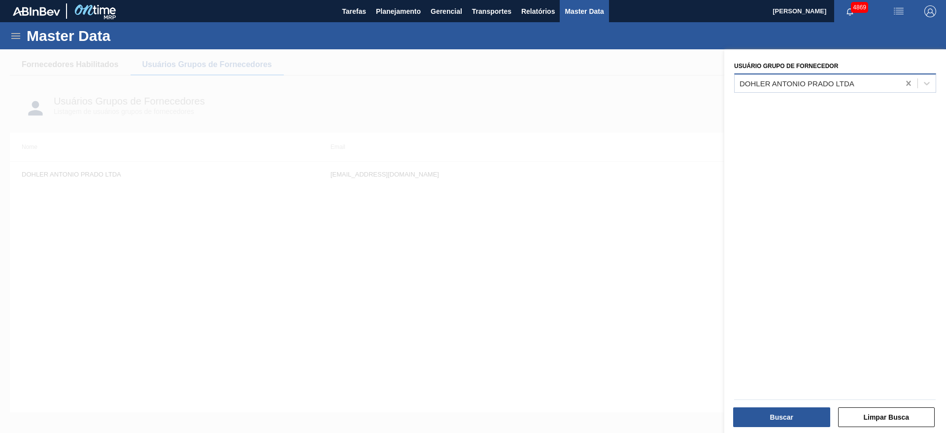
click at [907, 79] on icon at bounding box center [908, 83] width 10 height 10
type Fornecedor "agr"
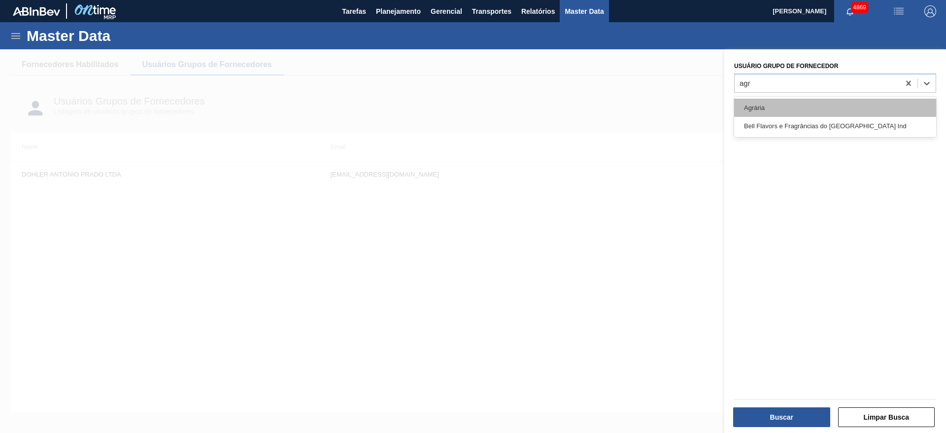
click at [851, 107] on div "Agrária" at bounding box center [835, 108] width 202 height 18
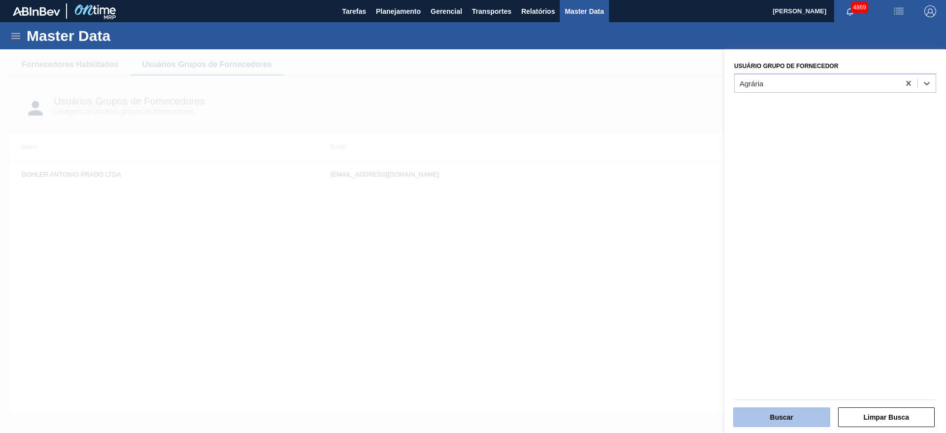
click at [790, 415] on button "Buscar" at bounding box center [781, 417] width 97 height 20
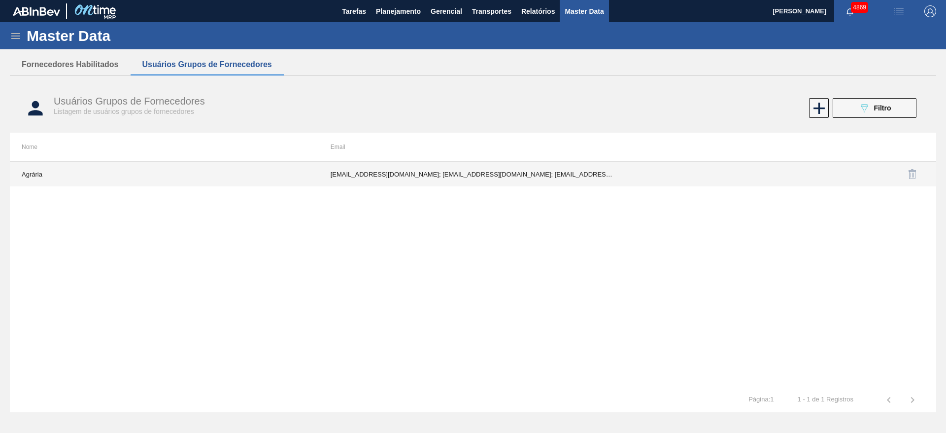
click at [458, 174] on td "ANETO@agraria.com.br; BIANCAR@agraria.com.br; scristo@agraria.com.br" at bounding box center [473, 174] width 309 height 25
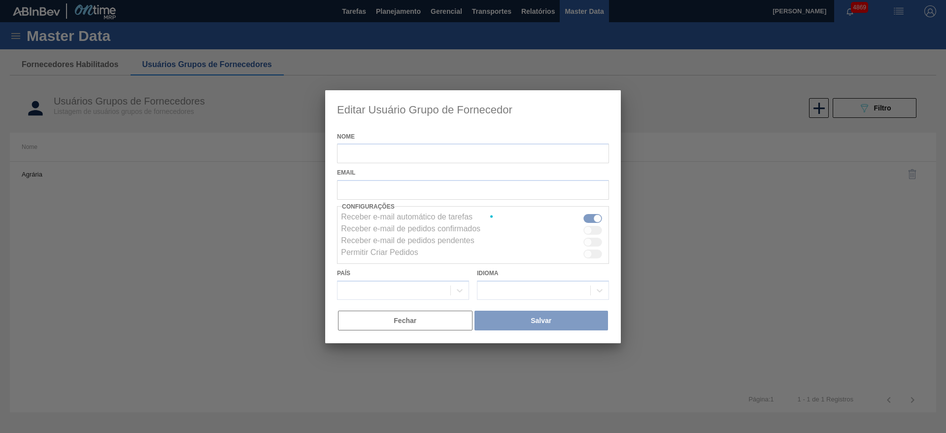
type input "Agrária"
checkbox input "false"
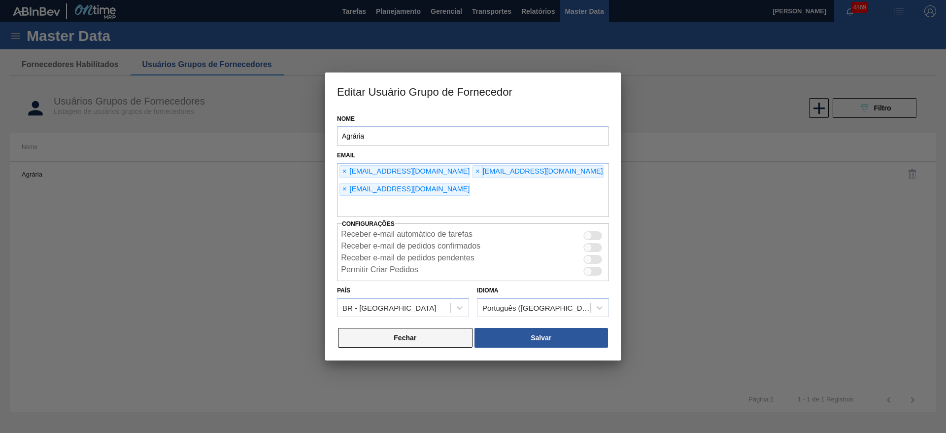
click at [384, 346] on button "Fechar" at bounding box center [405, 338] width 134 height 20
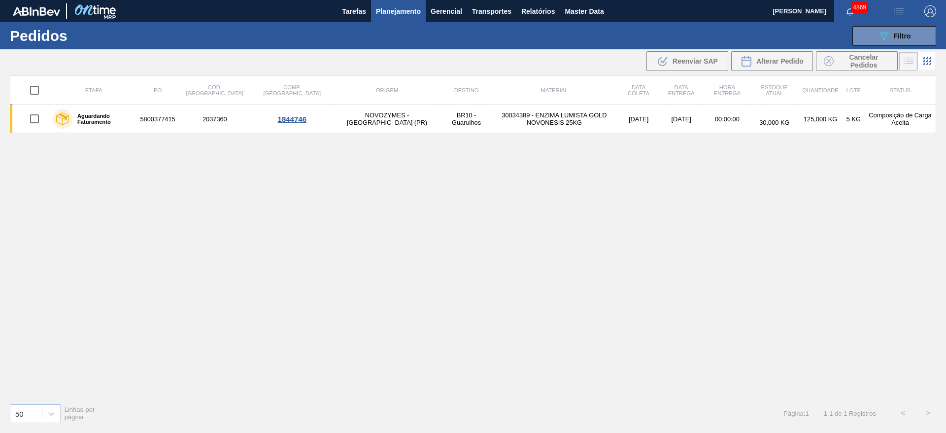
drag, startPoint x: 802, startPoint y: 161, endPoint x: 795, endPoint y: 156, distance: 9.3
click at [796, 157] on div "Etapa PO Cód. Pedido Comp. Carga Origem Destino Material Data coleta Data entre…" at bounding box center [473, 234] width 926 height 319
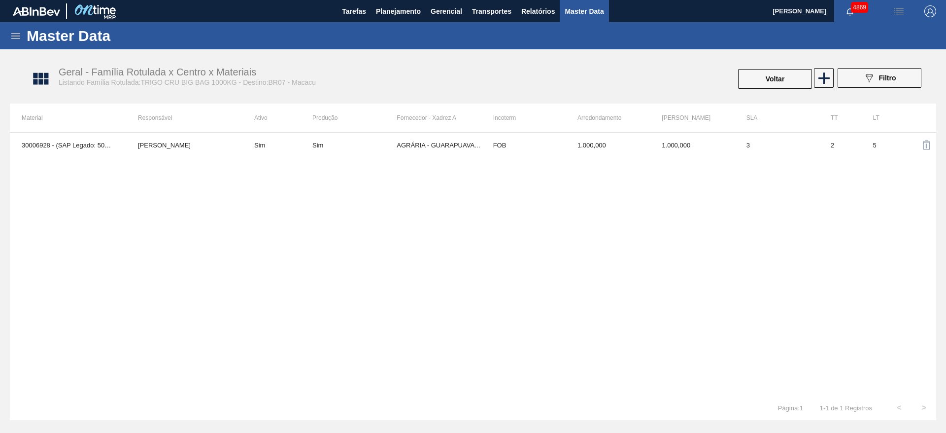
click at [14, 32] on icon at bounding box center [16, 36] width 12 height 12
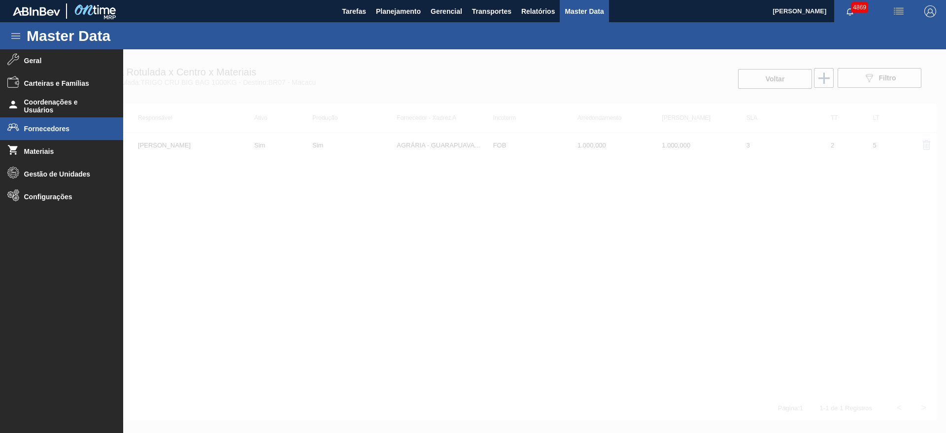
click at [63, 135] on li "Fornecedores" at bounding box center [61, 128] width 123 height 23
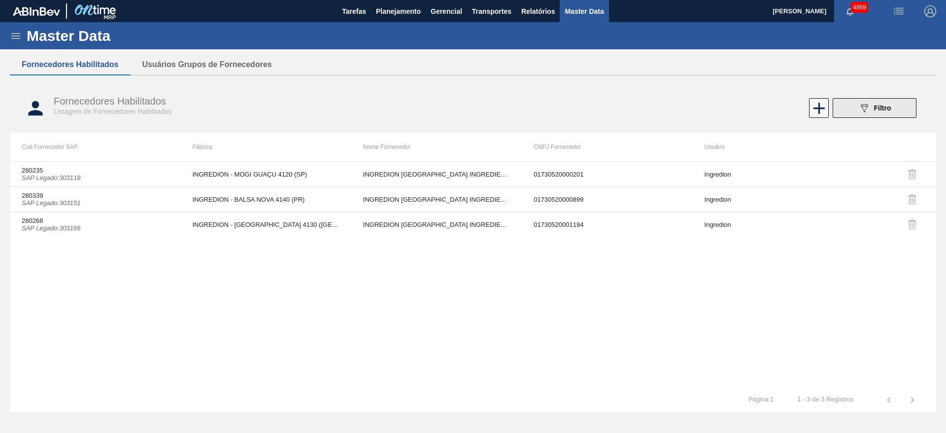
click at [880, 107] on span "Filtro" at bounding box center [882, 108] width 17 height 8
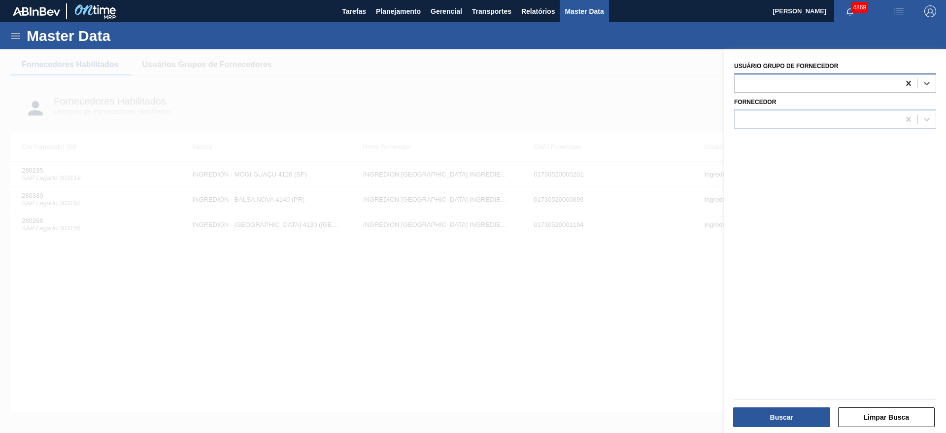
click at [907, 84] on icon at bounding box center [908, 83] width 4 height 5
click at [834, 115] on div at bounding box center [816, 119] width 165 height 14
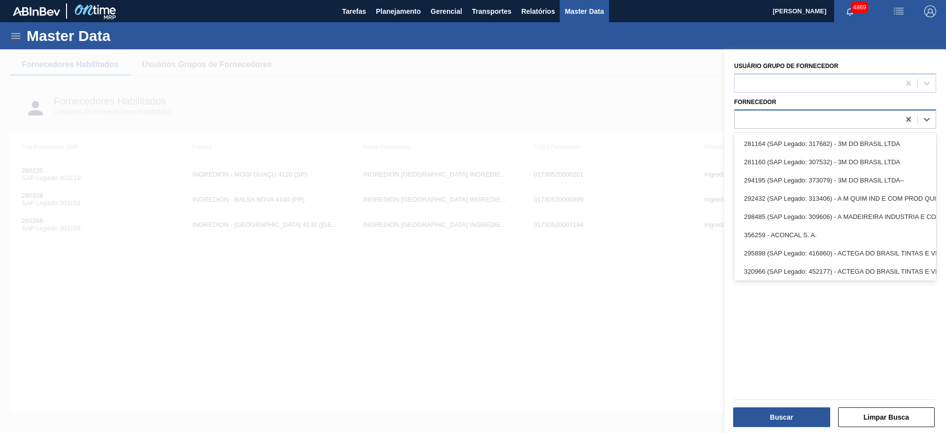
paste input "317372"
type input "317372"
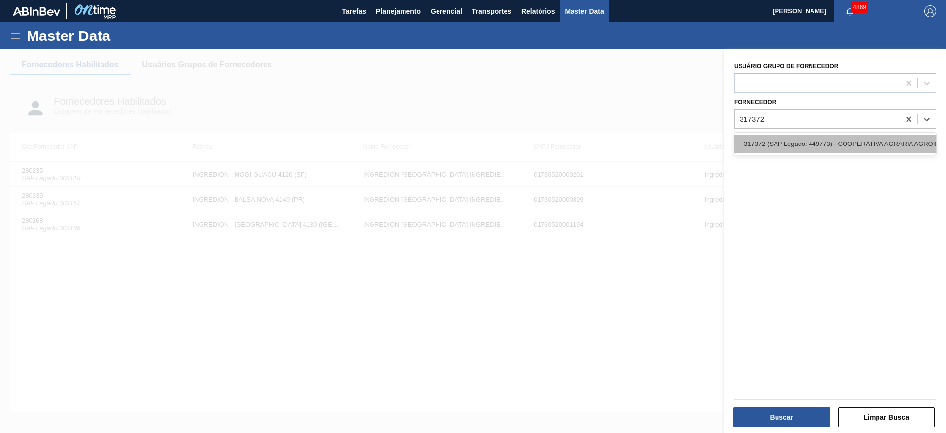
click at [817, 138] on div "317372 (SAP Legado: 449773) - COOPERATIVA AGRARIA AGROINDUSTRIAL--" at bounding box center [835, 143] width 202 height 18
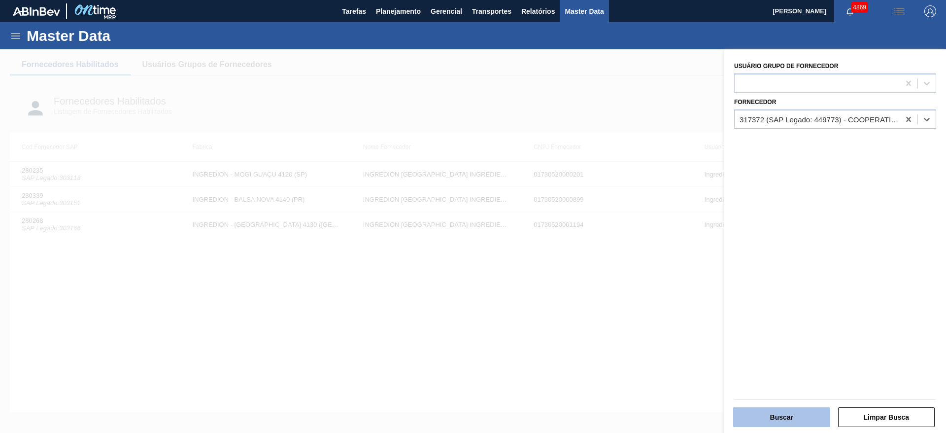
drag, startPoint x: 785, startPoint y: 402, endPoint x: 781, endPoint y: 411, distance: 10.0
click at [782, 410] on div "Buscar Limpar Busca" at bounding box center [834, 410] width 209 height 35
click at [781, 413] on button "Buscar" at bounding box center [781, 417] width 97 height 20
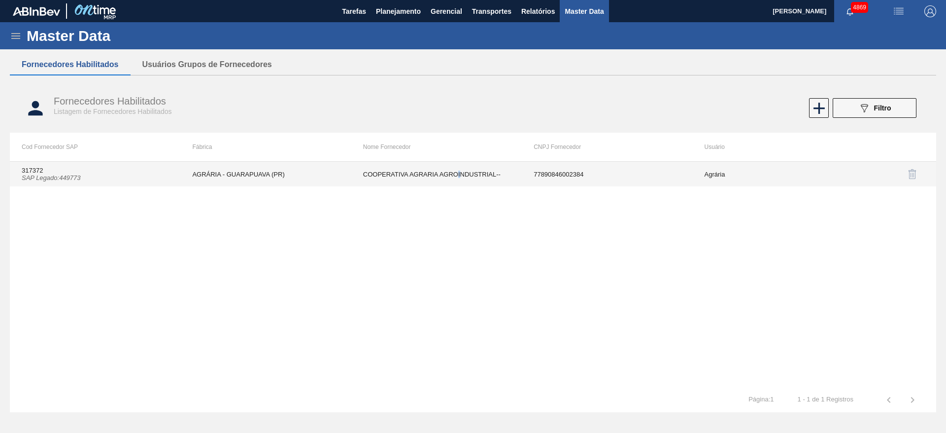
click at [459, 180] on td "COOPERATIVA AGRARIA AGROINDUSTRIAL--" at bounding box center [436, 174] width 170 height 25
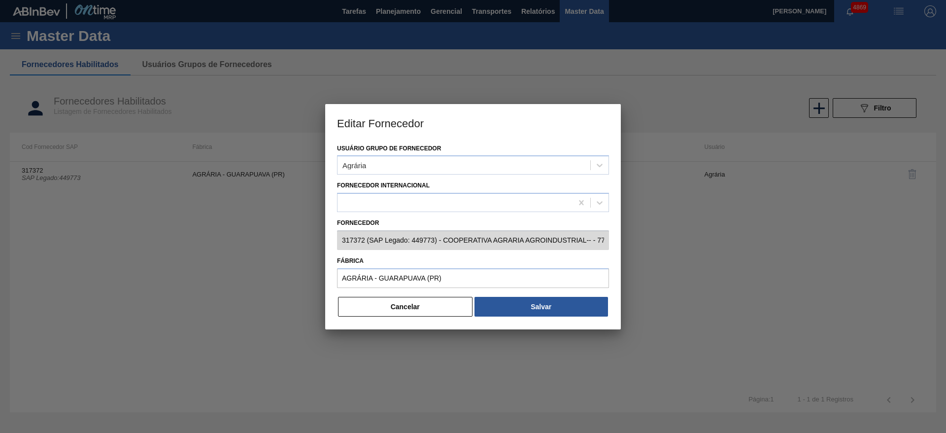
scroll to position [0, 47]
click at [672, 256] on div "Editar Fornecedor Usuário Grupo de Fornecedor Agrária Fornecedor Internacional …" at bounding box center [473, 216] width 946 height 433
click at [705, 276] on div at bounding box center [473, 216] width 946 height 433
click at [727, 279] on div at bounding box center [473, 216] width 946 height 433
click at [378, 311] on button "Cancelar" at bounding box center [405, 307] width 134 height 20
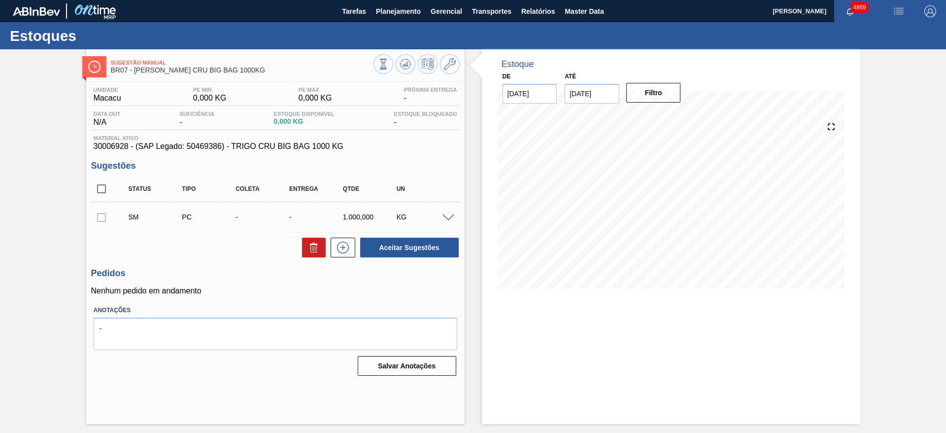
click at [455, 217] on div at bounding box center [450, 216] width 20 height 7
click at [451, 220] on span at bounding box center [448, 217] width 12 height 7
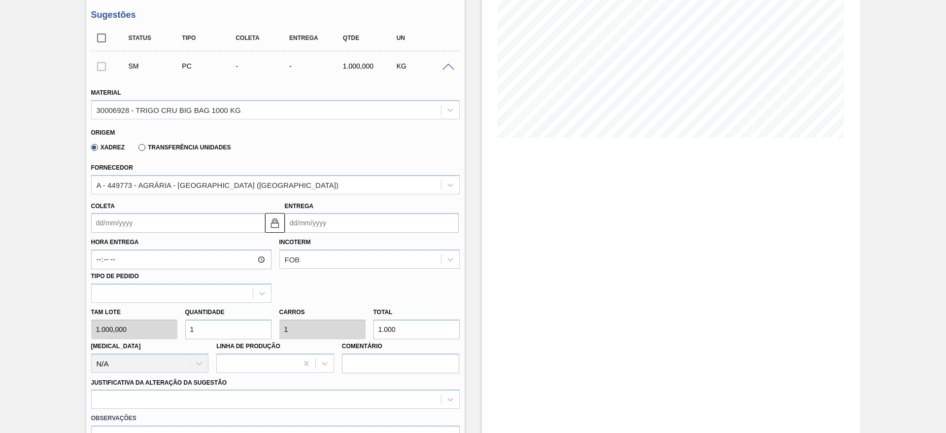
scroll to position [148, 0]
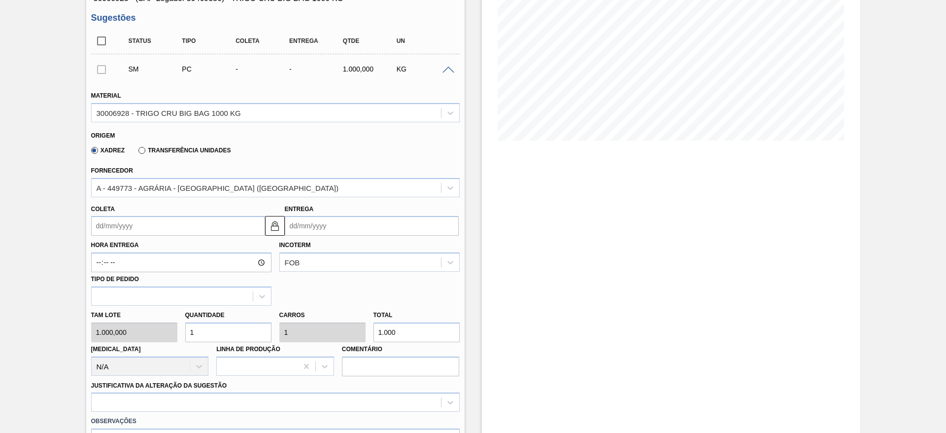
click at [203, 328] on input "1" at bounding box center [228, 332] width 86 height 20
type input "18"
type input "18.000"
type input "18"
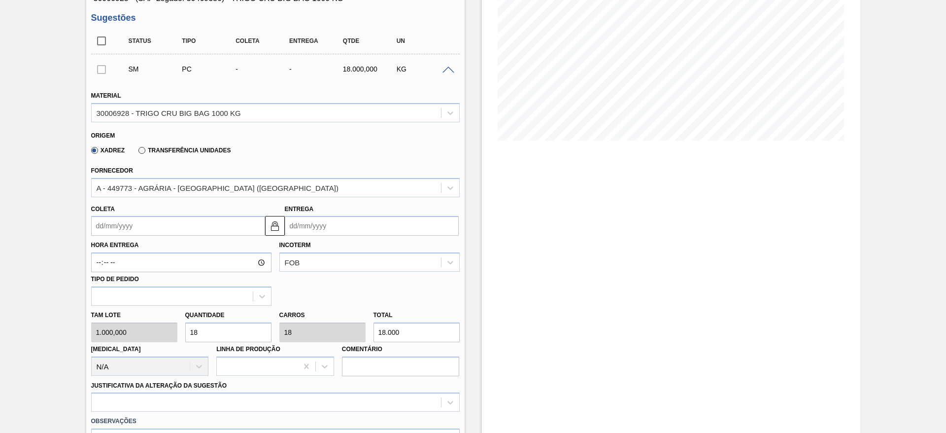
click at [180, 221] on input "Coleta" at bounding box center [178, 226] width 174 height 20
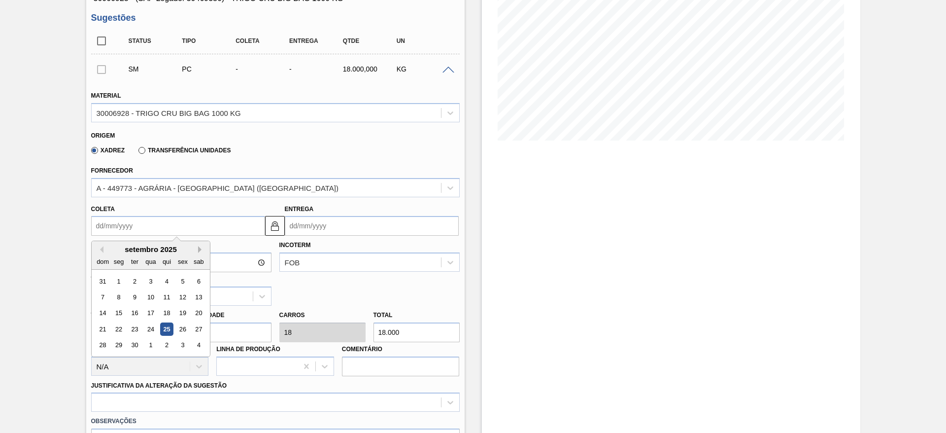
click at [200, 251] on button "Next Month" at bounding box center [201, 249] width 7 height 7
click at [176, 280] on div "3" at bounding box center [182, 280] width 13 height 13
type input "[DATE]"
type input "05/10/2025"
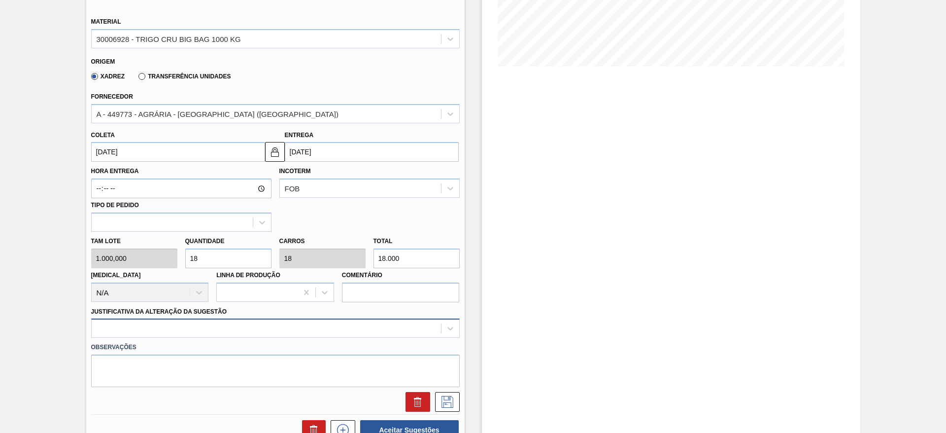
click at [184, 334] on div at bounding box center [275, 327] width 368 height 19
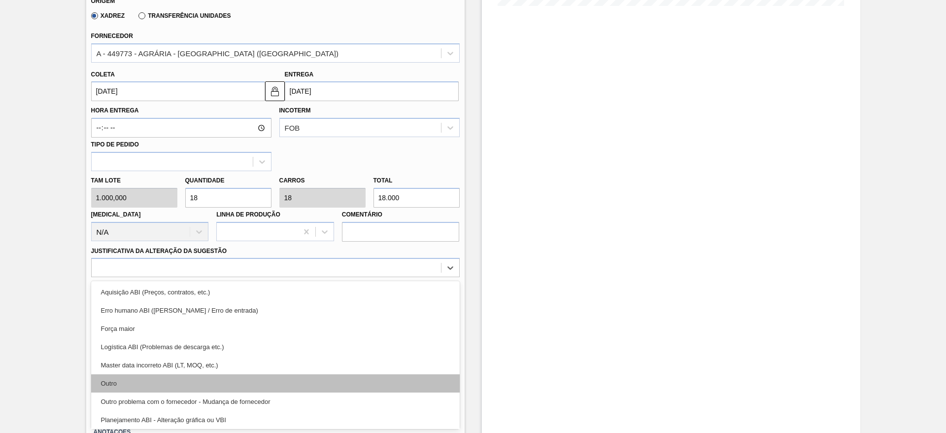
click at [177, 379] on div "Outro" at bounding box center [275, 383] width 368 height 18
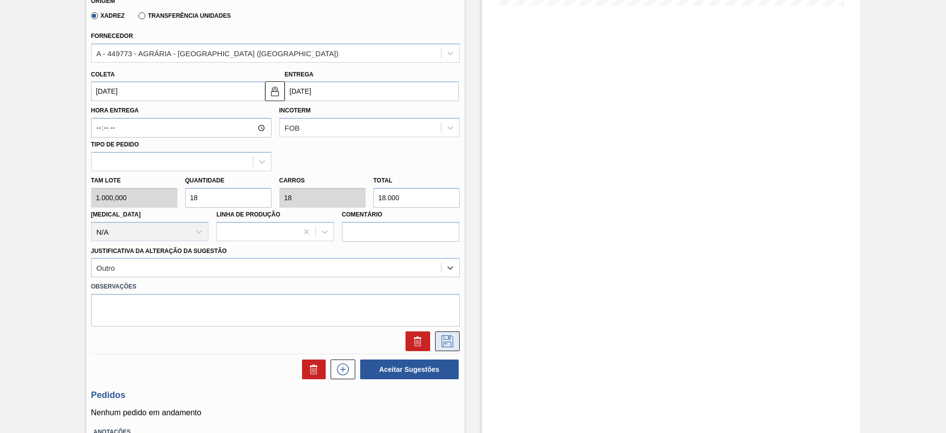
click at [452, 345] on icon at bounding box center [447, 341] width 16 height 12
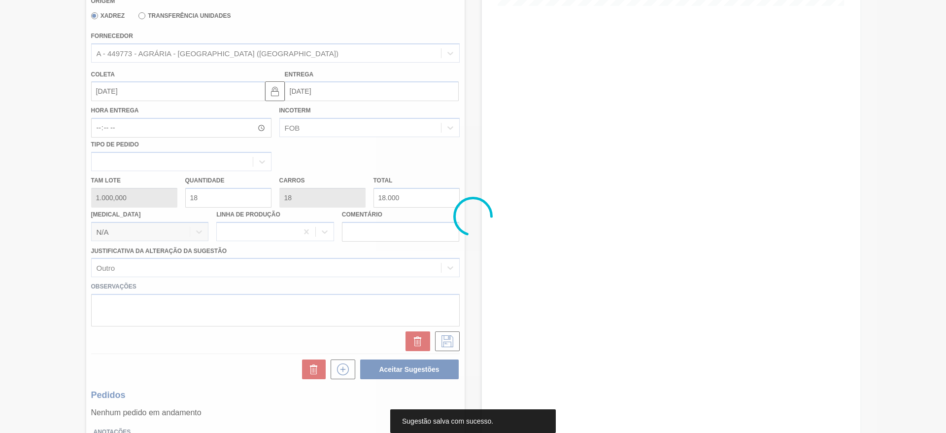
scroll to position [0, 0]
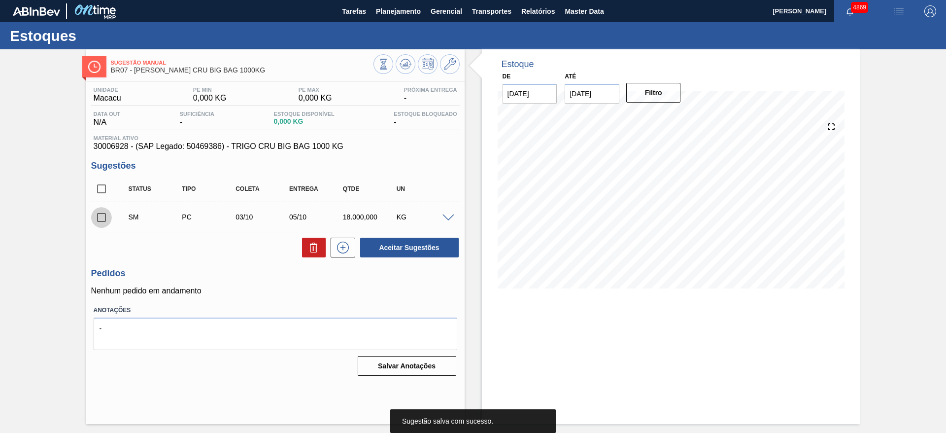
click at [95, 219] on input "checkbox" at bounding box center [101, 217] width 21 height 21
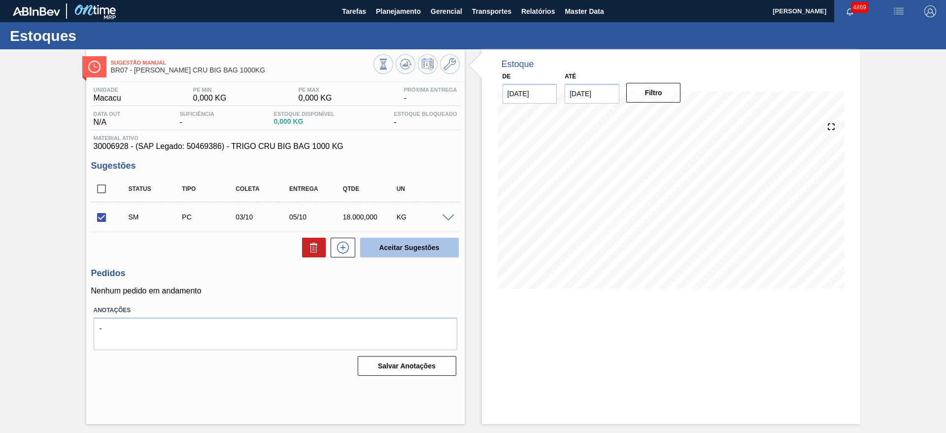
click at [414, 239] on button "Aceitar Sugestões" at bounding box center [409, 247] width 99 height 20
checkbox input "false"
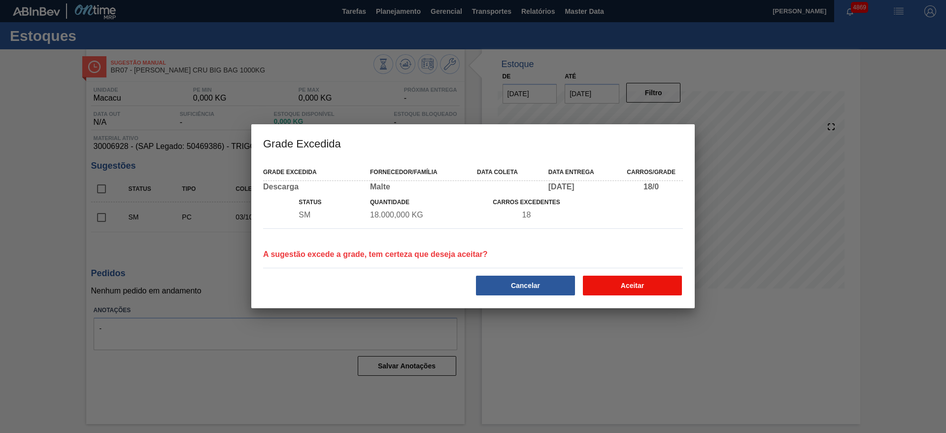
click at [641, 277] on button "Aceitar" at bounding box center [632, 285] width 99 height 20
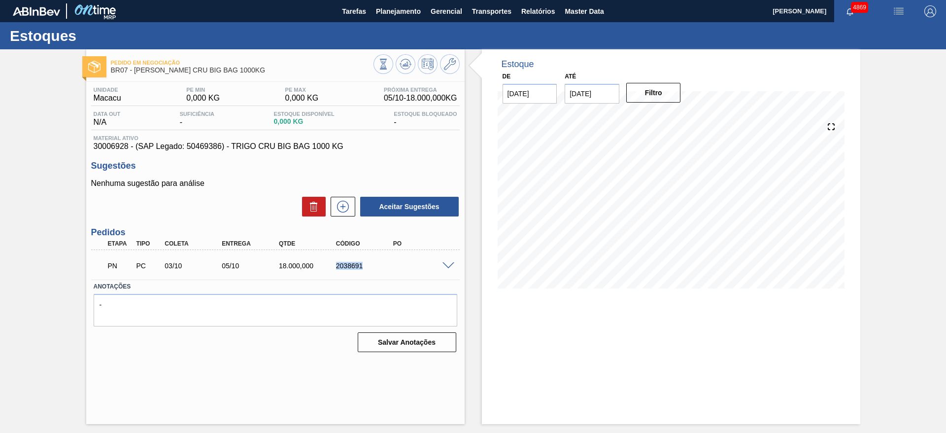
drag, startPoint x: 328, startPoint y: 265, endPoint x: 379, endPoint y: 272, distance: 52.3
click at [379, 272] on div "PN PC 03/10 05/10 18.000,000 2038691" at bounding box center [272, 265] width 342 height 20
copy div "2038691"
click at [448, 263] on span at bounding box center [448, 265] width 12 height 7
